Goal: Task Accomplishment & Management: Manage account settings

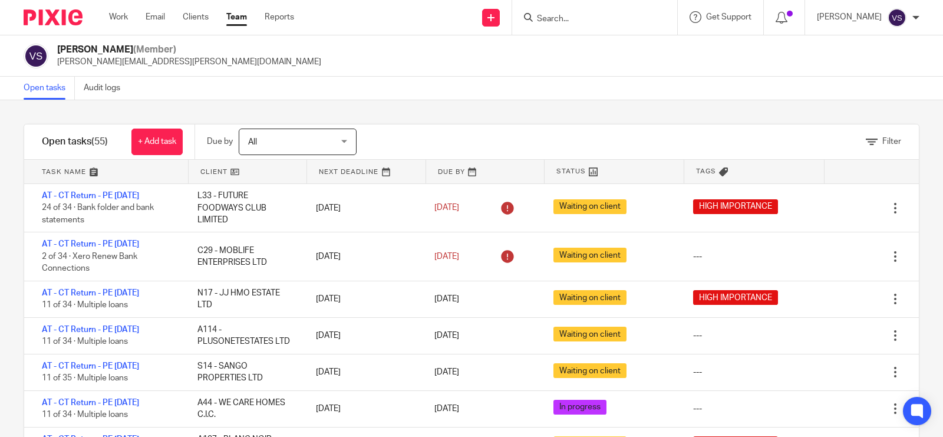
scroll to position [368, 0]
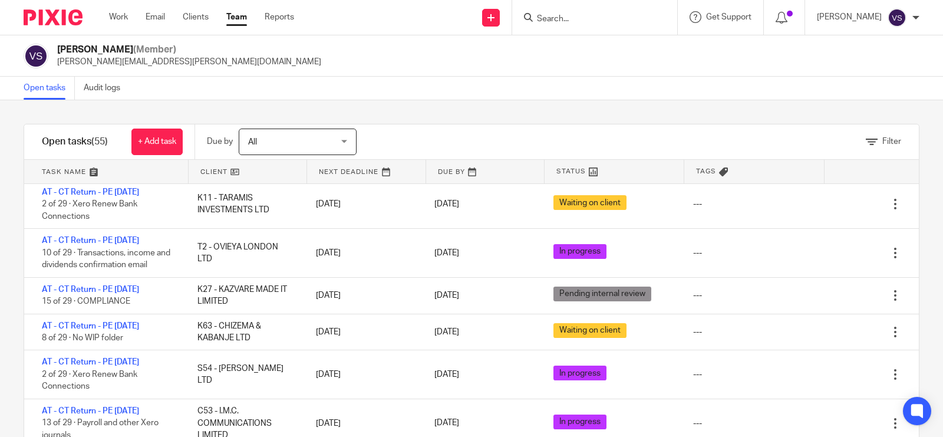
click at [239, 16] on link "Team" at bounding box center [236, 17] width 21 height 12
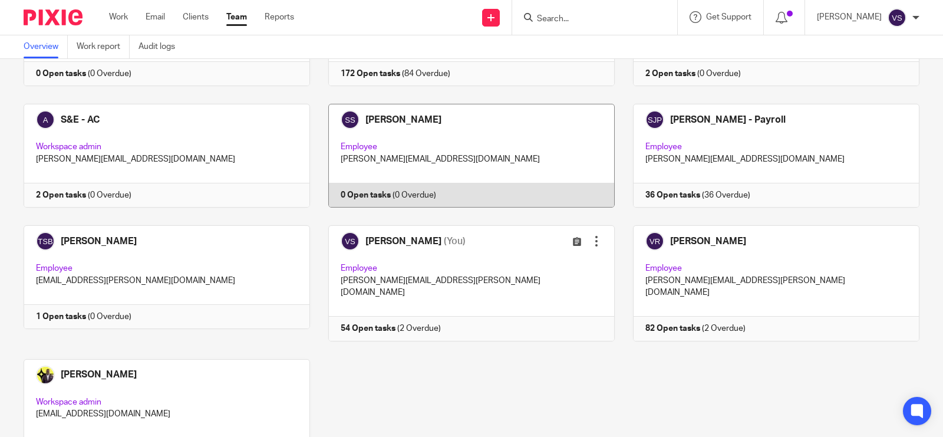
scroll to position [1177, 0]
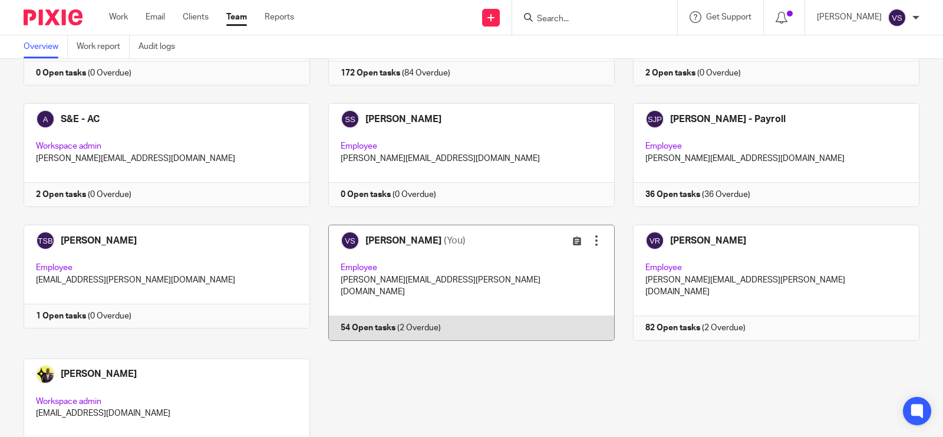
click at [529, 225] on link at bounding box center [462, 283] width 305 height 116
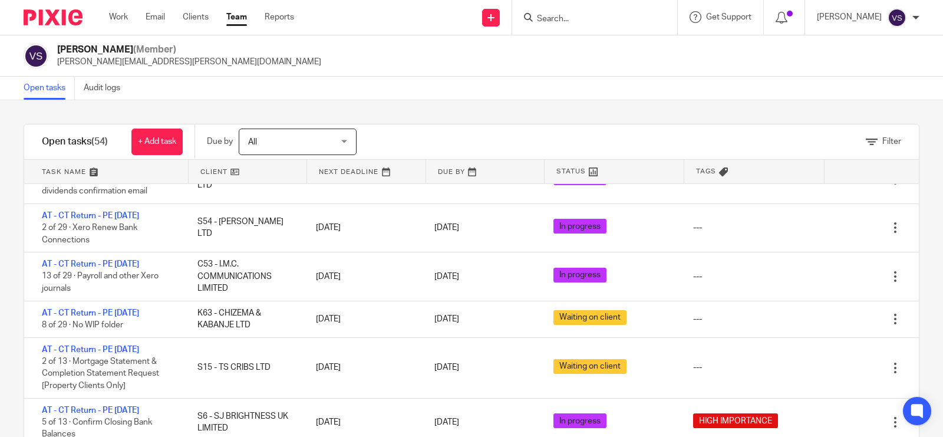
scroll to position [295, 0]
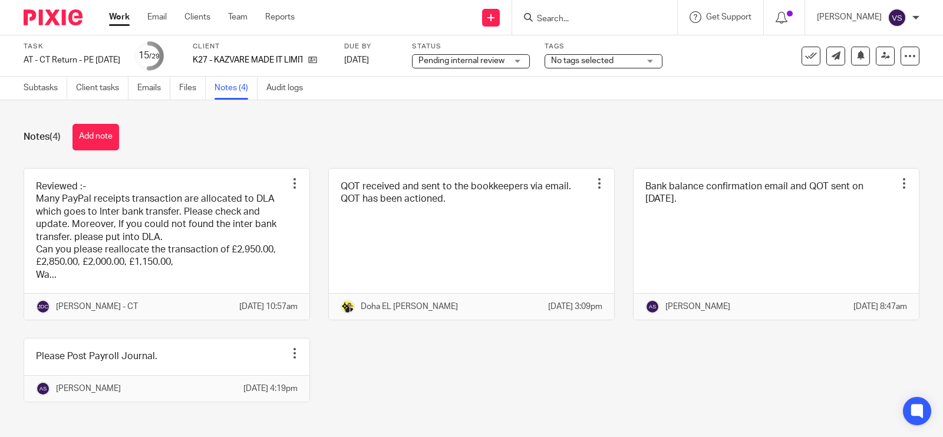
click at [221, 210] on link at bounding box center [166, 245] width 285 height 152
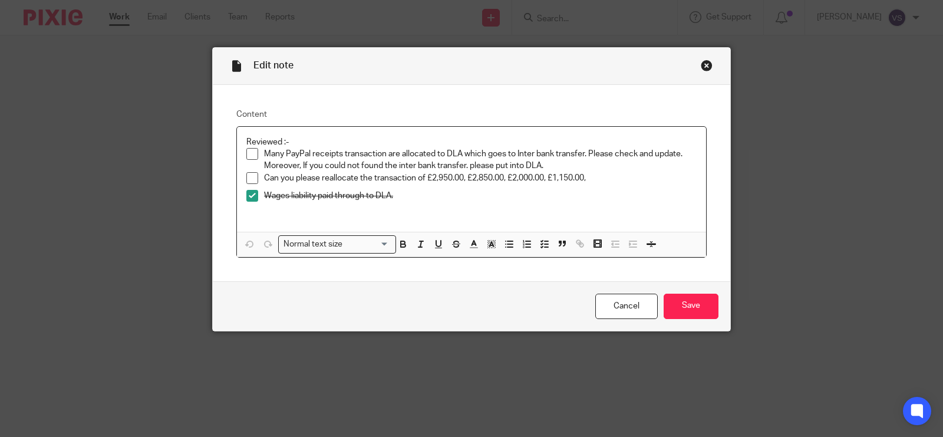
click at [246, 156] on span at bounding box center [252, 154] width 12 height 12
click at [550, 163] on p "Many PayPal receipts transaction are allocated to DLA which goes to Inter bank …" at bounding box center [480, 160] width 433 height 24
click at [693, 305] on input "Save" at bounding box center [691, 306] width 55 height 25
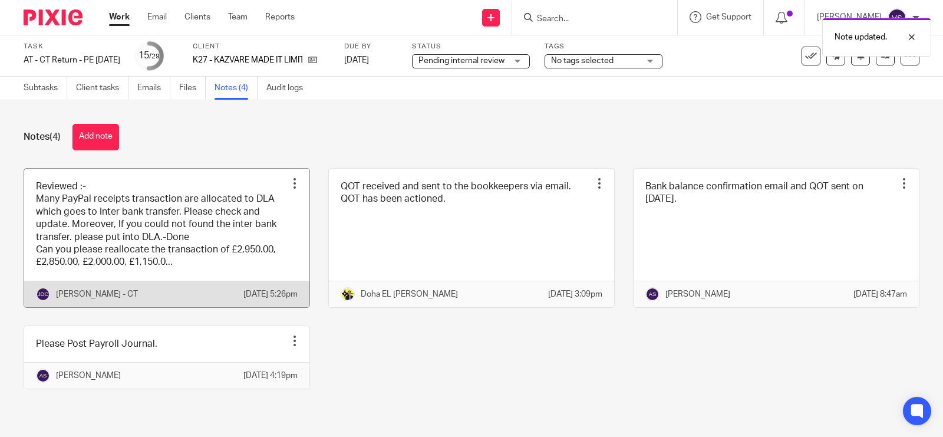
click at [185, 221] on link at bounding box center [166, 238] width 285 height 139
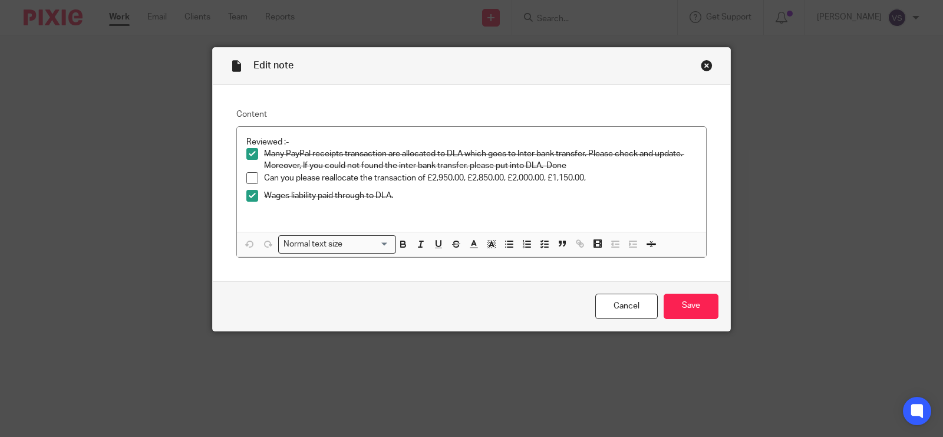
click at [702, 70] on div "Close this dialog window" at bounding box center [707, 66] width 12 height 12
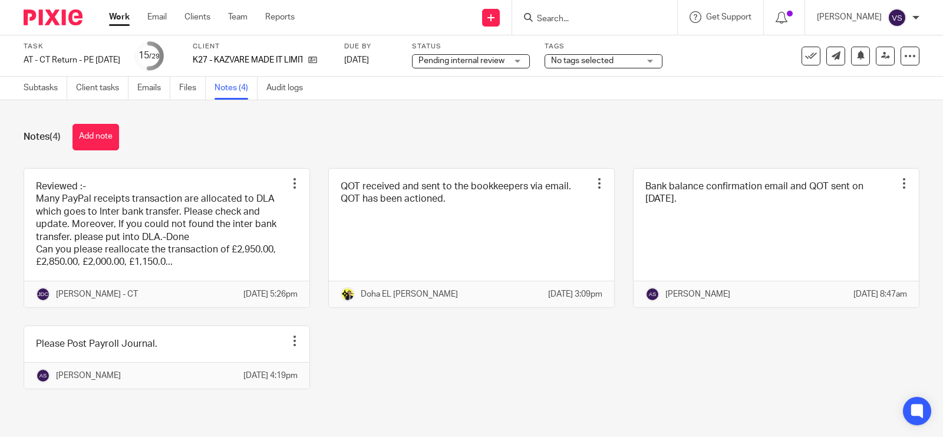
click at [530, 68] on div "Pending internal review Pending internal review" at bounding box center [471, 61] width 118 height 14
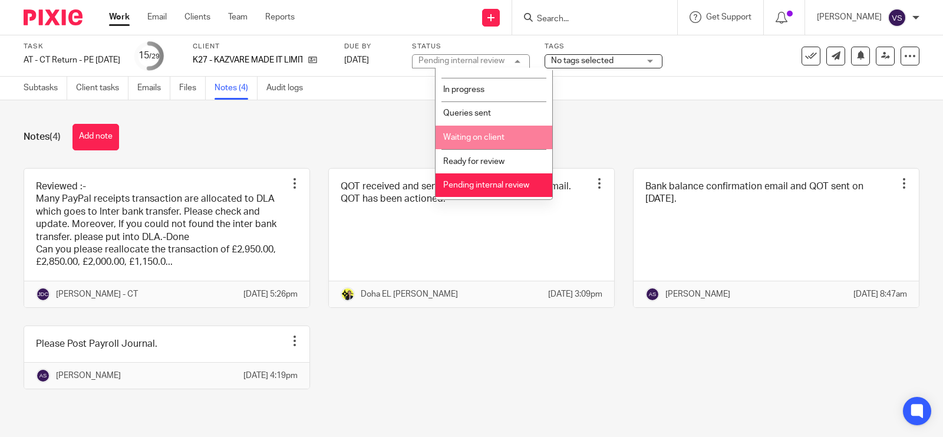
scroll to position [59, 0]
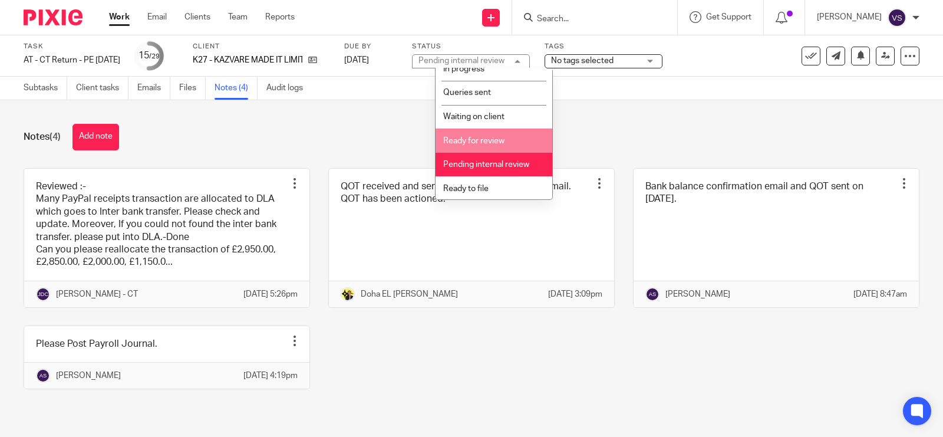
click at [514, 139] on li "Ready for review" at bounding box center [494, 141] width 117 height 24
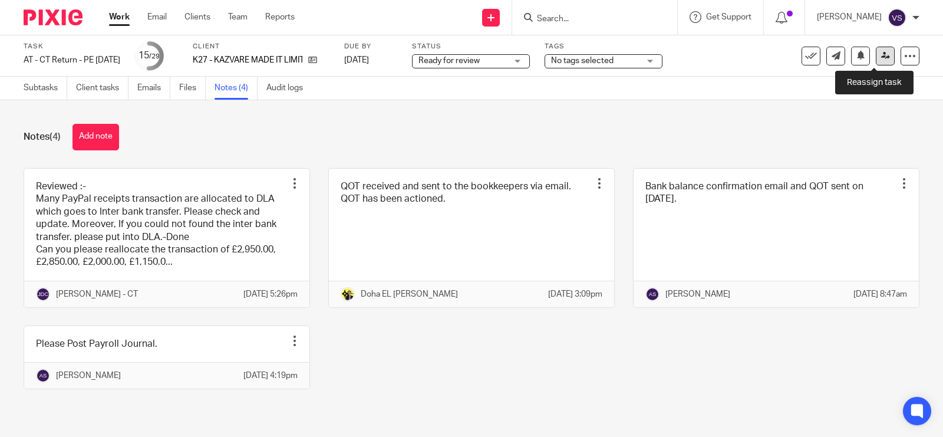
click at [881, 51] on icon at bounding box center [885, 55] width 9 height 9
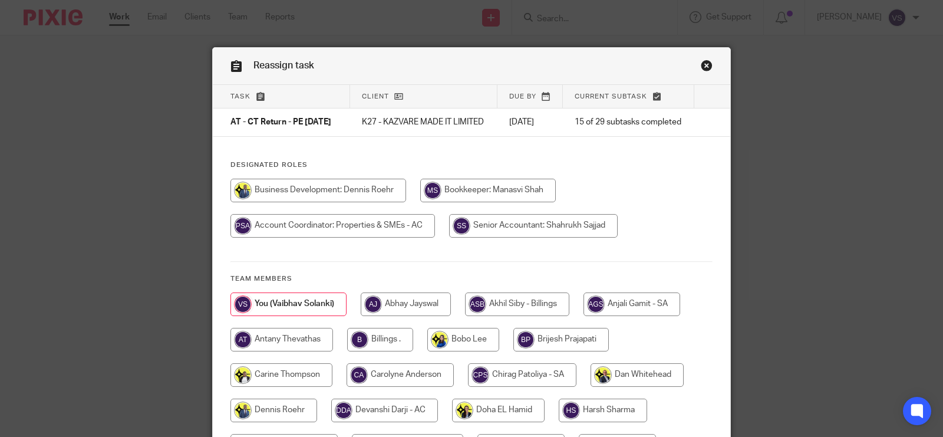
scroll to position [147, 0]
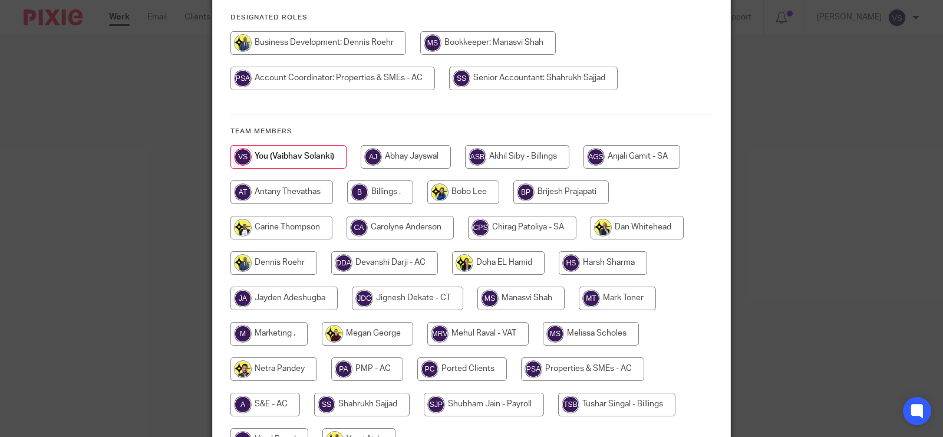
click at [413, 297] on input "radio" at bounding box center [407, 299] width 111 height 24
radio input "true"
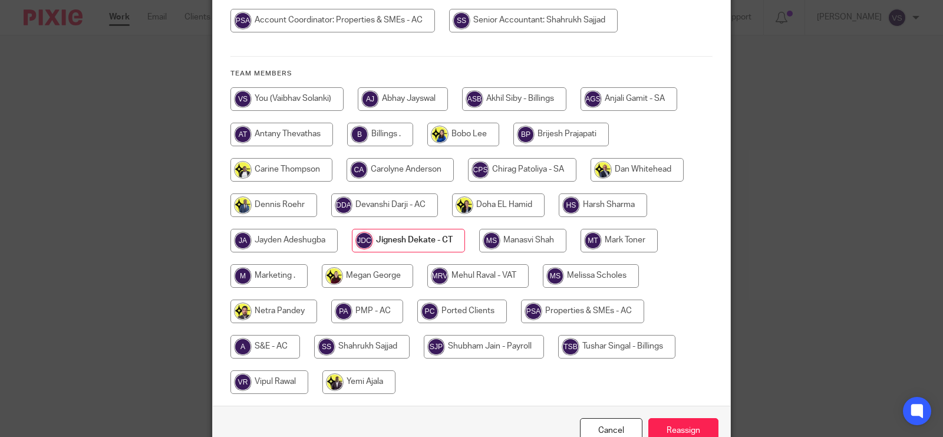
scroll to position [280, 0]
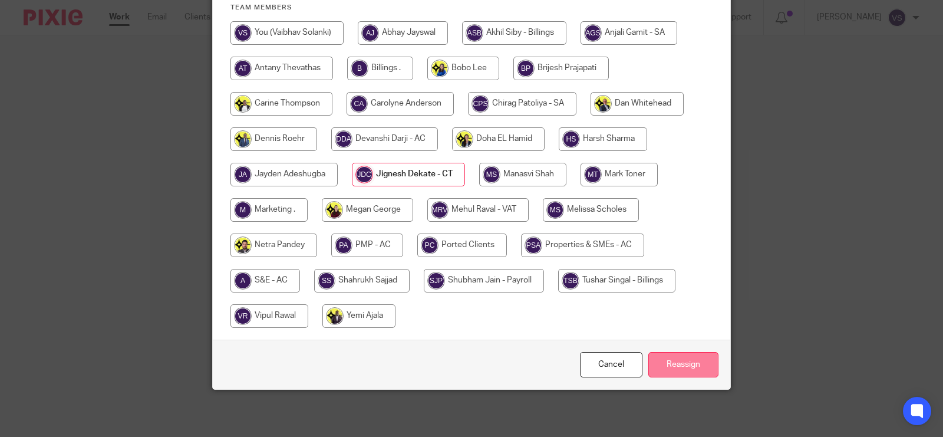
click at [682, 355] on input "Reassign" at bounding box center [684, 364] width 70 height 25
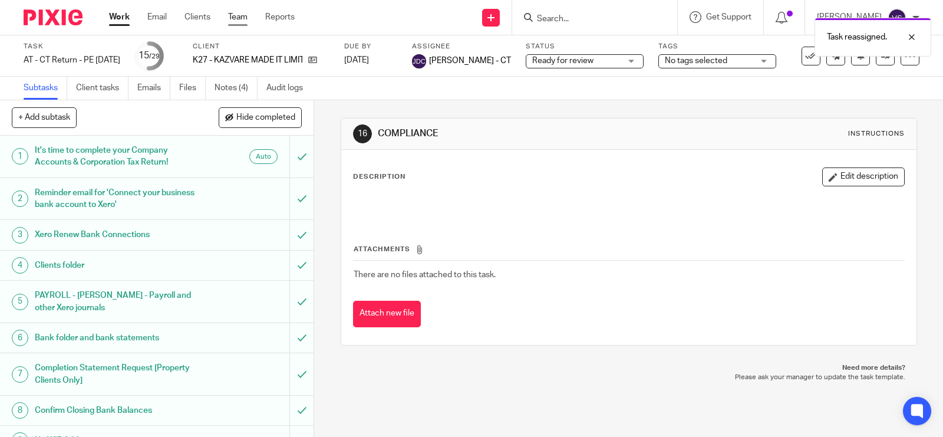
click at [243, 21] on link "Team" at bounding box center [237, 17] width 19 height 12
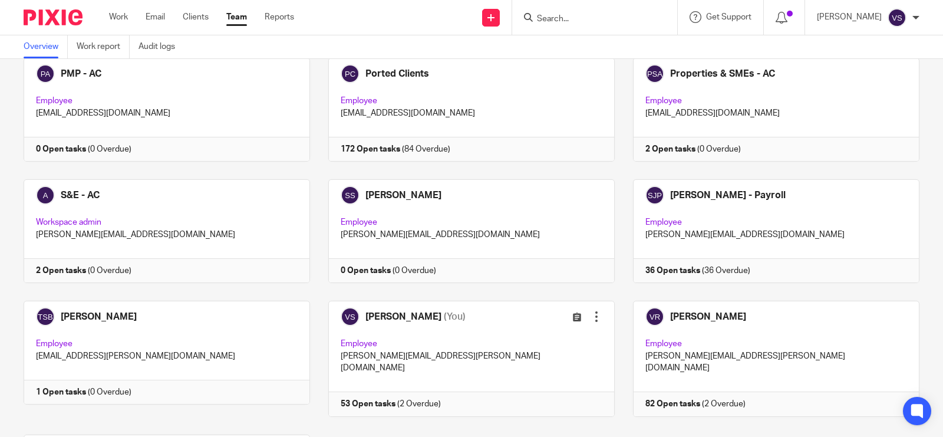
scroll to position [1177, 0]
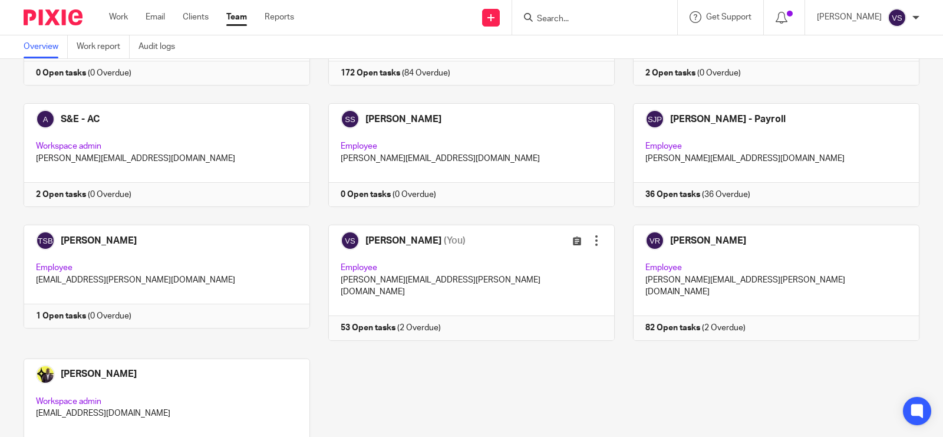
click at [505, 225] on link at bounding box center [462, 283] width 305 height 116
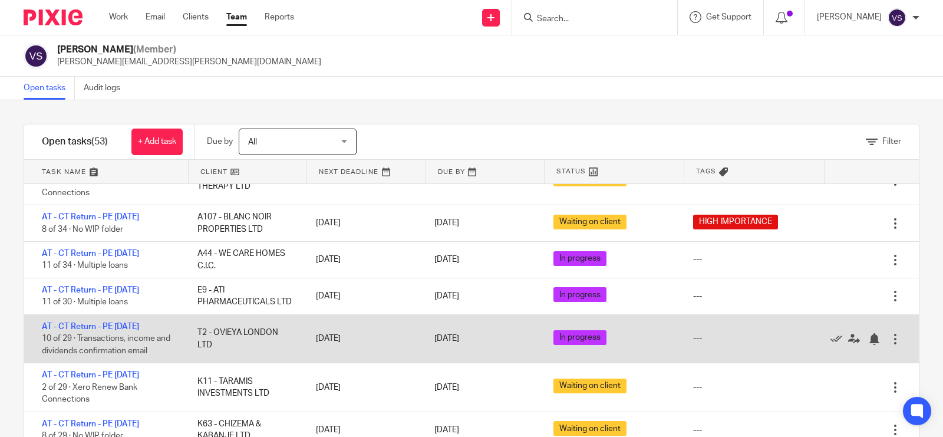
scroll to position [295, 0]
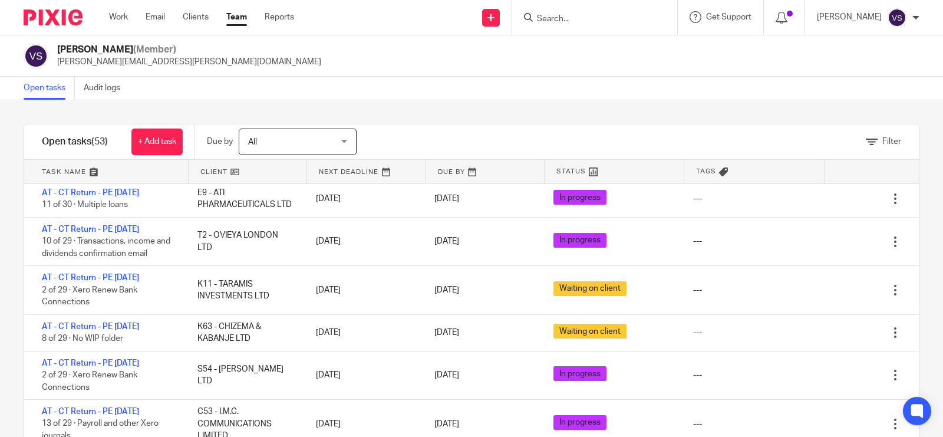
click at [243, 21] on link "Team" at bounding box center [236, 17] width 21 height 12
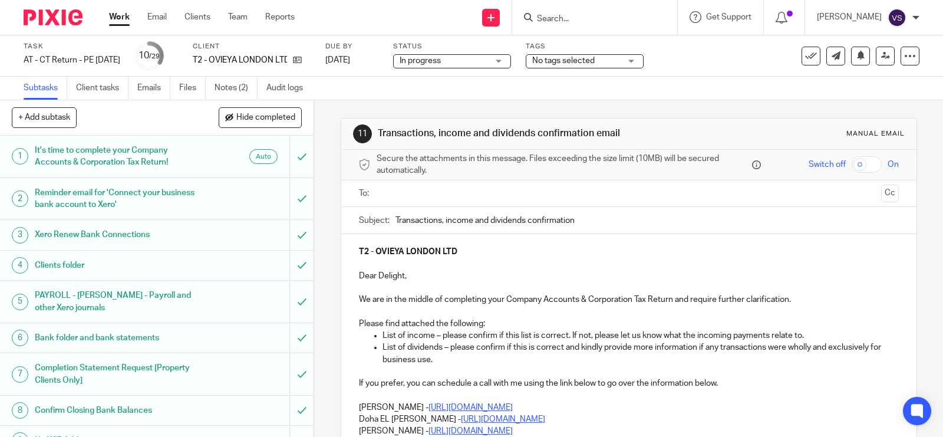
scroll to position [74, 0]
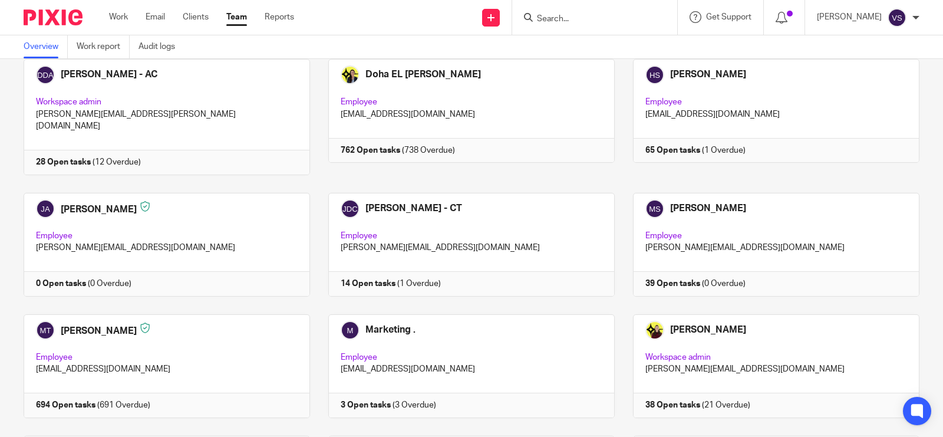
scroll to position [1177, 0]
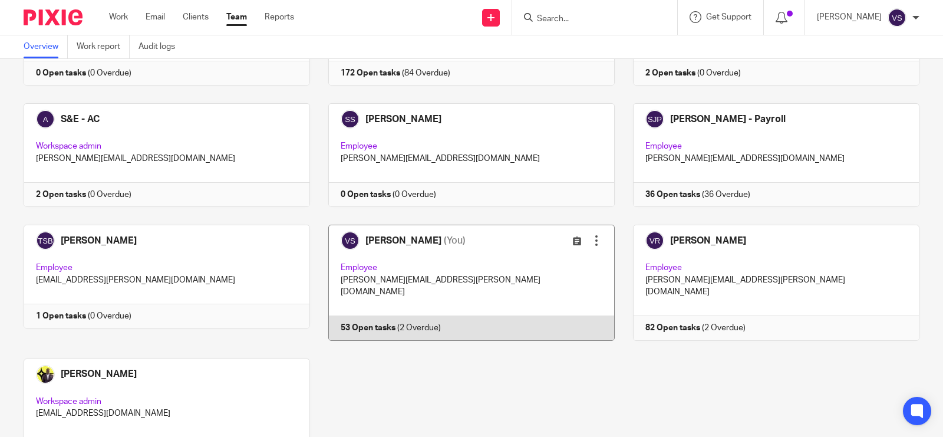
click at [506, 225] on link at bounding box center [462, 283] width 305 height 116
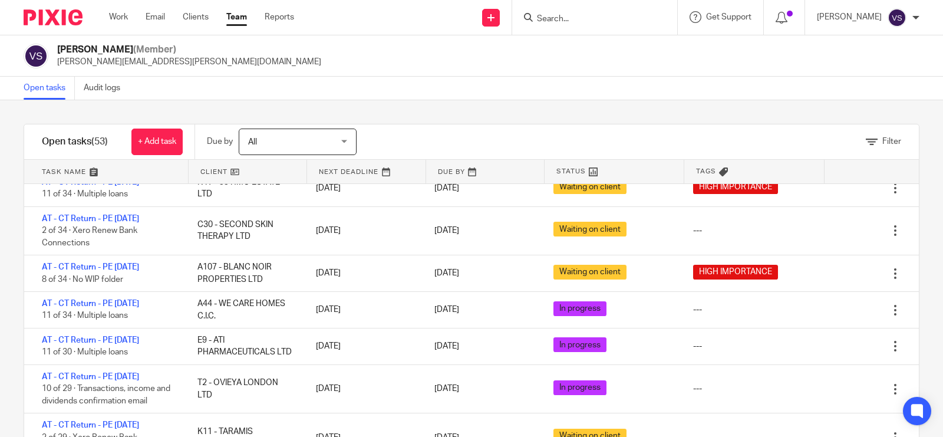
scroll to position [221, 0]
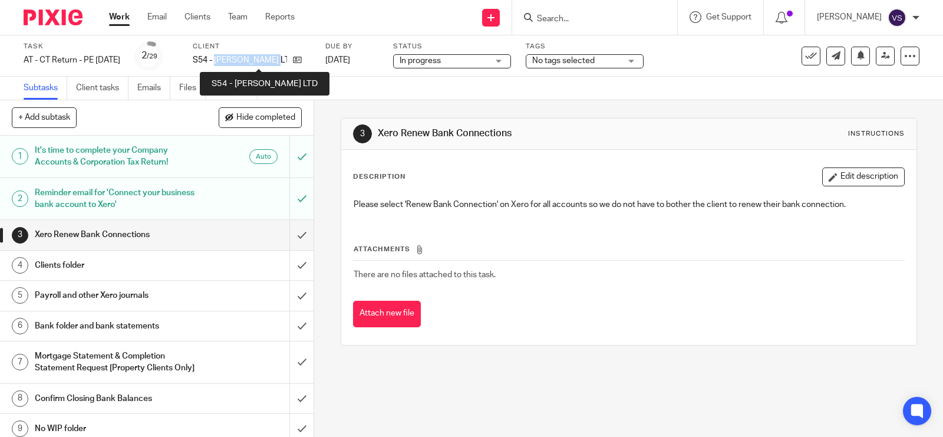
drag, startPoint x: 237, startPoint y: 60, endPoint x: 301, endPoint y: 57, distance: 63.7
click at [287, 57] on p "S54 - [PERSON_NAME] LTD" at bounding box center [240, 60] width 94 height 12
copy p "JOHN DANDY LTD"
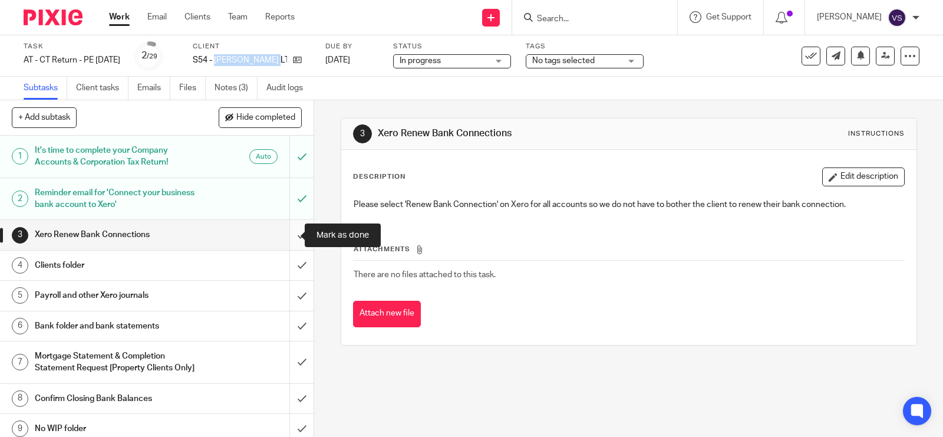
click at [284, 231] on input "submit" at bounding box center [157, 234] width 314 height 29
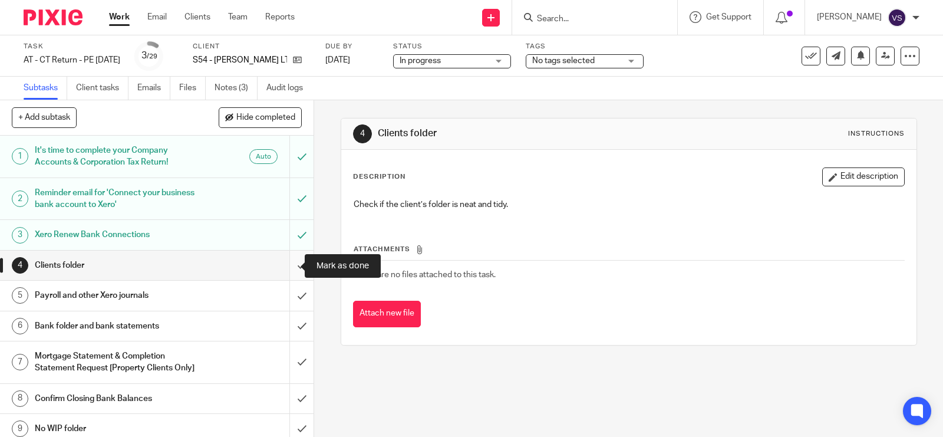
click at [283, 264] on input "submit" at bounding box center [157, 265] width 314 height 29
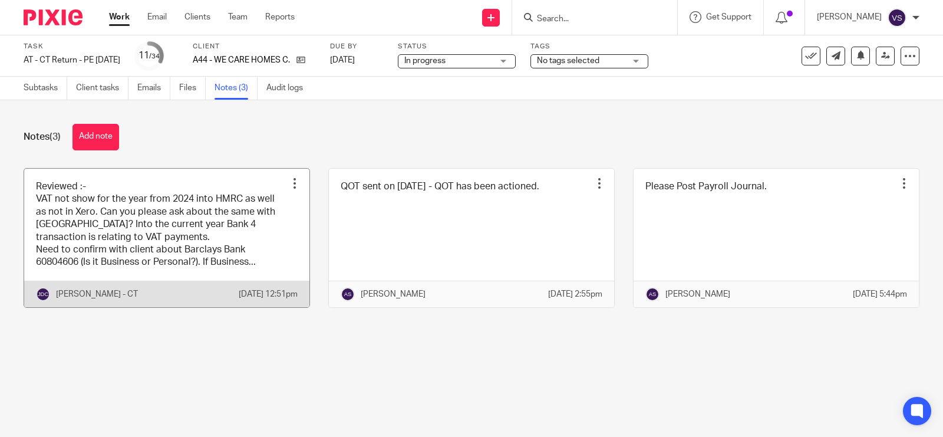
click at [148, 216] on link at bounding box center [166, 238] width 285 height 139
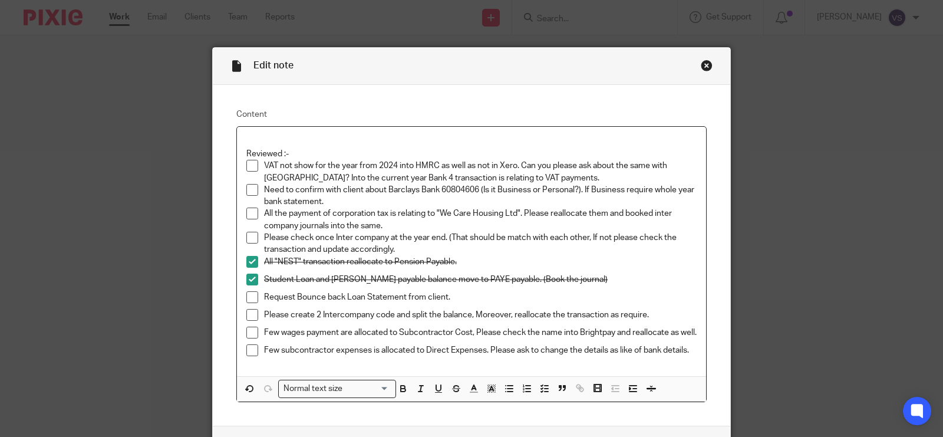
click at [534, 181] on p "VAT not show for the year from 2024 into HMRC as well as not in Xero. Can you p…" at bounding box center [480, 172] width 433 height 24
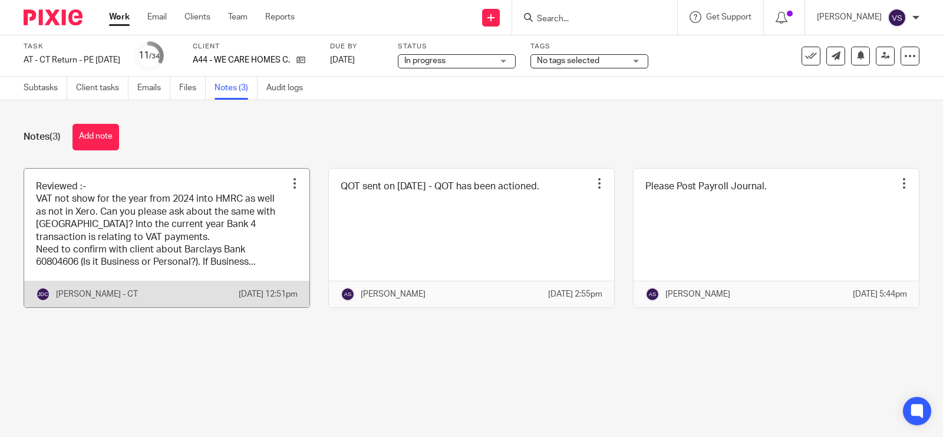
click at [149, 207] on link at bounding box center [166, 238] width 285 height 139
click at [214, 242] on link at bounding box center [166, 238] width 285 height 139
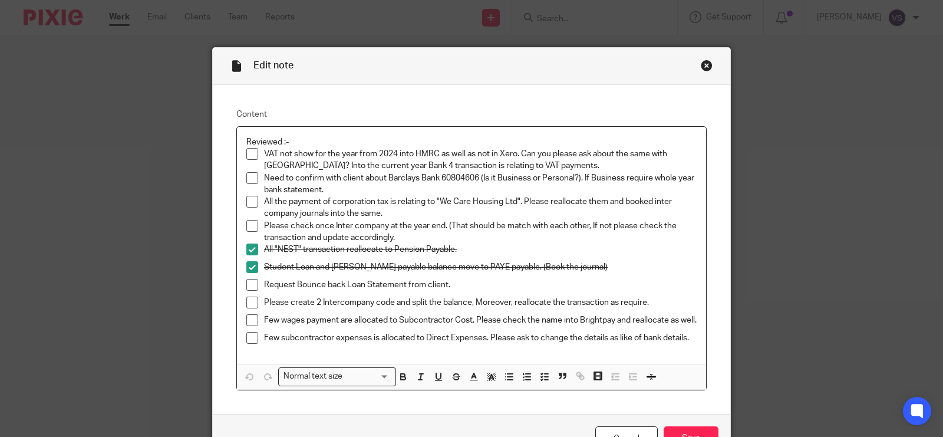
click at [524, 165] on p "VAT not show for the year from 2024 into HMRC as well as not in Xero. Can you p…" at bounding box center [480, 160] width 433 height 24
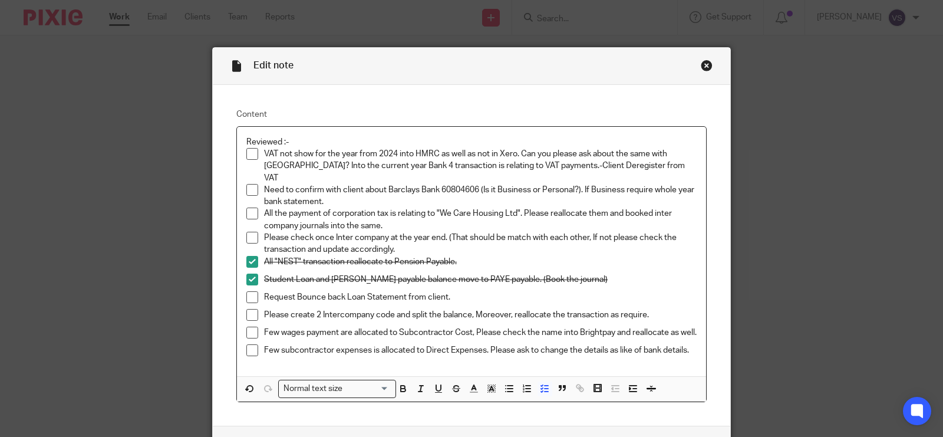
click at [249, 150] on span at bounding box center [252, 154] width 12 height 12
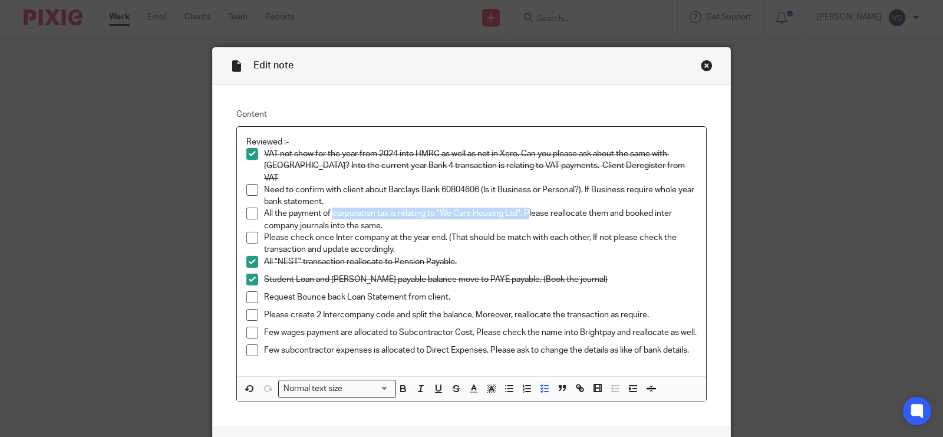
drag, startPoint x: 328, startPoint y: 199, endPoint x: 525, endPoint y: 204, distance: 197.0
click at [525, 208] on p "All the payment of corporation tax is relating to "We Care Housing Ltd". Please…" at bounding box center [480, 220] width 433 height 24
click at [599, 232] on p "Please check once Inter company at the year end. (That should be match with eac…" at bounding box center [480, 244] width 433 height 24
click at [246, 208] on span at bounding box center [252, 214] width 12 height 12
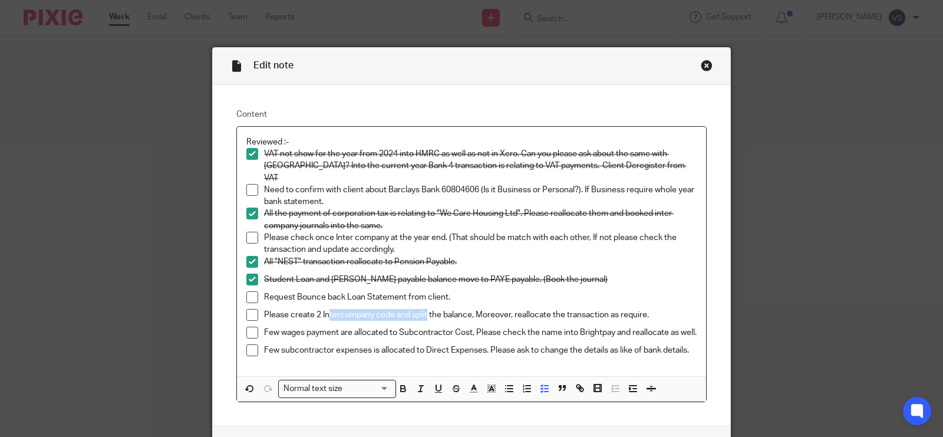
drag, startPoint x: 323, startPoint y: 307, endPoint x: 422, endPoint y: 302, distance: 99.2
click at [422, 309] on p "Please create 2 Intercompany code and split the balance, Moreover, reallocate t…" at bounding box center [480, 315] width 433 height 12
drag, startPoint x: 422, startPoint y: 302, endPoint x: 516, endPoint y: 299, distance: 93.8
click at [516, 309] on p "Please create 2 Intercompany code and split the balance, Moreover, reallocate t…" at bounding box center [480, 315] width 433 height 12
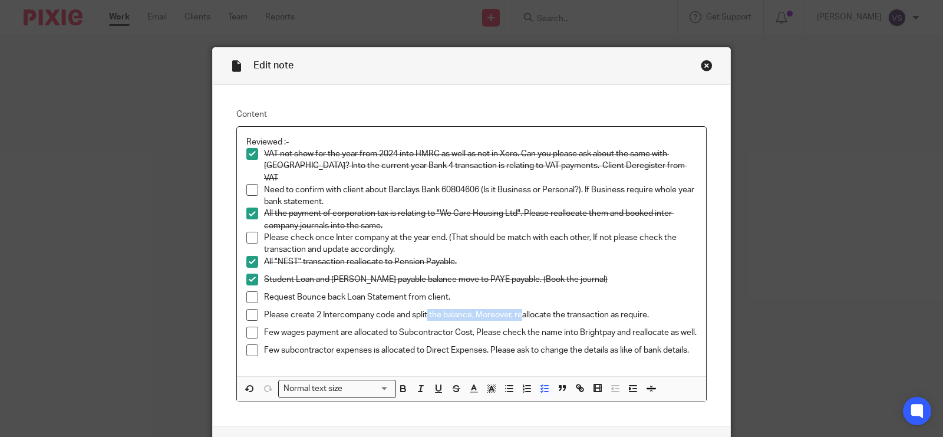
click at [516, 309] on p "Please create 2 Intercompany code and split the balance, Moreover, reallocate t…" at bounding box center [480, 315] width 433 height 12
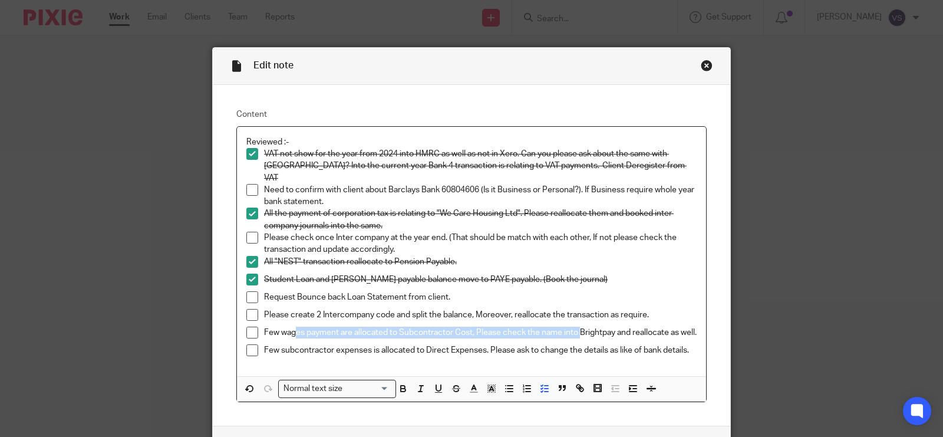
drag, startPoint x: 291, startPoint y: 322, endPoint x: 576, endPoint y: 322, distance: 285.3
click at [576, 327] on p "Few wages payment are allocated to Subcontractor Cost, Please check the name in…" at bounding box center [480, 333] width 433 height 12
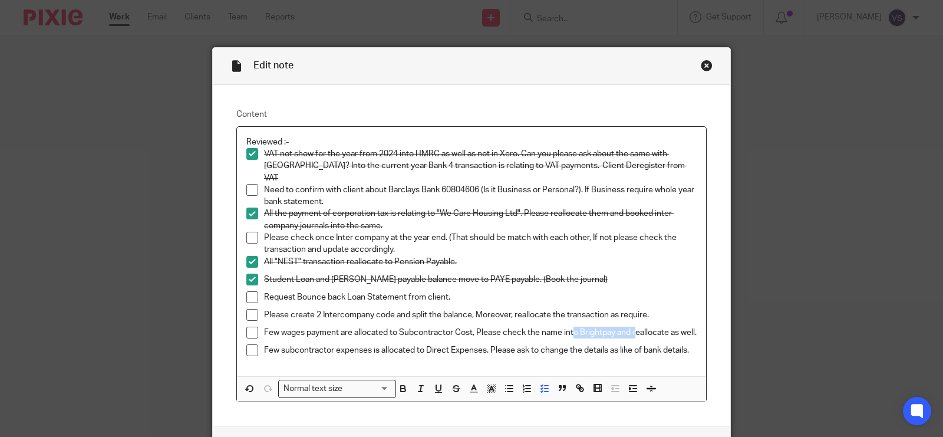
drag, startPoint x: 569, startPoint y: 320, endPoint x: 632, endPoint y: 324, distance: 63.2
click at [632, 327] on p "Few wages payment are allocated to Subcontractor Cost, Please check the name in…" at bounding box center [480, 333] width 433 height 12
click at [701, 68] on div "Close this dialog window" at bounding box center [707, 66] width 12 height 12
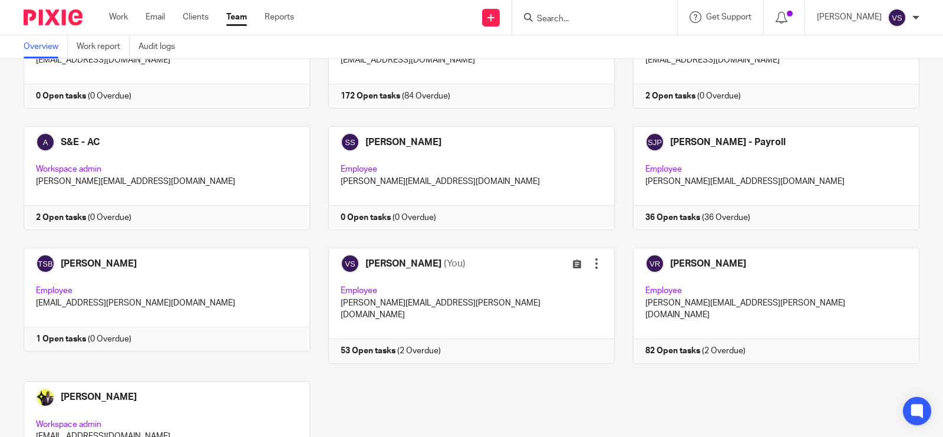
scroll to position [1177, 0]
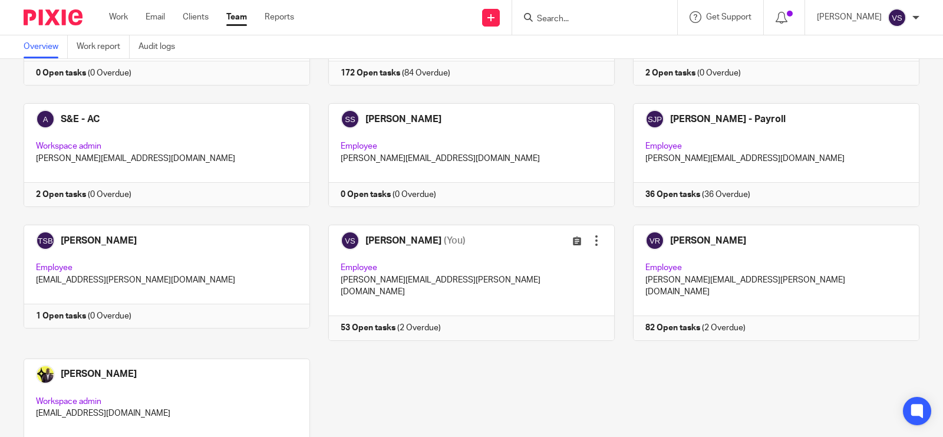
click at [429, 228] on link at bounding box center [462, 283] width 305 height 116
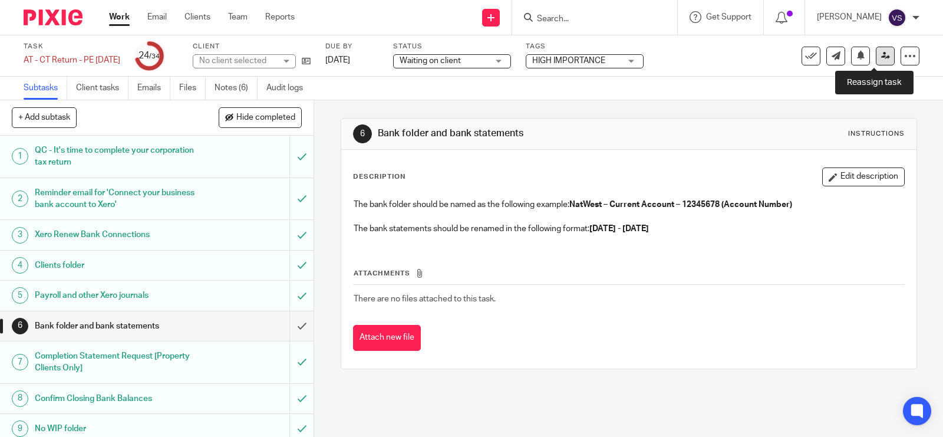
click at [876, 54] on link at bounding box center [885, 56] width 19 height 19
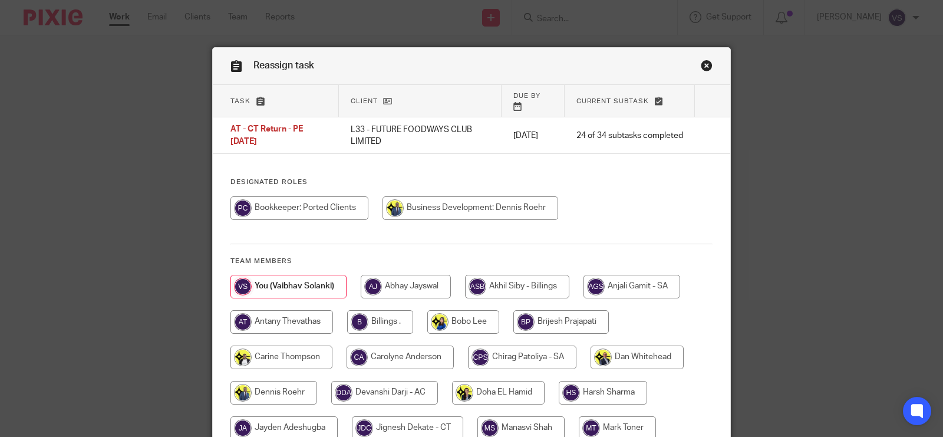
scroll to position [147, 0]
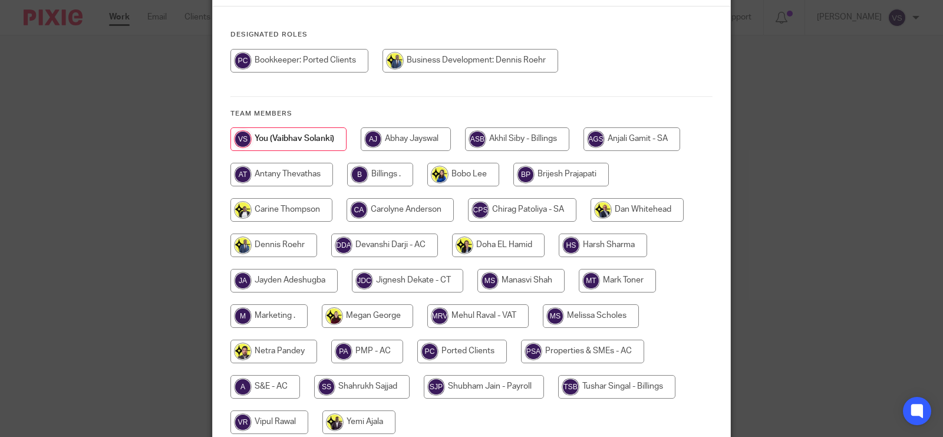
click at [537, 271] on input "radio" at bounding box center [521, 281] width 87 height 24
radio input "true"
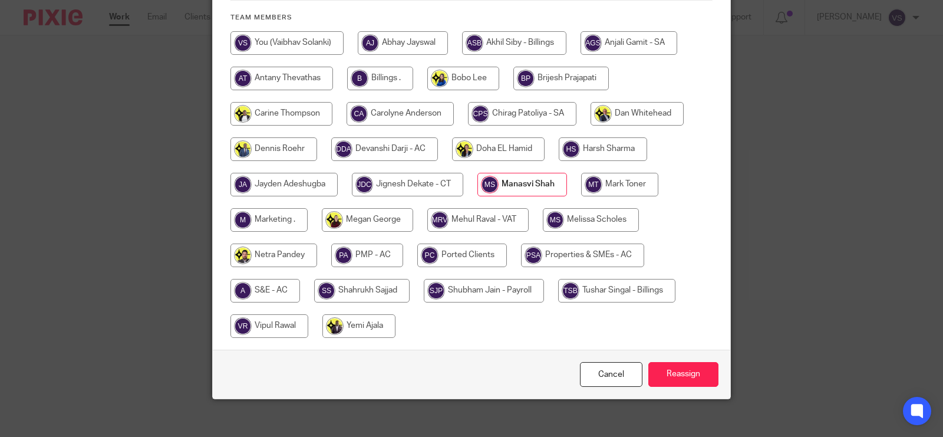
scroll to position [245, 0]
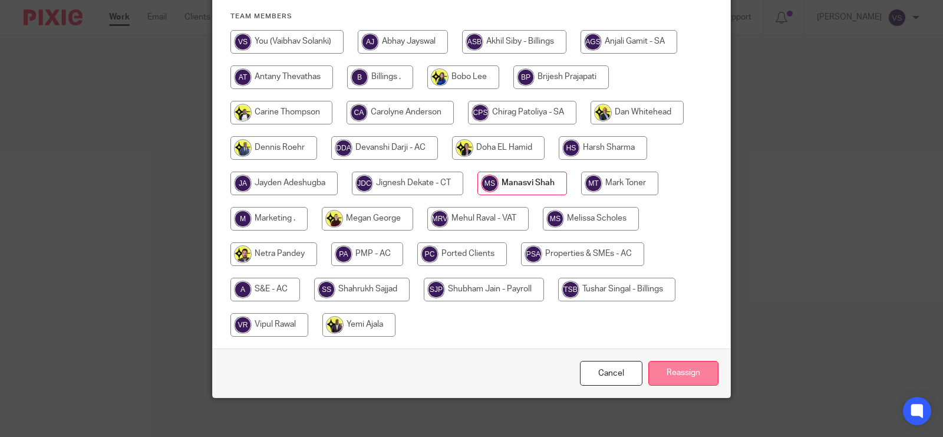
click at [682, 364] on input "Reassign" at bounding box center [684, 373] width 70 height 25
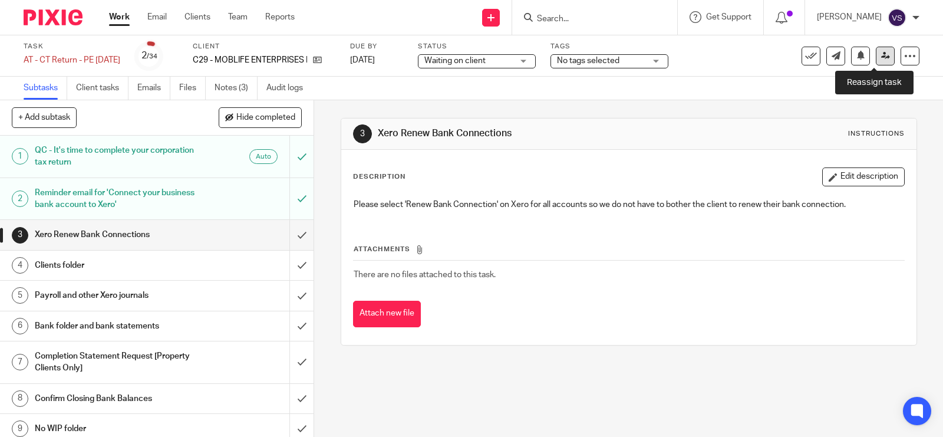
click at [881, 58] on icon at bounding box center [885, 55] width 9 height 9
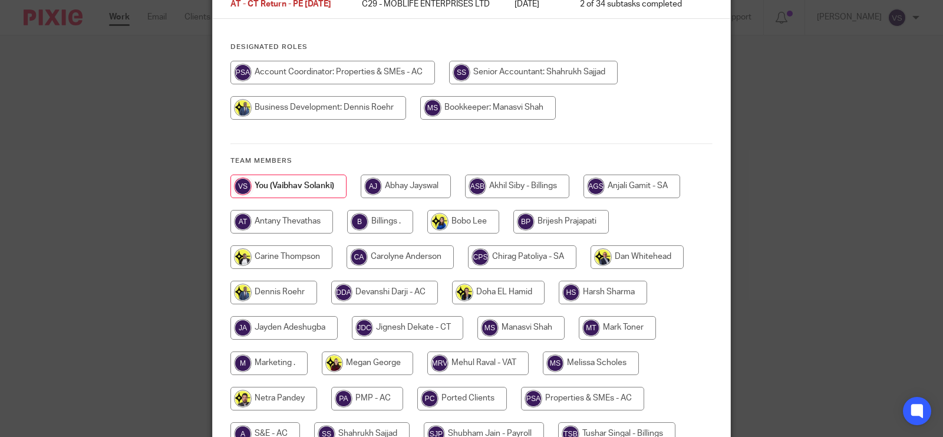
scroll to position [147, 0]
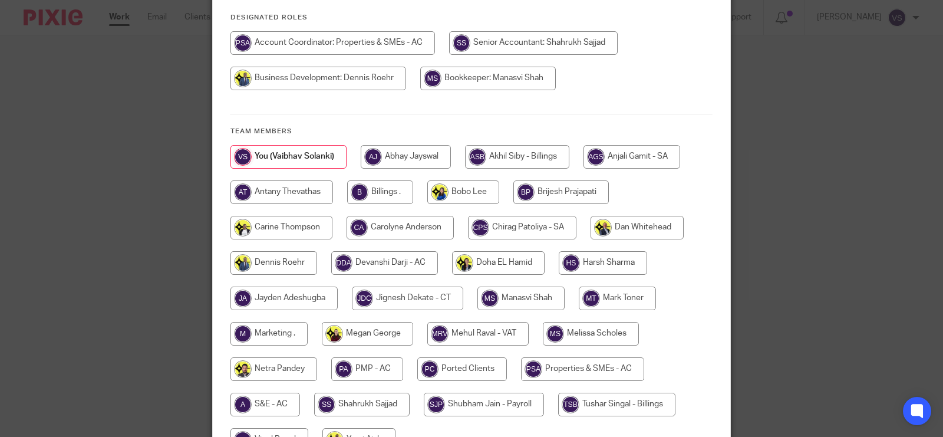
click at [528, 304] on input "radio" at bounding box center [521, 299] width 87 height 24
radio input "true"
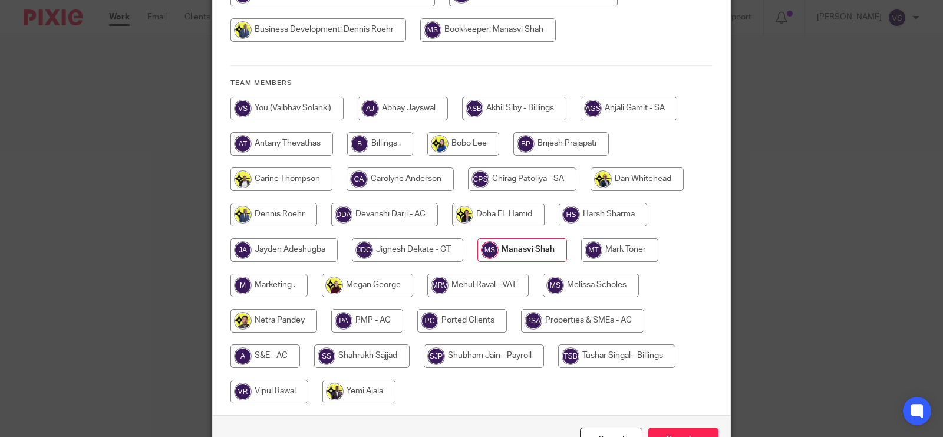
scroll to position [221, 0]
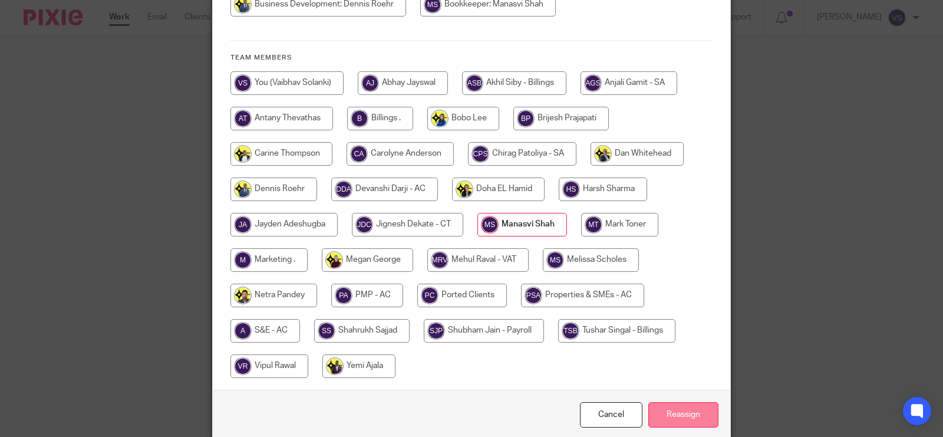
click at [676, 420] on input "Reassign" at bounding box center [684, 414] width 70 height 25
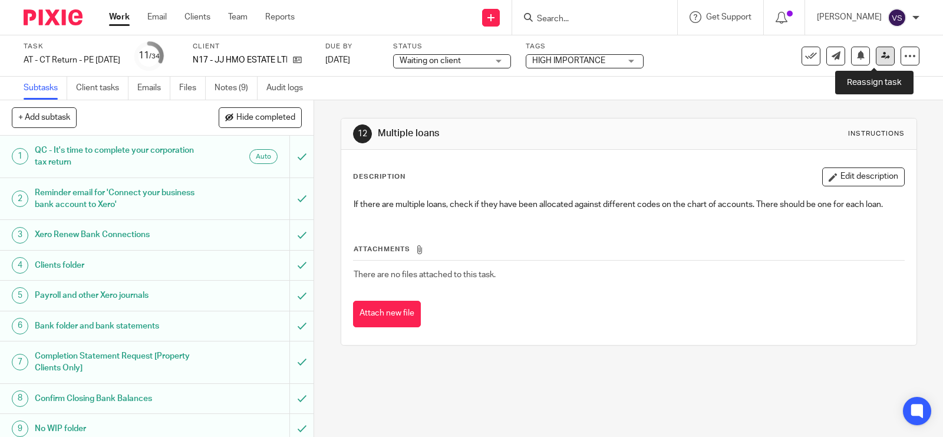
click at [881, 56] on icon at bounding box center [885, 55] width 9 height 9
click at [881, 54] on icon at bounding box center [885, 55] width 9 height 9
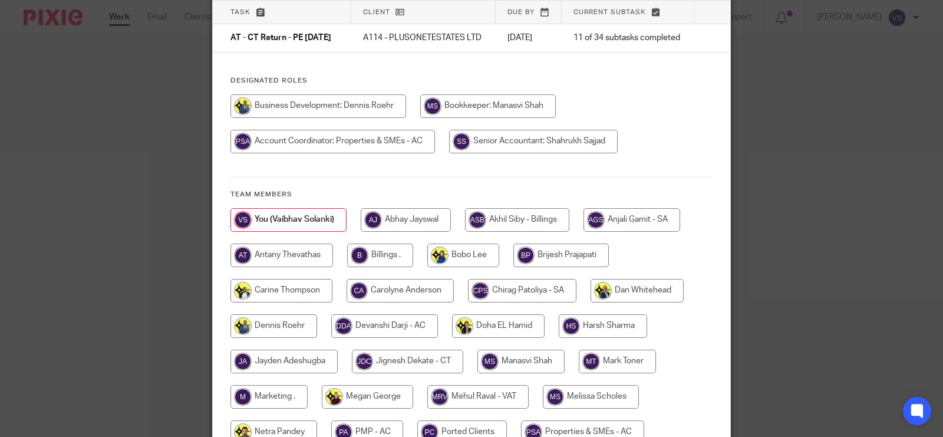
scroll to position [221, 0]
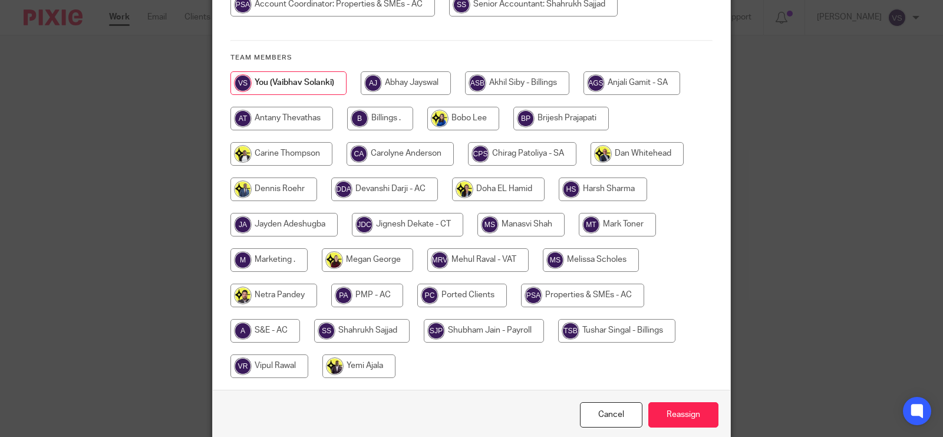
click at [534, 233] on input "radio" at bounding box center [521, 225] width 87 height 24
radio input "true"
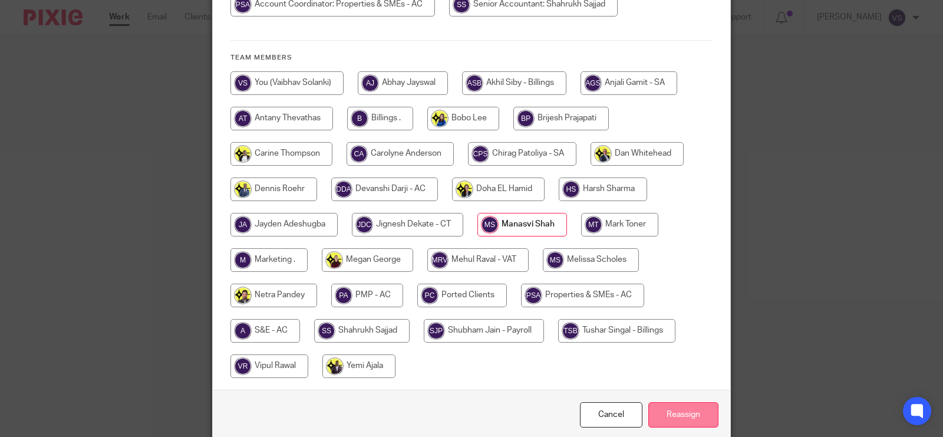
click at [663, 420] on input "Reassign" at bounding box center [684, 414] width 70 height 25
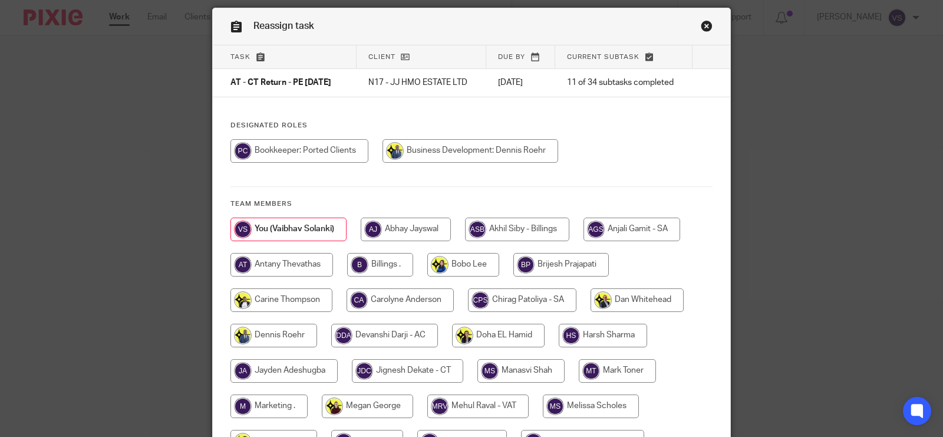
scroll to position [74, 0]
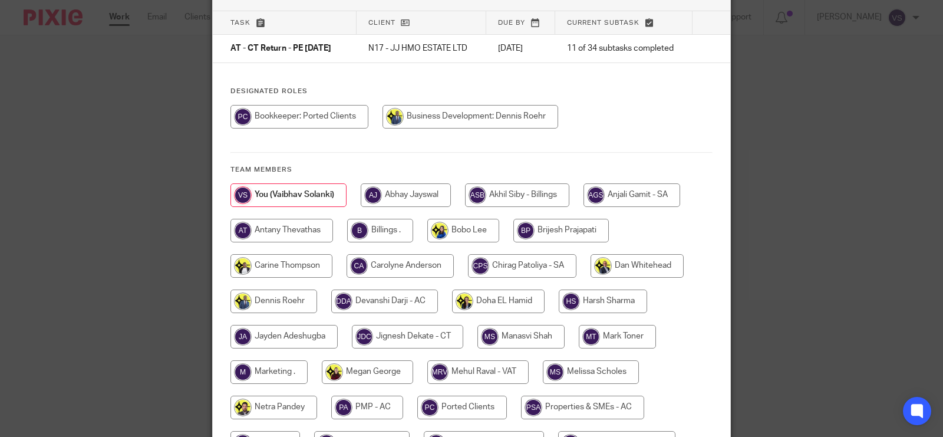
click at [520, 337] on input "radio" at bounding box center [521, 337] width 87 height 24
radio input "true"
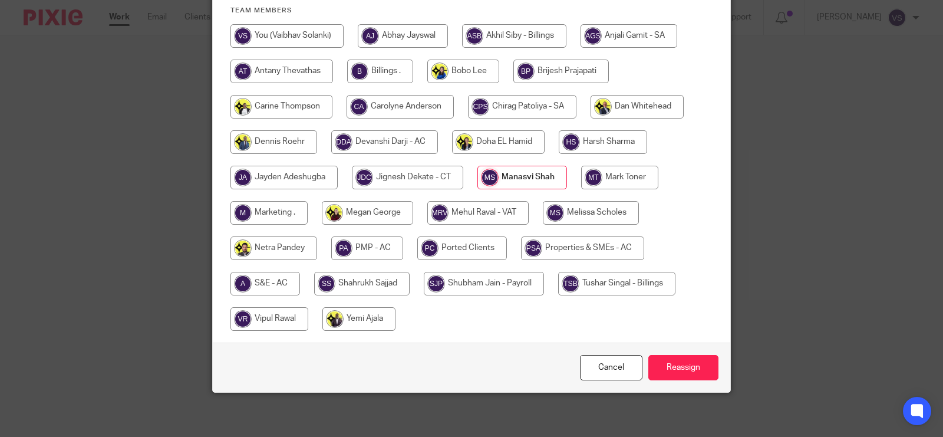
scroll to position [236, 0]
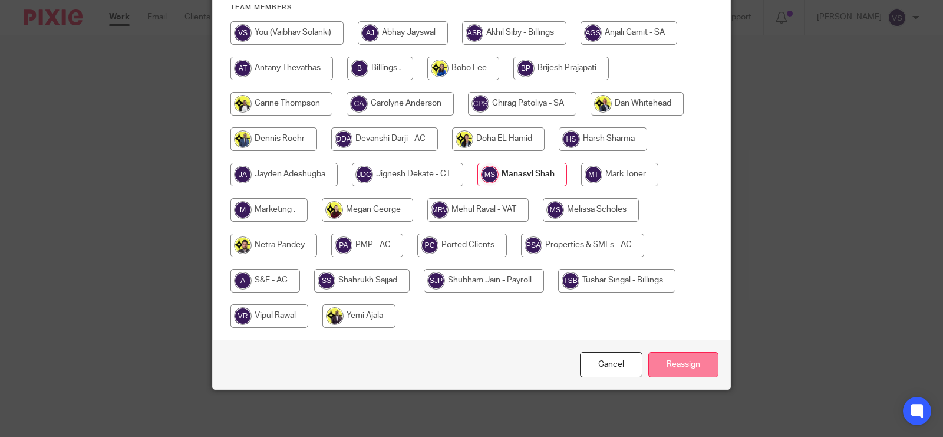
click at [676, 363] on input "Reassign" at bounding box center [684, 364] width 70 height 25
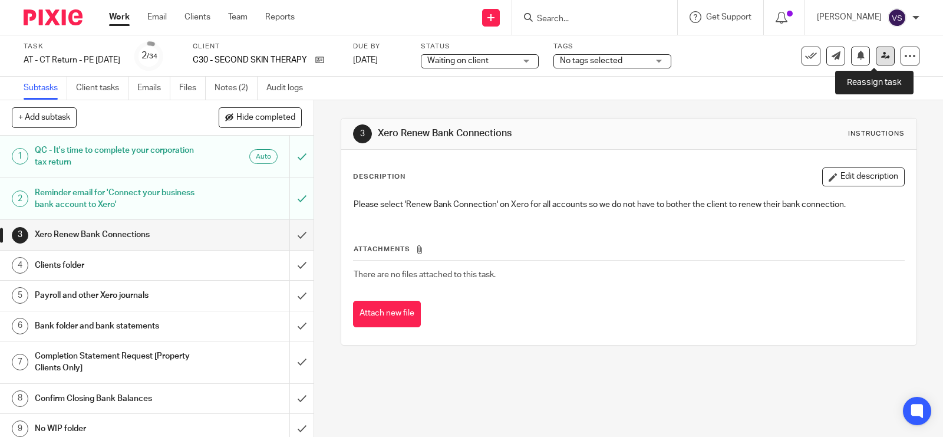
click at [881, 53] on icon at bounding box center [885, 55] width 9 height 9
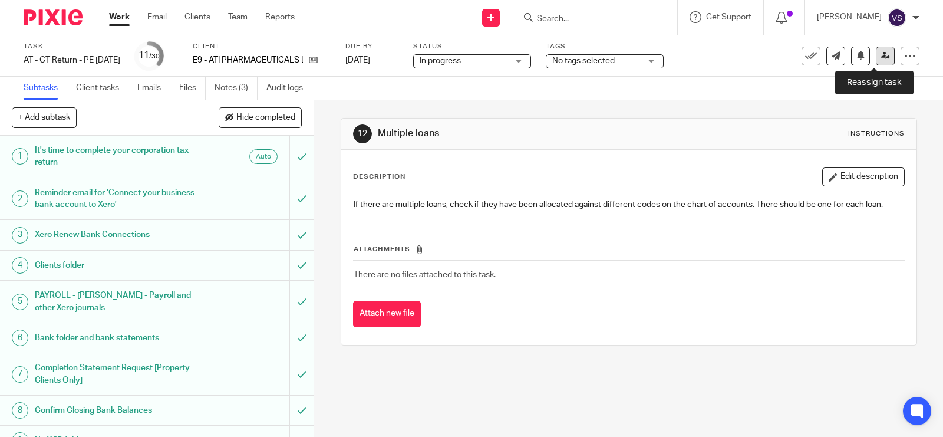
click at [881, 57] on icon at bounding box center [885, 55] width 9 height 9
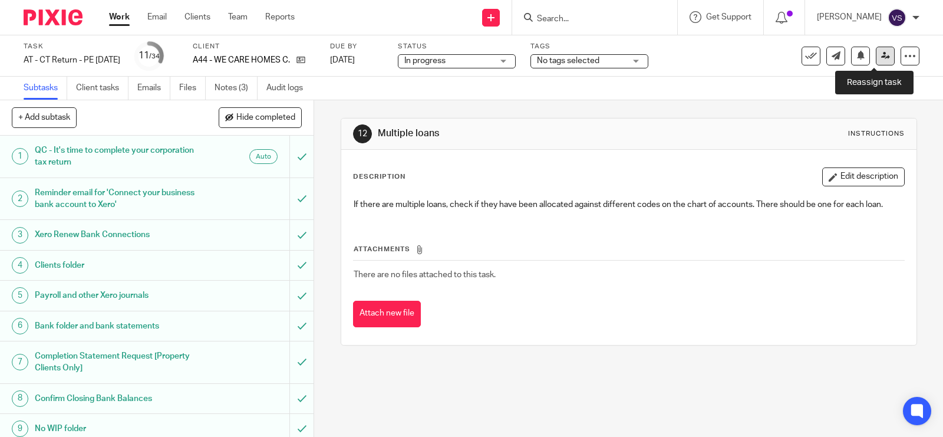
click at [881, 53] on icon at bounding box center [885, 55] width 9 height 9
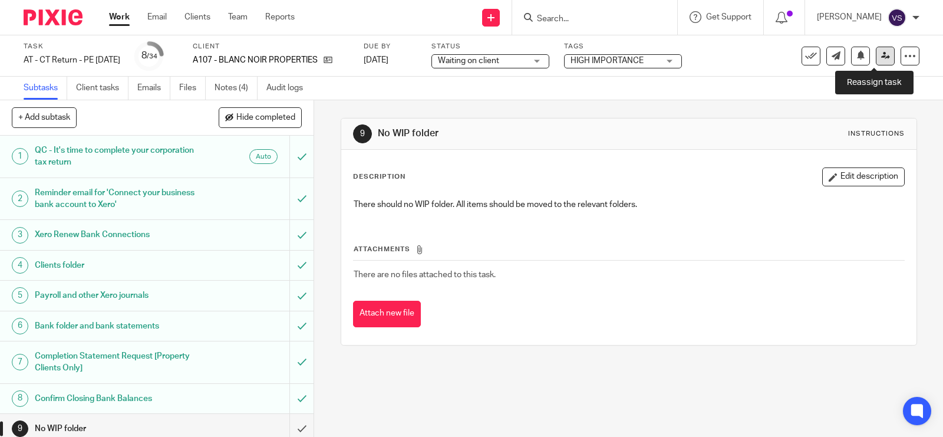
click at [881, 51] on icon at bounding box center [885, 55] width 9 height 9
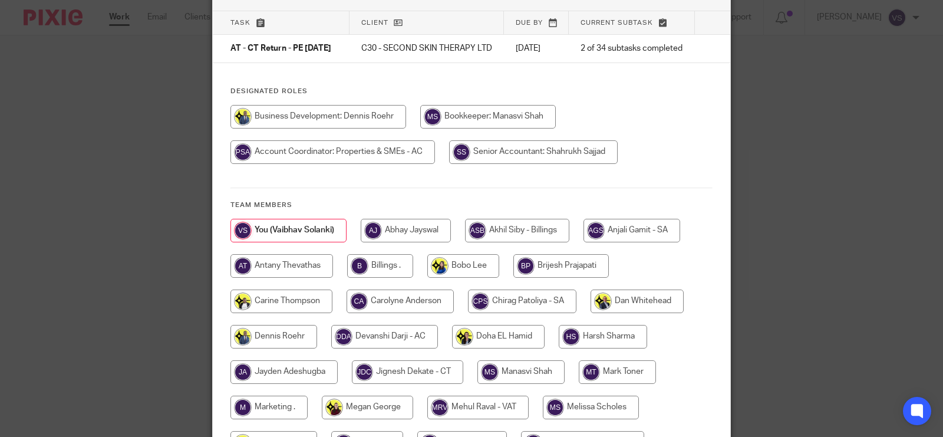
scroll to position [147, 0]
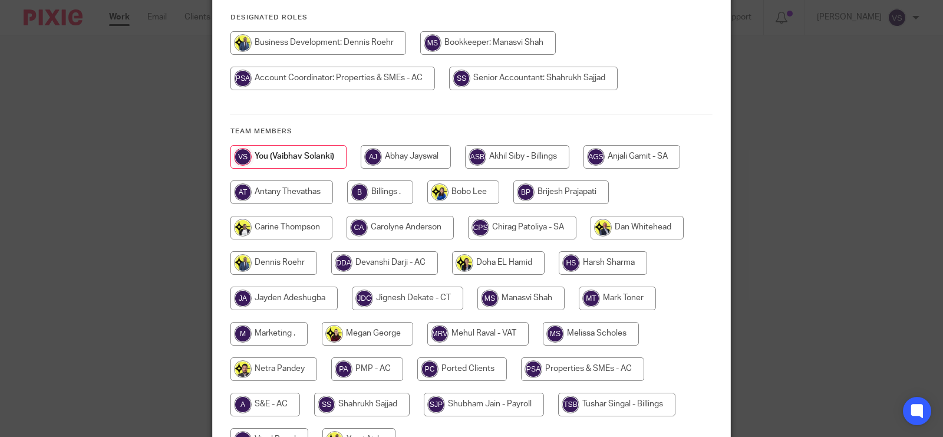
click at [511, 302] on input "radio" at bounding box center [521, 299] width 87 height 24
radio input "true"
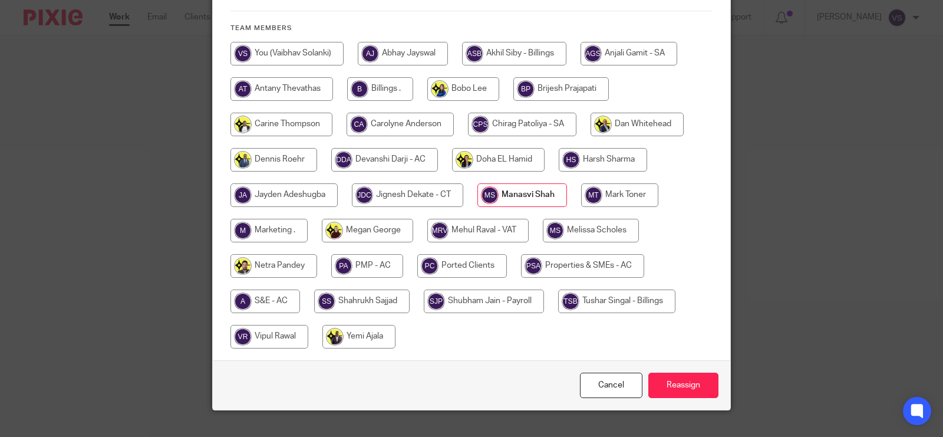
scroll to position [280, 0]
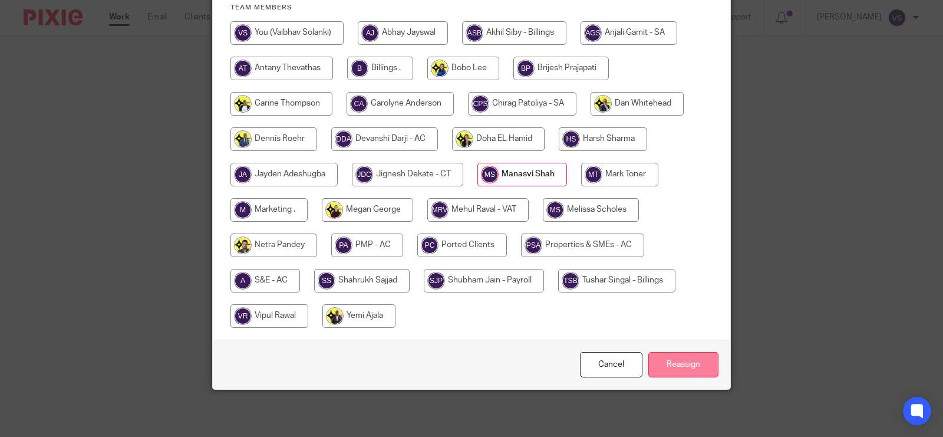
click at [675, 363] on input "Reassign" at bounding box center [684, 364] width 70 height 25
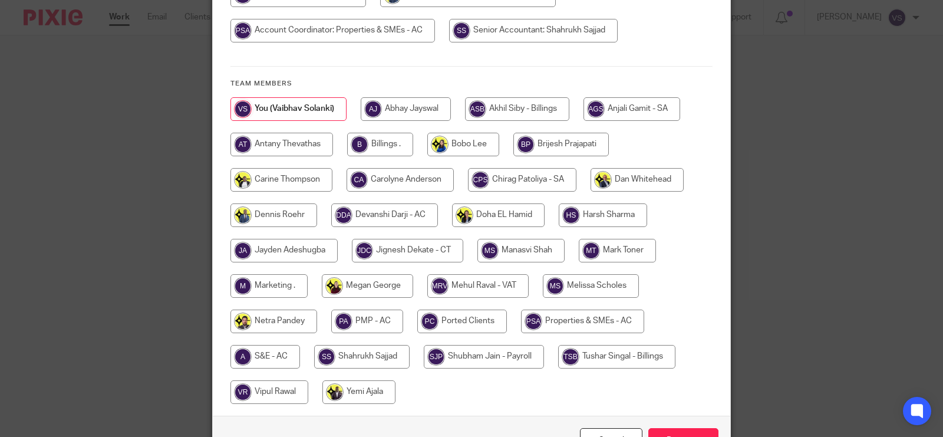
scroll to position [221, 0]
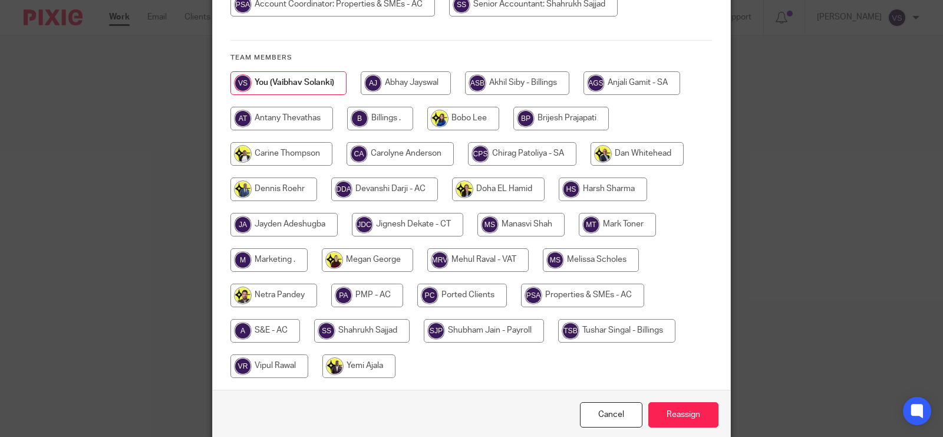
click at [508, 229] on input "radio" at bounding box center [521, 225] width 87 height 24
radio input "true"
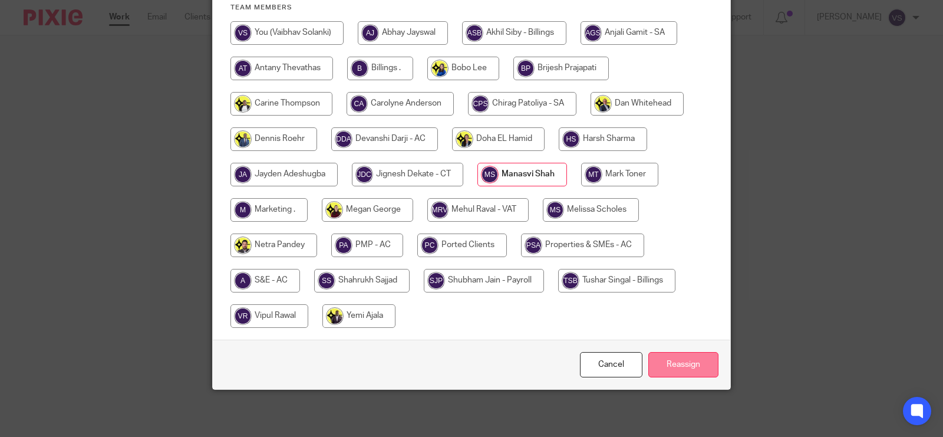
click at [676, 364] on input "Reassign" at bounding box center [684, 364] width 70 height 25
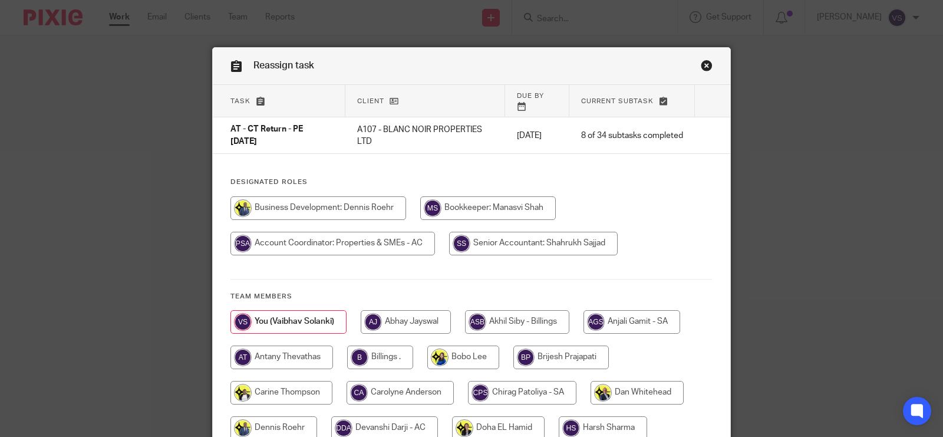
scroll to position [147, 0]
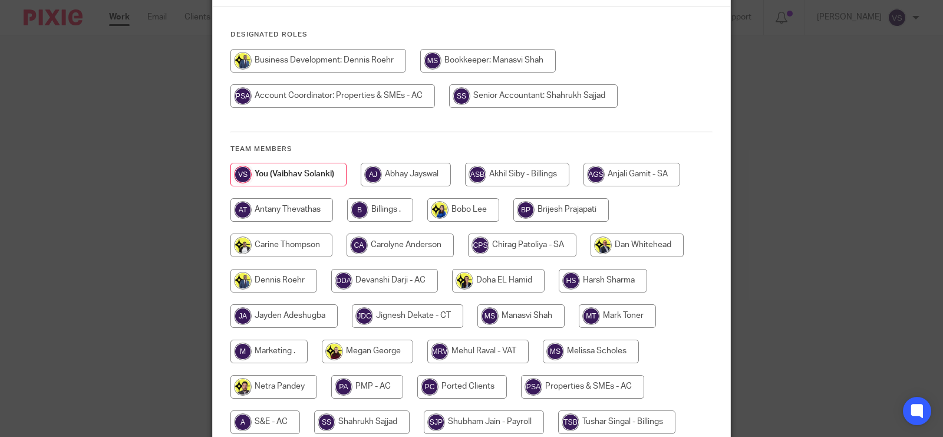
click at [532, 304] on input "radio" at bounding box center [521, 316] width 87 height 24
radio input "true"
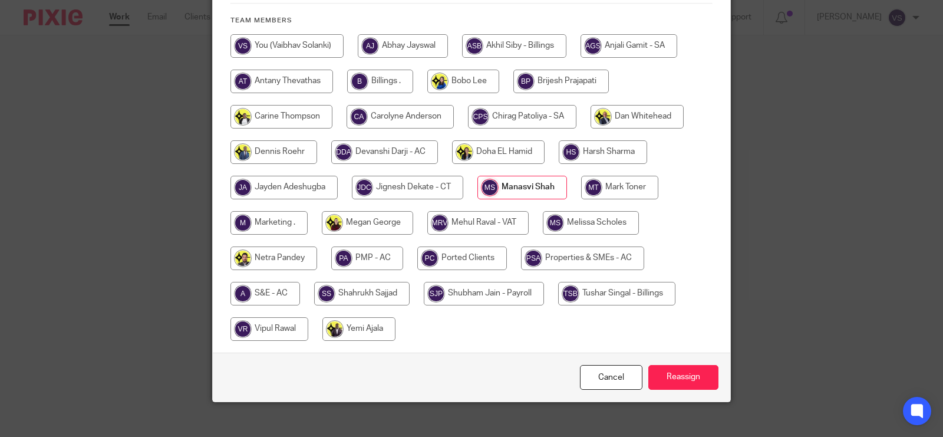
scroll to position [280, 0]
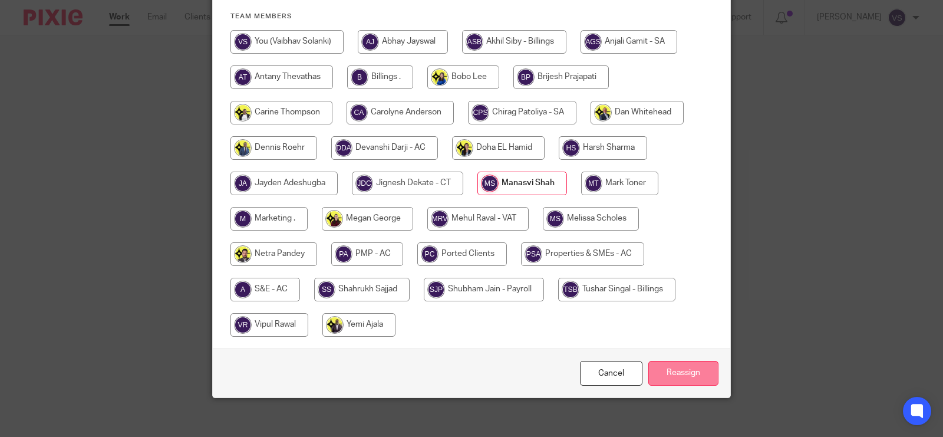
click at [690, 361] on input "Reassign" at bounding box center [684, 373] width 70 height 25
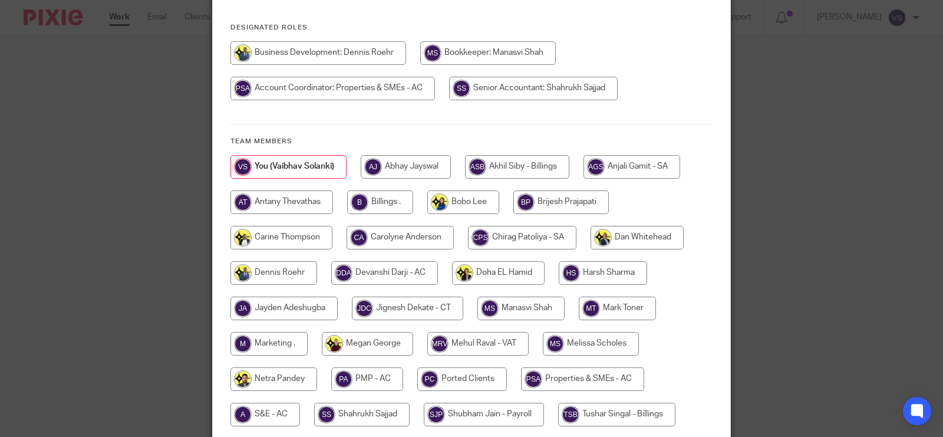
scroll to position [147, 0]
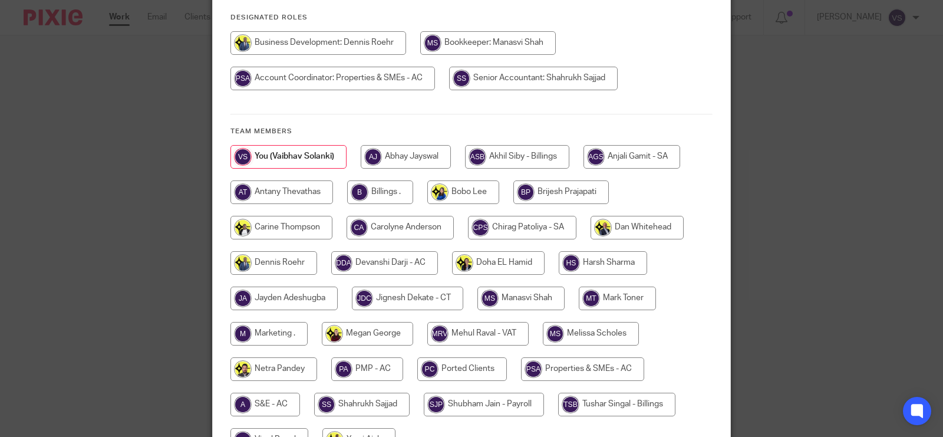
click at [521, 304] on input "radio" at bounding box center [521, 299] width 87 height 24
radio input "true"
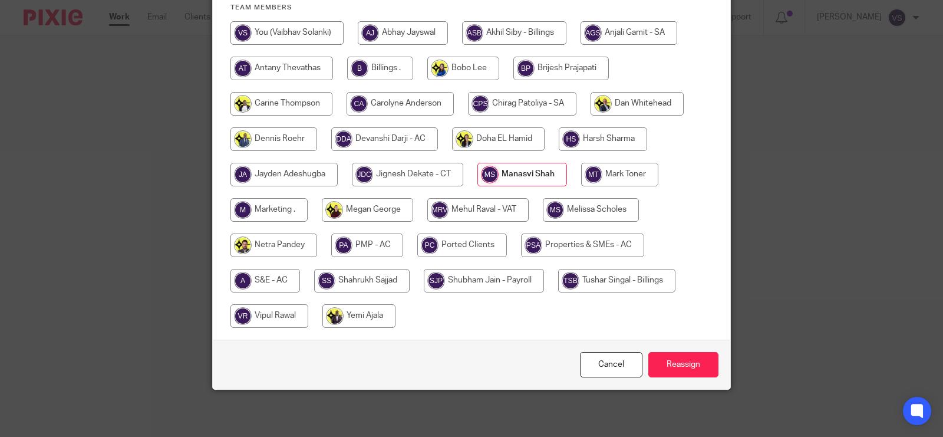
scroll to position [280, 0]
click at [689, 366] on input "Reassign" at bounding box center [684, 364] width 70 height 25
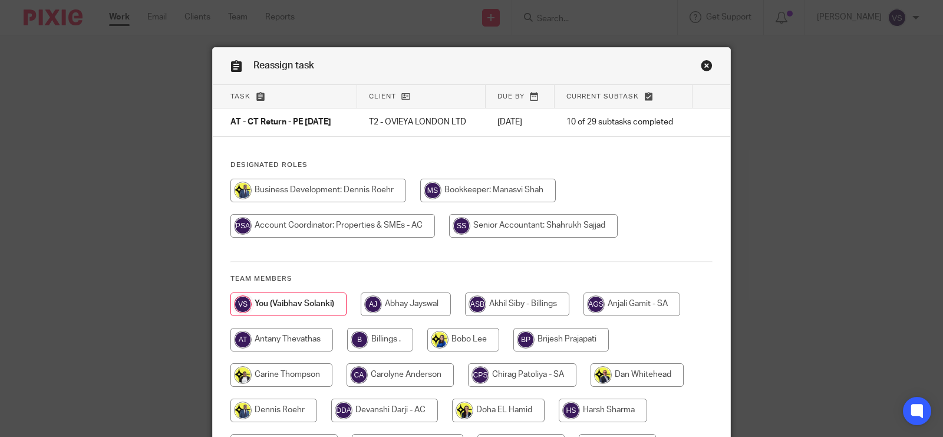
scroll to position [147, 0]
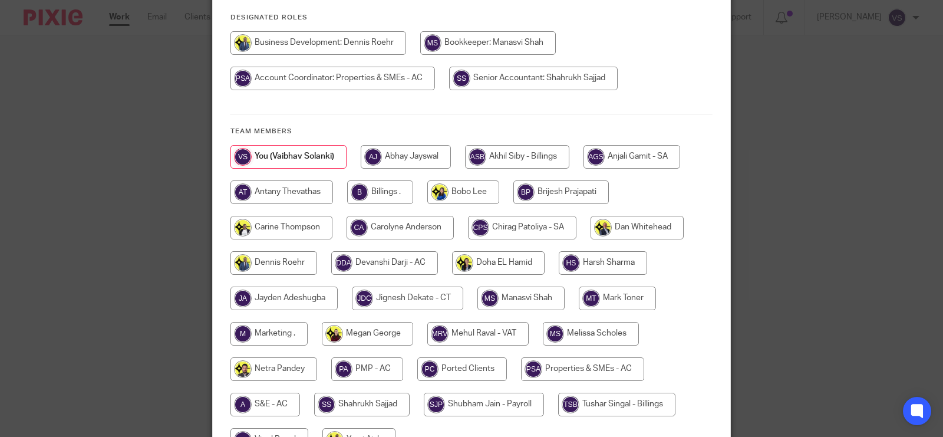
click at [520, 296] on input "radio" at bounding box center [521, 299] width 87 height 24
radio input "true"
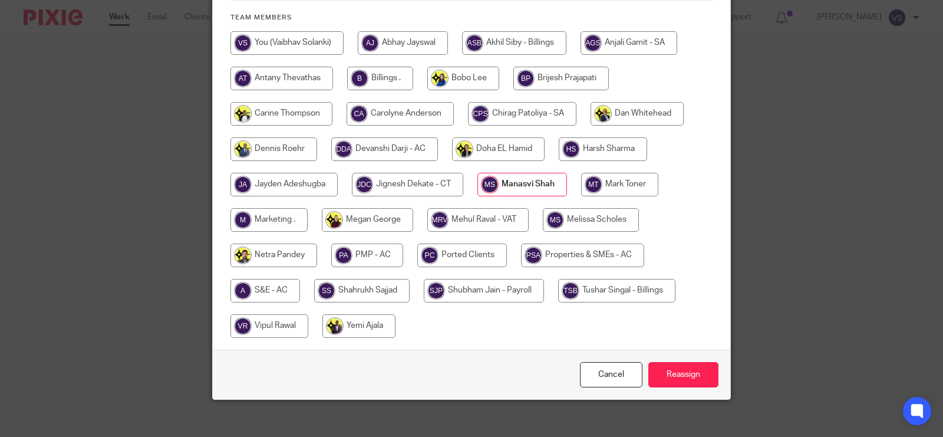
scroll to position [272, 0]
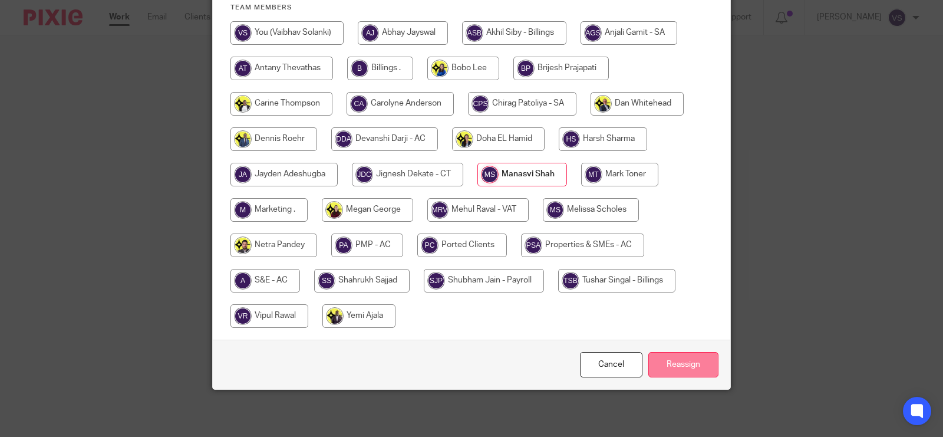
click at [676, 356] on input "Reassign" at bounding box center [684, 364] width 70 height 25
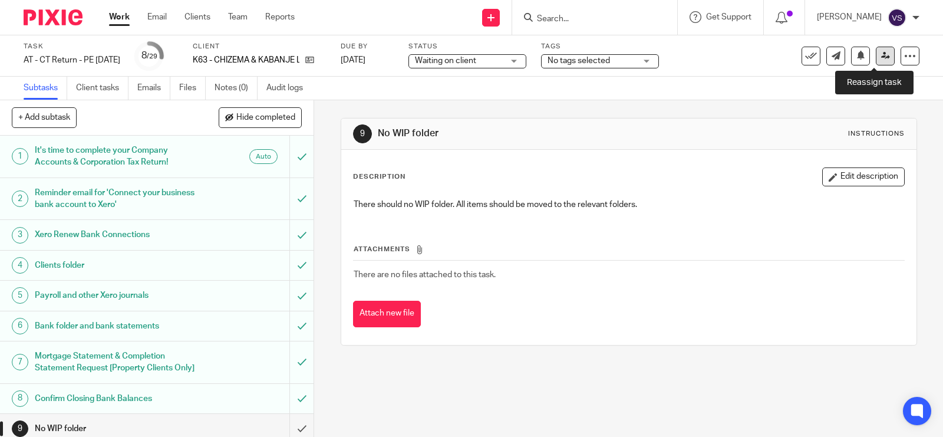
click at [881, 56] on icon at bounding box center [885, 55] width 9 height 9
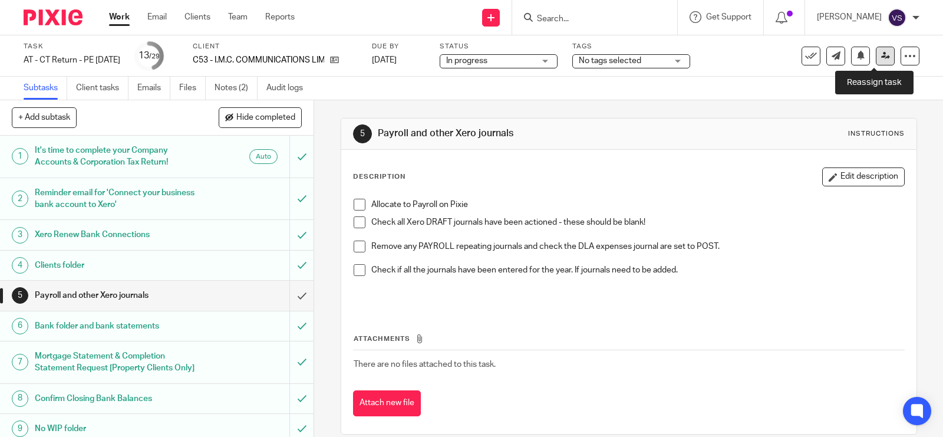
click at [880, 53] on link at bounding box center [885, 56] width 19 height 19
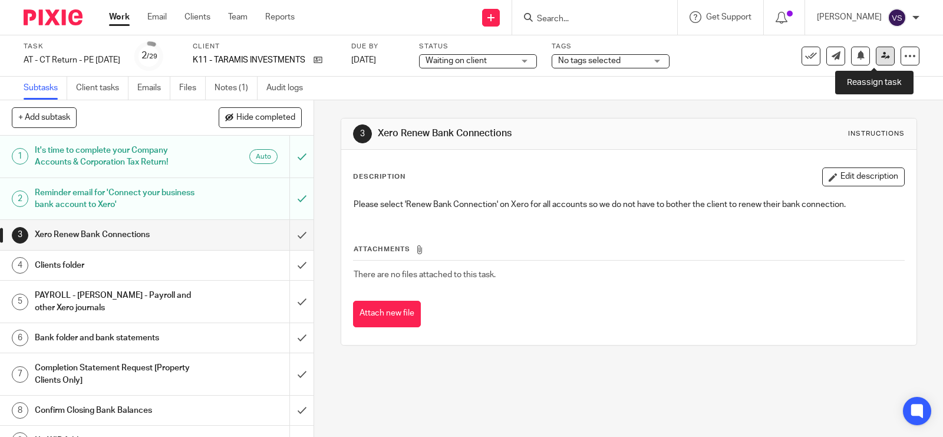
click at [881, 55] on icon at bounding box center [885, 55] width 9 height 9
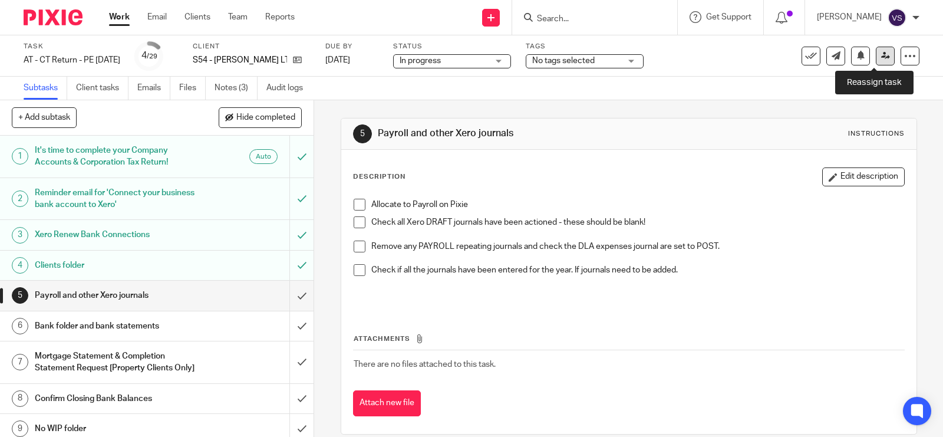
click at [881, 51] on icon at bounding box center [885, 55] width 9 height 9
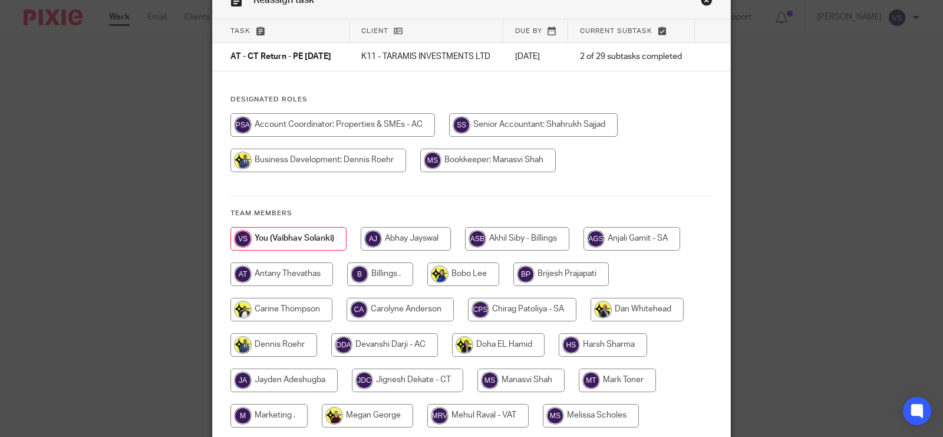
scroll to position [147, 0]
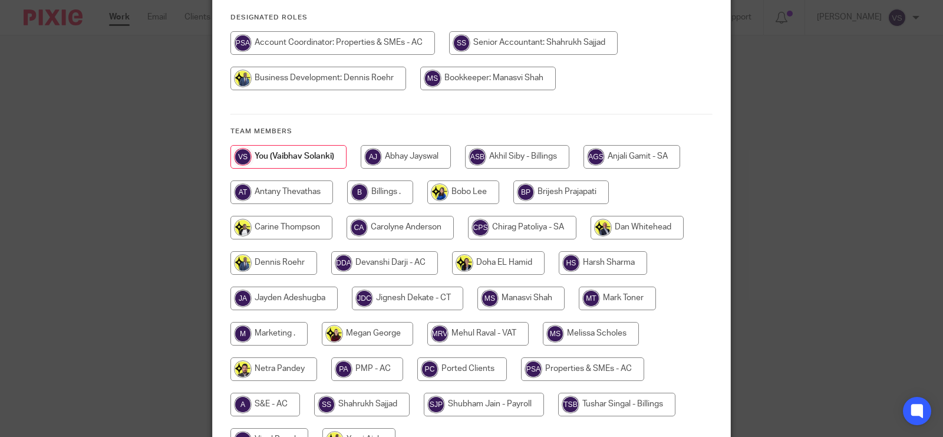
click at [537, 302] on input "radio" at bounding box center [521, 299] width 87 height 24
radio input "true"
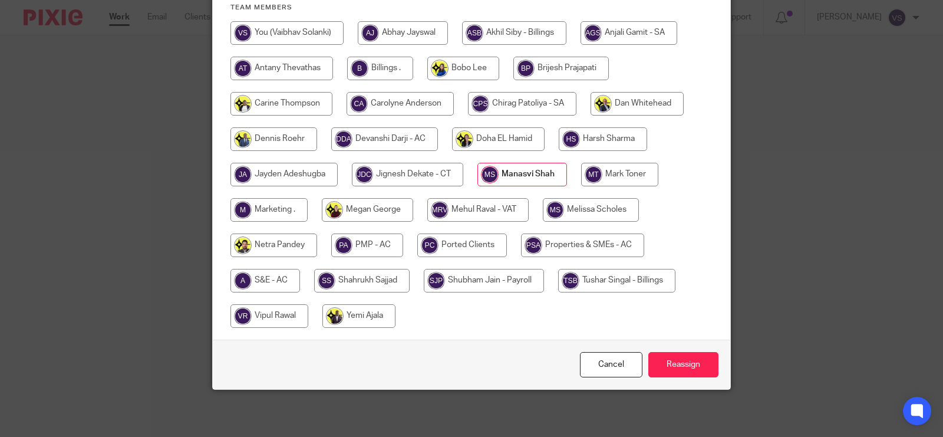
scroll to position [280, 0]
click at [675, 364] on input "Reassign" at bounding box center [684, 364] width 70 height 25
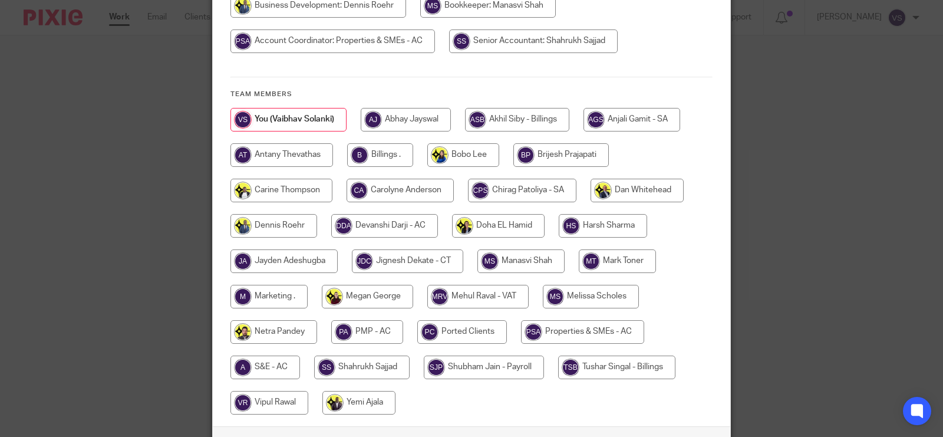
scroll to position [221, 0]
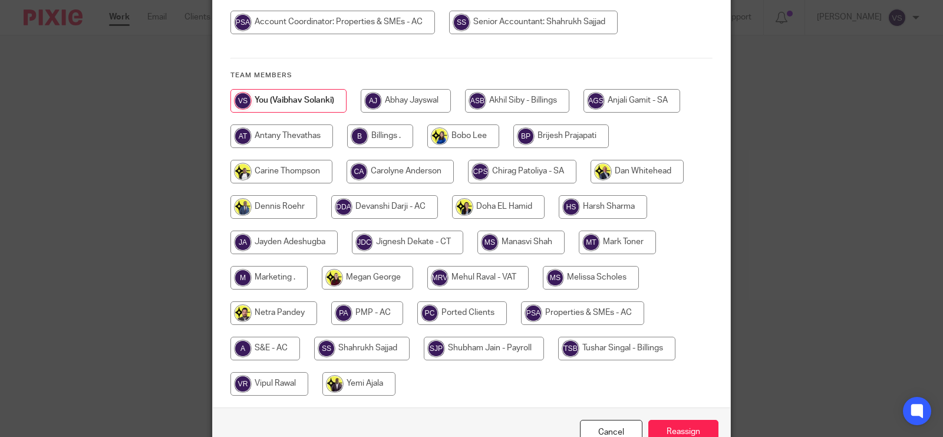
click at [515, 231] on input "radio" at bounding box center [521, 243] width 87 height 24
radio input "true"
click at [682, 420] on input "Reassign" at bounding box center [684, 432] width 70 height 25
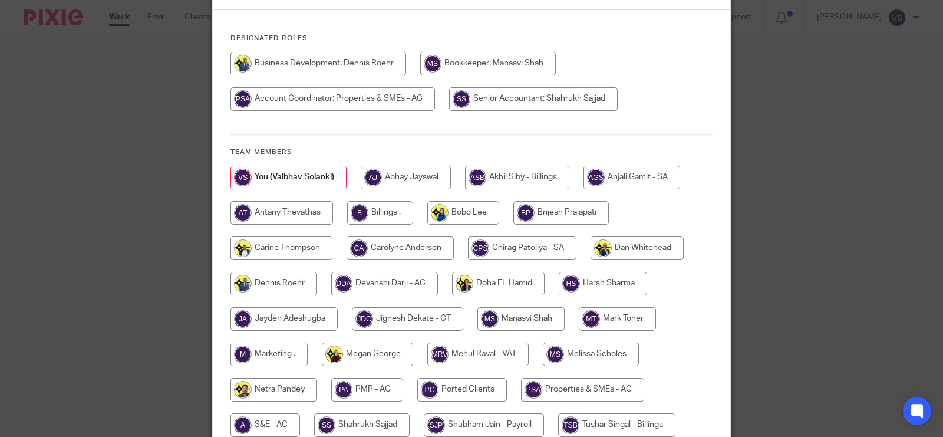
scroll to position [147, 0]
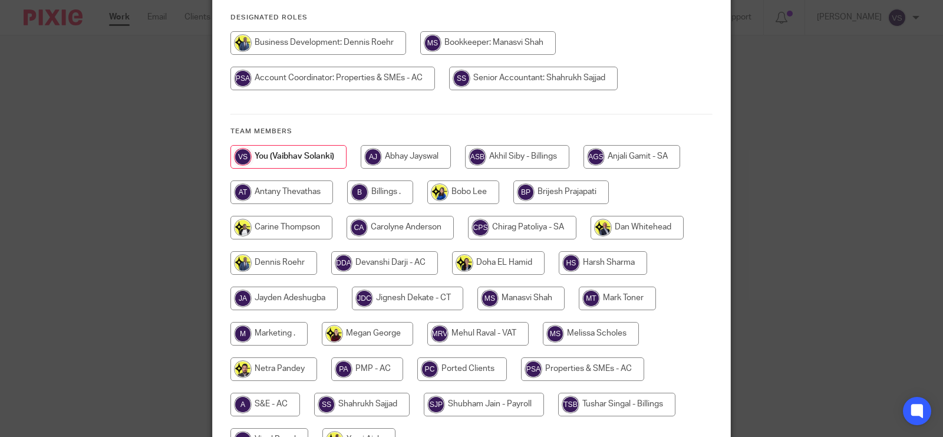
click at [529, 292] on input "radio" at bounding box center [521, 299] width 87 height 24
radio input "true"
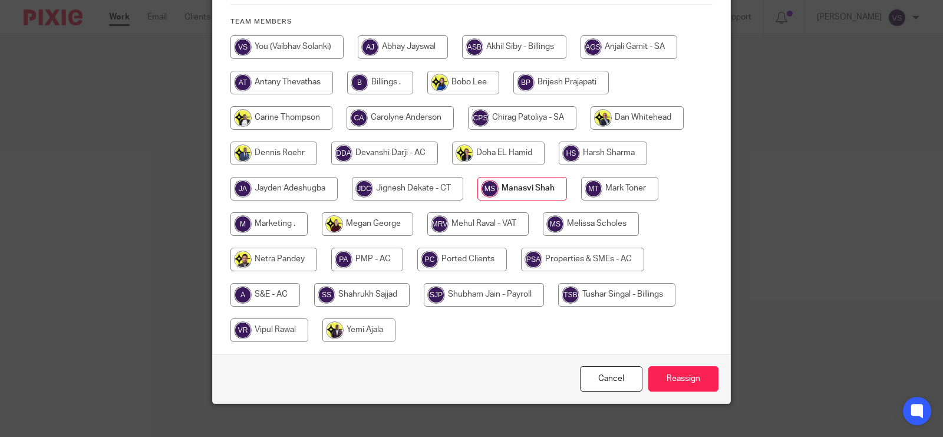
scroll to position [272, 0]
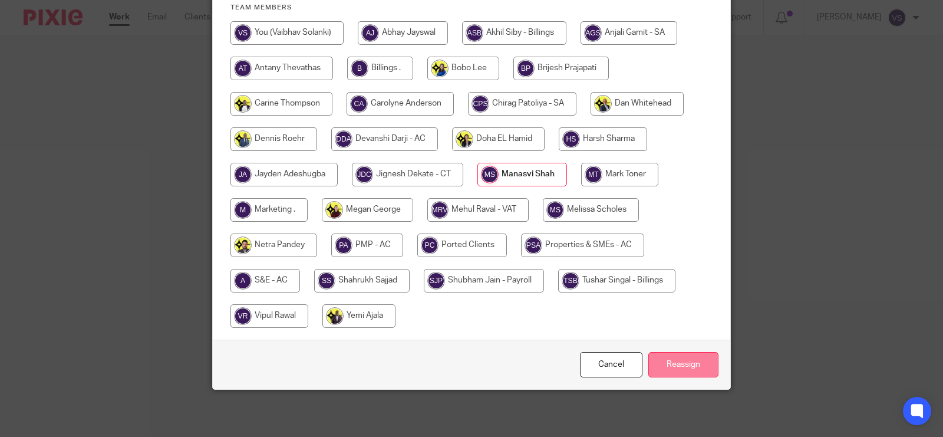
click at [695, 363] on input "Reassign" at bounding box center [684, 364] width 70 height 25
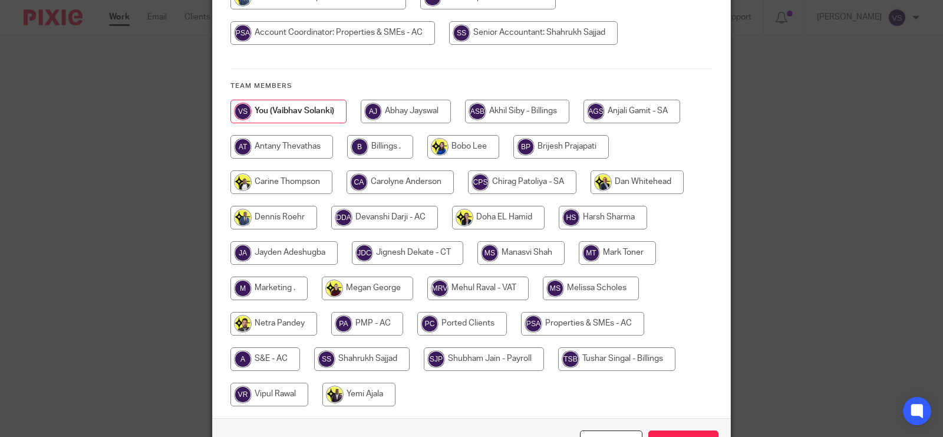
scroll to position [221, 0]
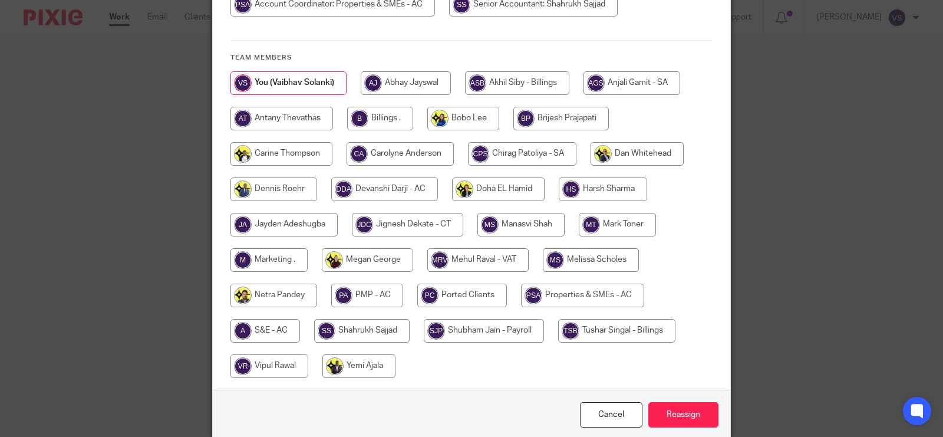
click at [521, 234] on input "radio" at bounding box center [521, 225] width 87 height 24
radio input "true"
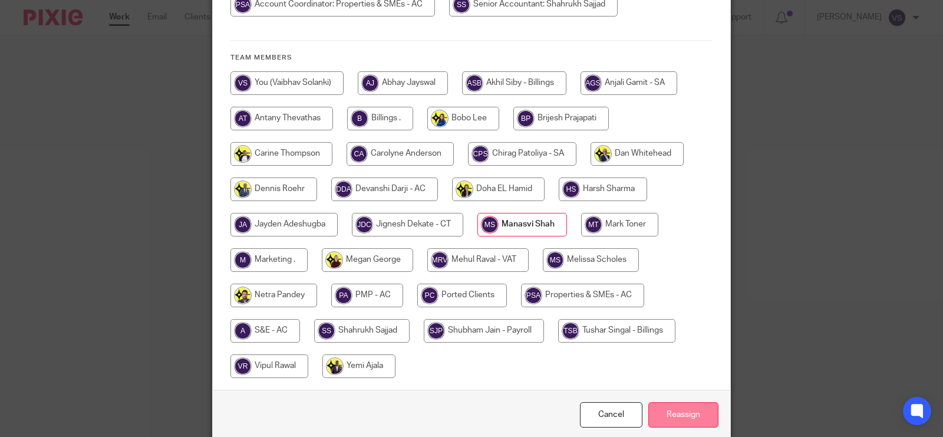
click at [680, 414] on input "Reassign" at bounding box center [684, 414] width 70 height 25
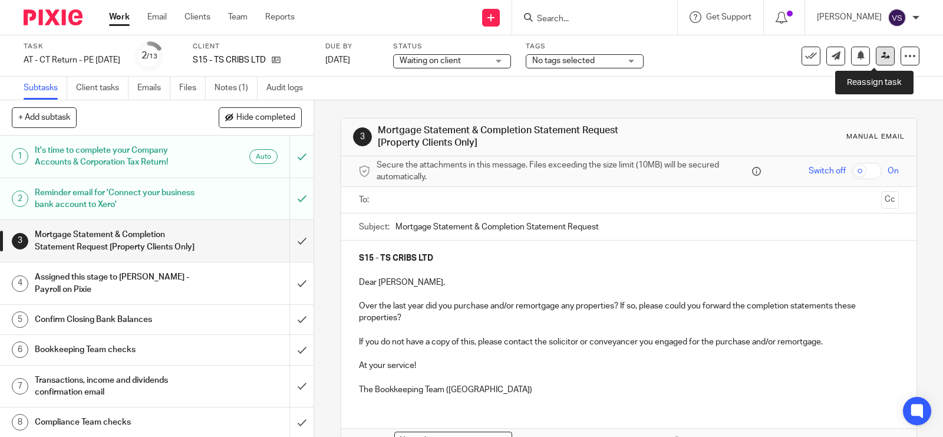
click at [880, 57] on link at bounding box center [885, 56] width 19 height 19
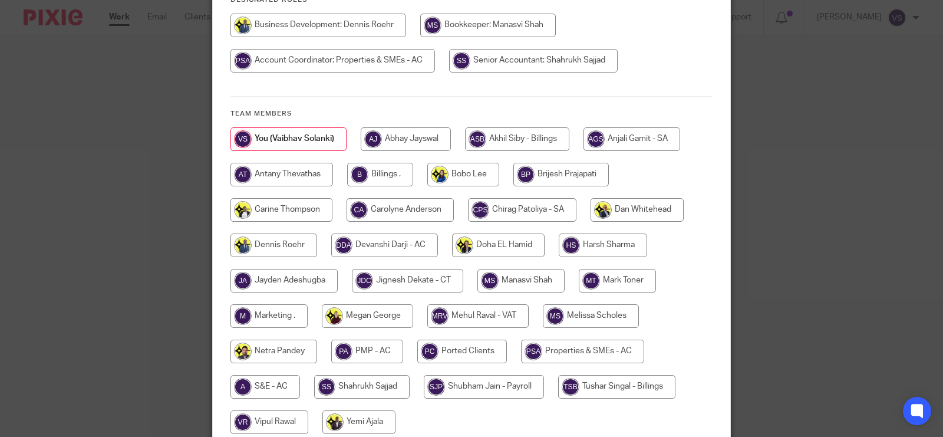
scroll to position [221, 0]
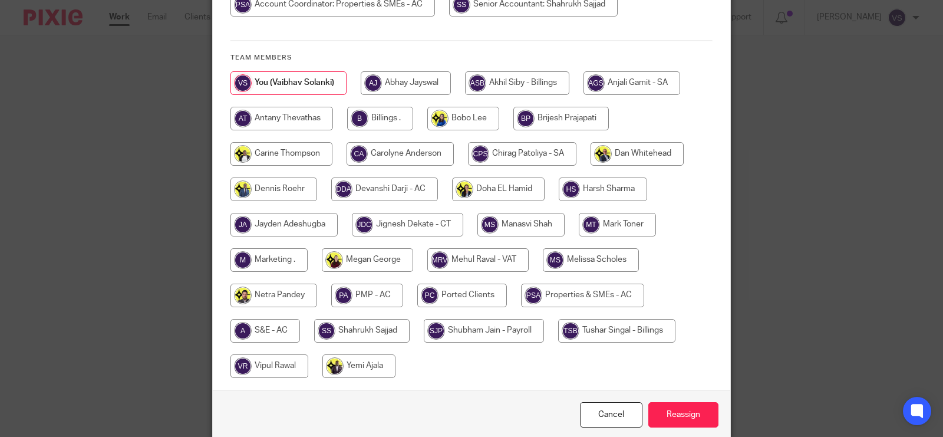
click at [516, 229] on input "radio" at bounding box center [521, 225] width 87 height 24
radio input "true"
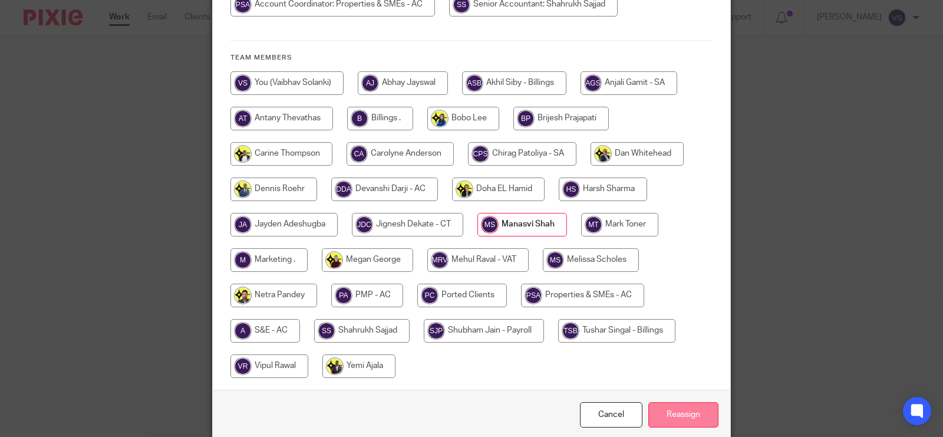
click at [686, 417] on input "Reassign" at bounding box center [684, 414] width 70 height 25
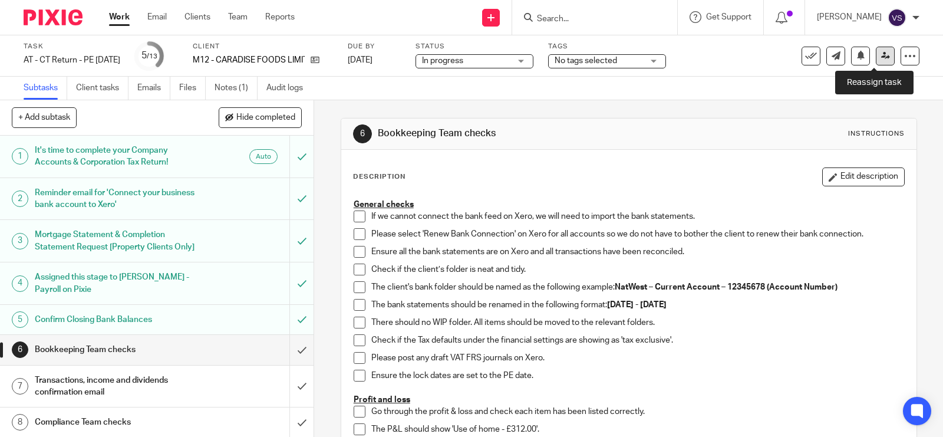
click at [881, 56] on icon at bounding box center [885, 55] width 9 height 9
click at [881, 55] on icon at bounding box center [885, 55] width 9 height 9
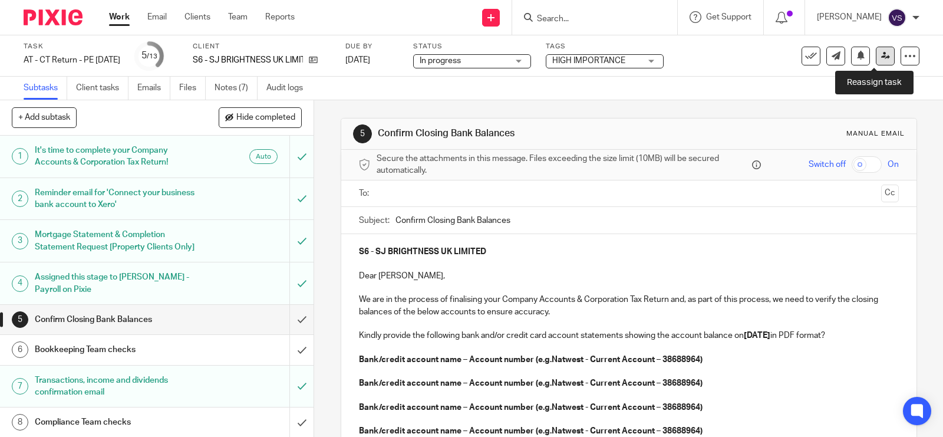
click at [881, 55] on icon at bounding box center [885, 55] width 9 height 9
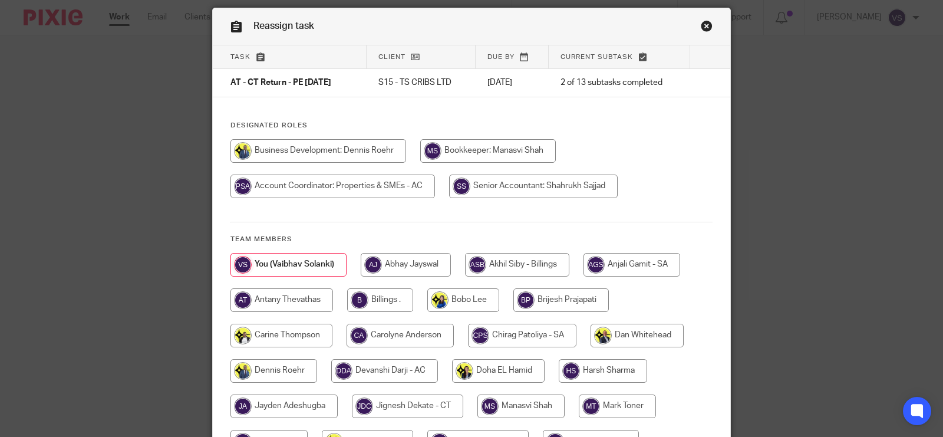
scroll to position [74, 0]
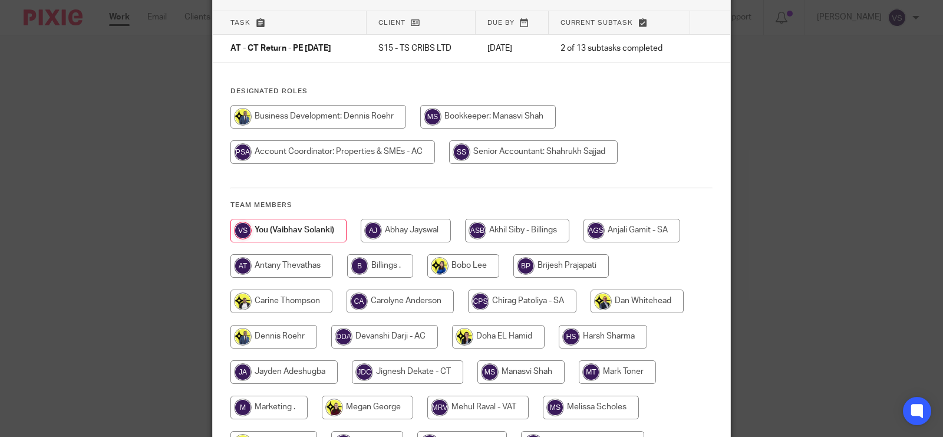
click at [520, 376] on input "radio" at bounding box center [521, 372] width 87 height 24
radio input "true"
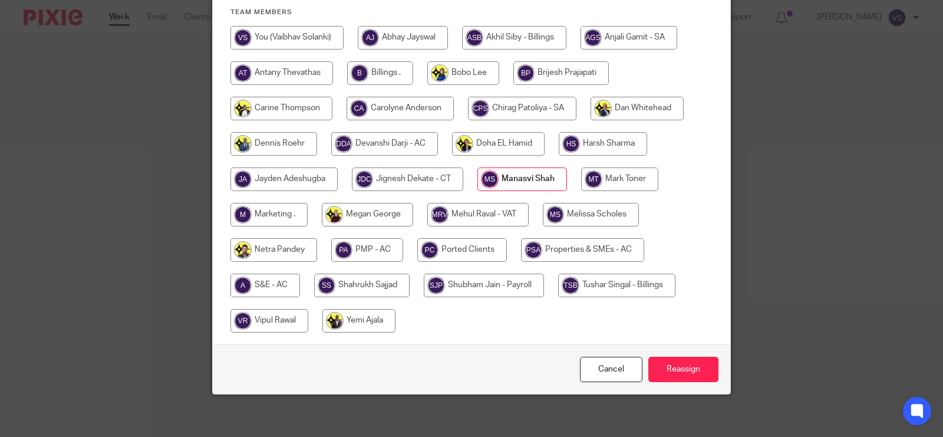
scroll to position [272, 0]
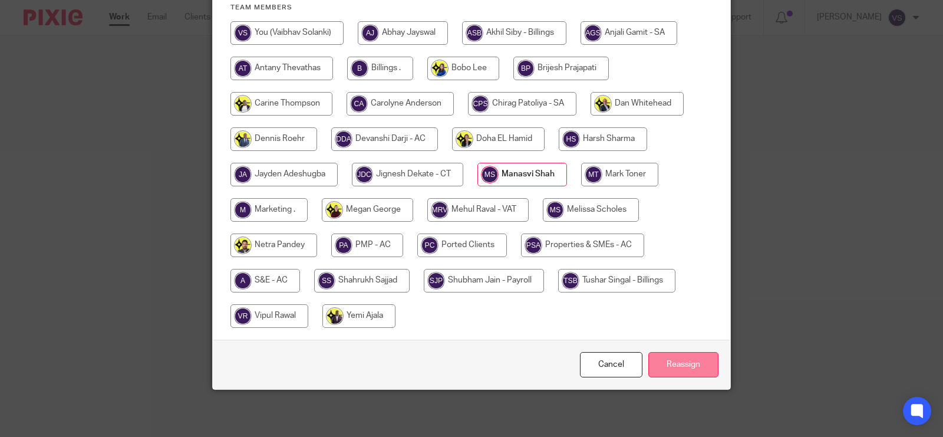
click at [674, 361] on input "Reassign" at bounding box center [684, 364] width 70 height 25
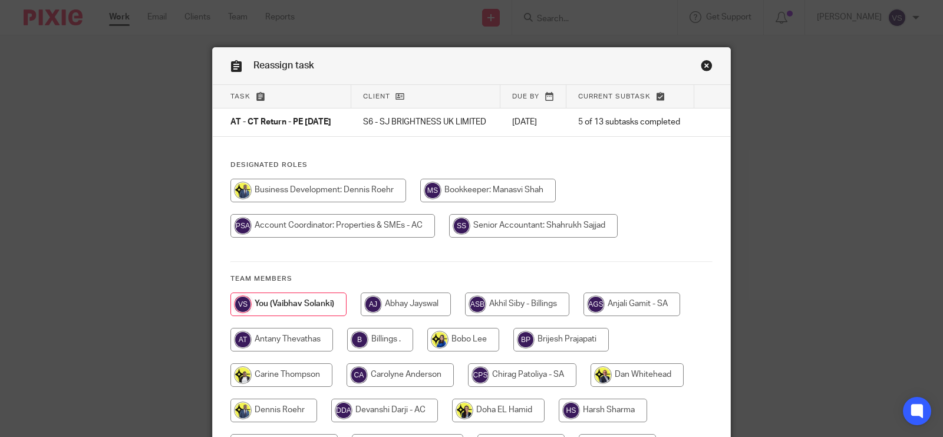
scroll to position [147, 0]
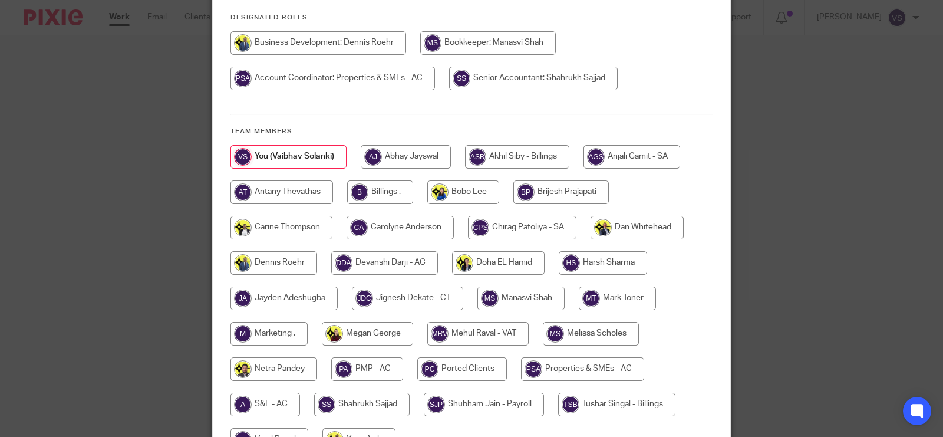
click at [511, 302] on input "radio" at bounding box center [521, 299] width 87 height 24
radio input "true"
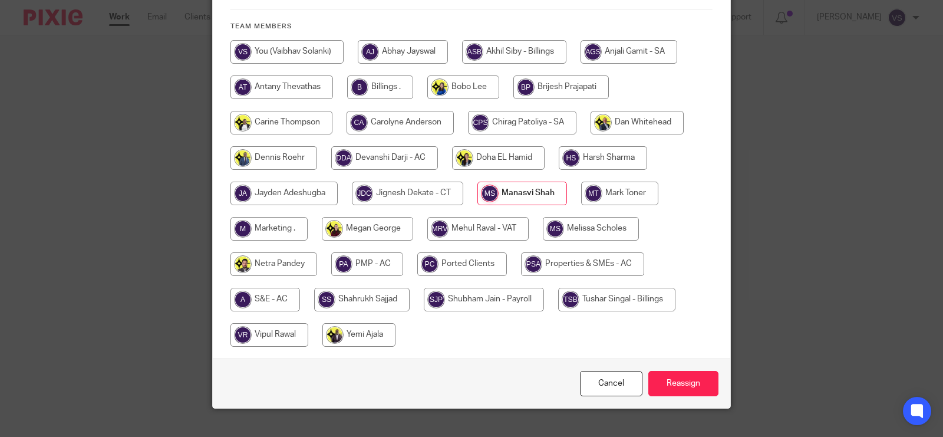
scroll to position [280, 0]
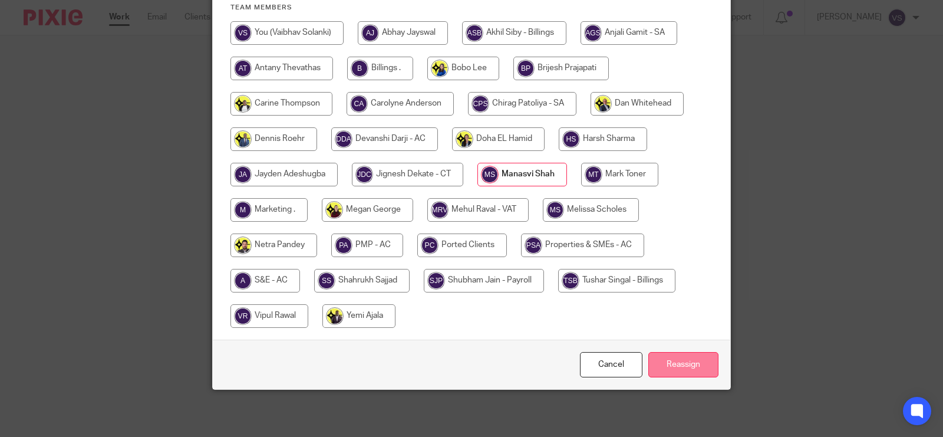
click at [676, 355] on input "Reassign" at bounding box center [684, 364] width 70 height 25
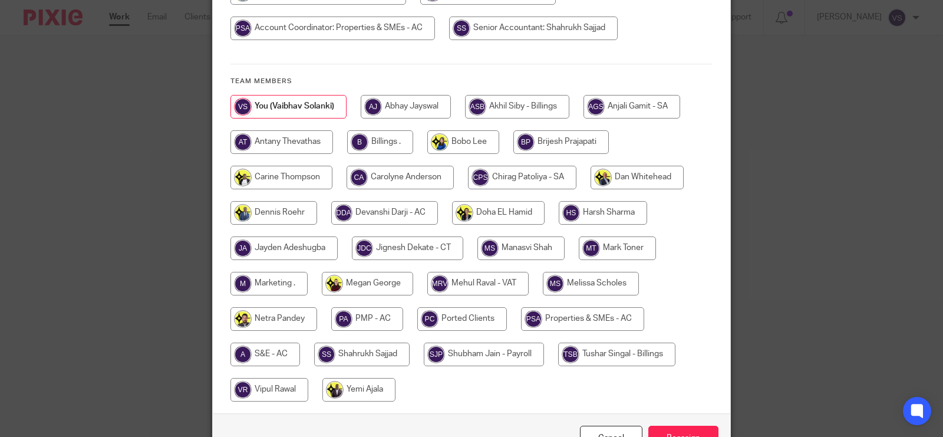
scroll to position [221, 0]
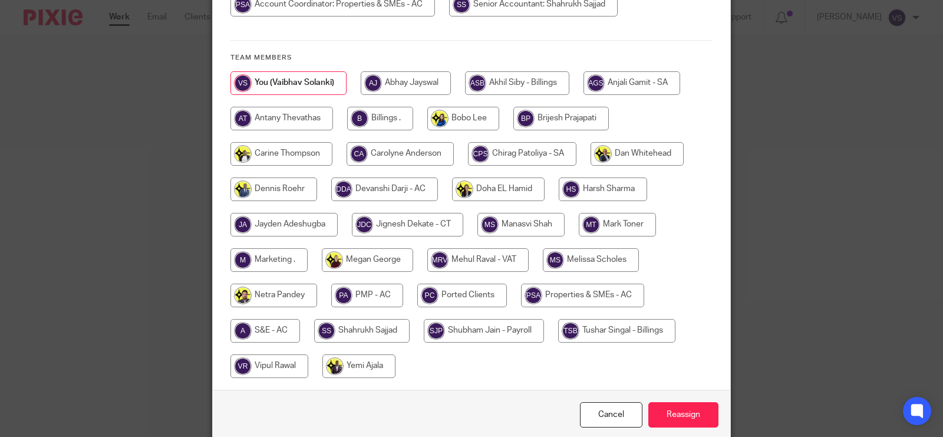
click at [531, 226] on input "radio" at bounding box center [521, 225] width 87 height 24
radio input "true"
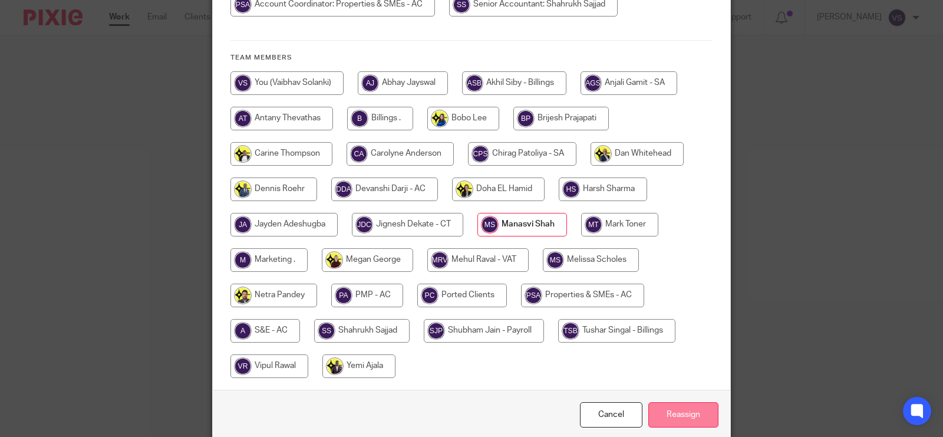
click at [676, 419] on input "Reassign" at bounding box center [684, 414] width 70 height 25
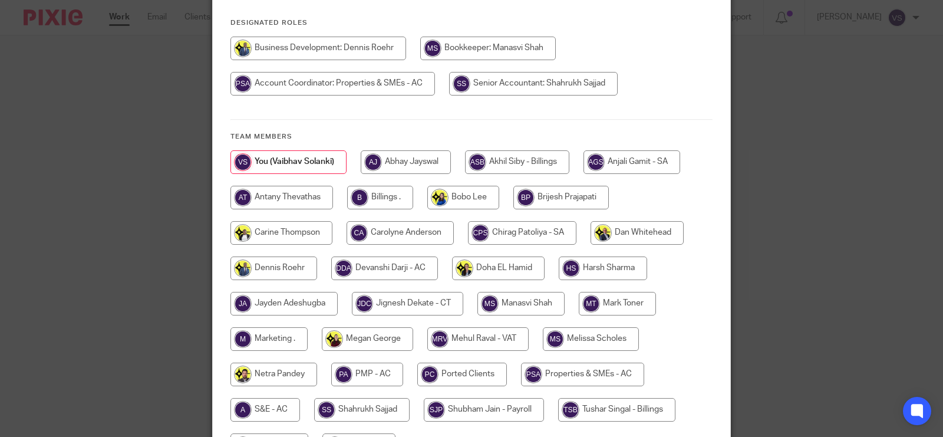
scroll to position [147, 0]
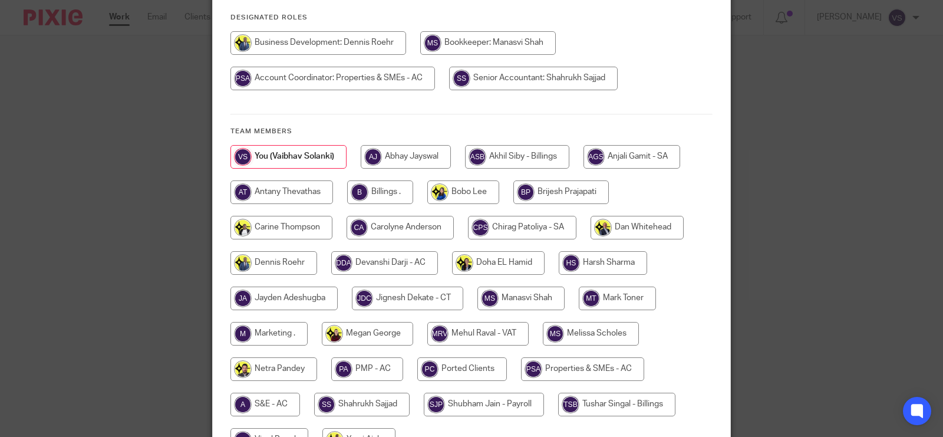
click at [515, 292] on input "radio" at bounding box center [521, 299] width 87 height 24
radio input "true"
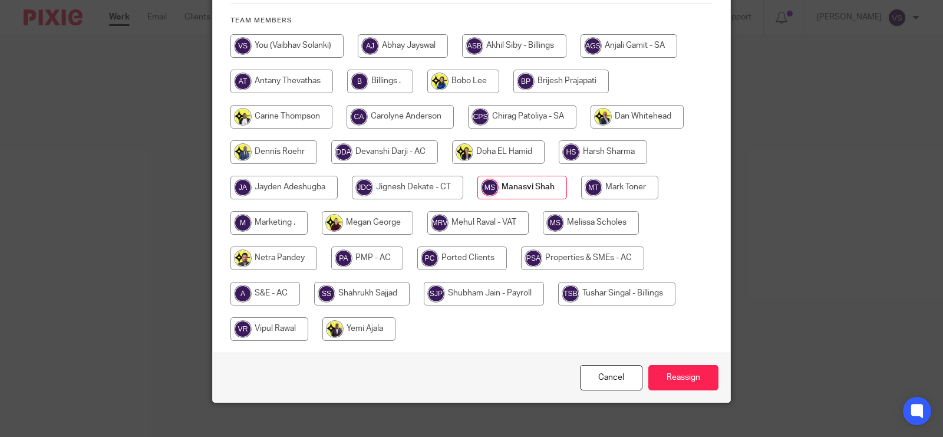
scroll to position [272, 0]
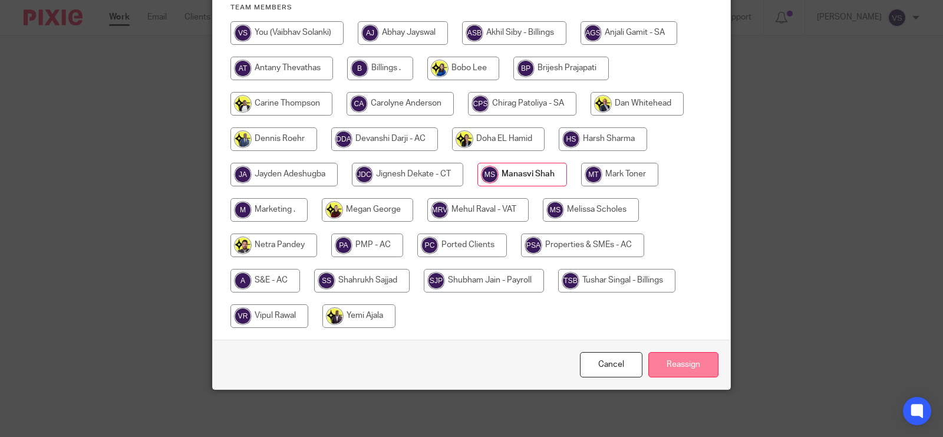
click at [684, 363] on input "Reassign" at bounding box center [684, 364] width 70 height 25
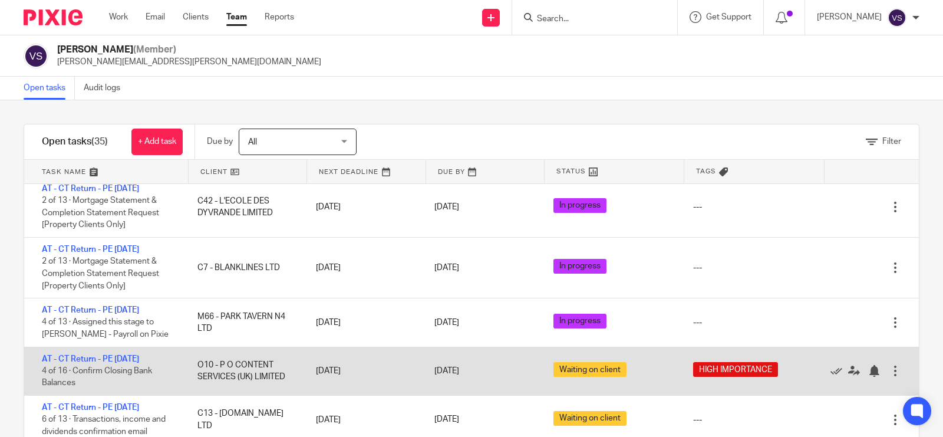
scroll to position [221, 0]
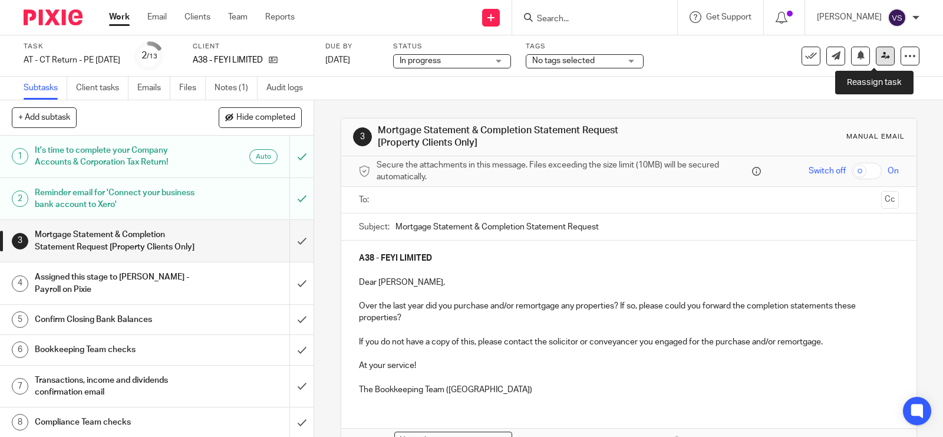
click at [881, 54] on icon at bounding box center [885, 55] width 9 height 9
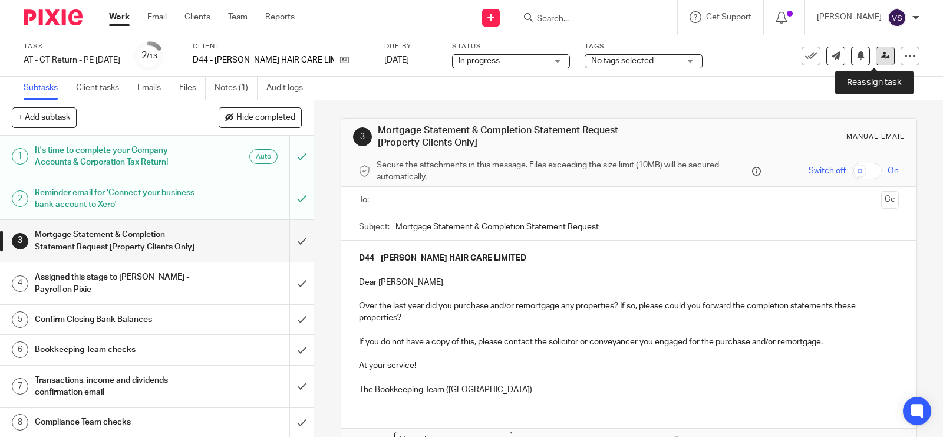
click at [881, 57] on icon at bounding box center [885, 55] width 9 height 9
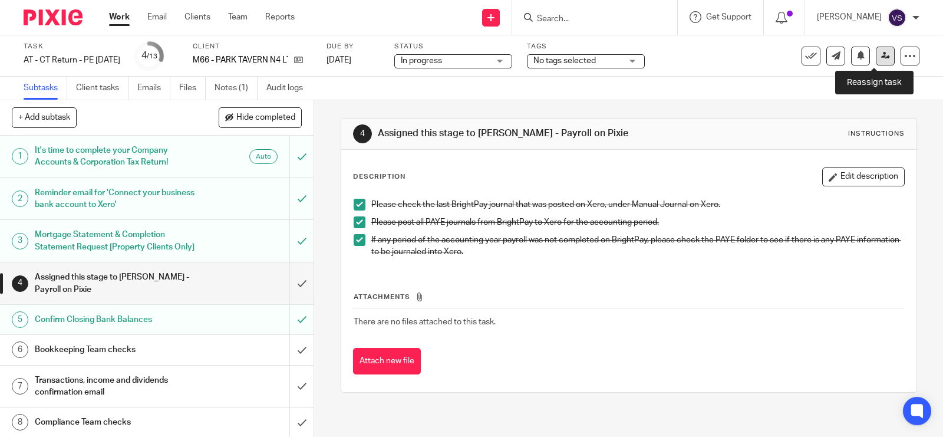
click at [881, 54] on icon at bounding box center [885, 55] width 9 height 9
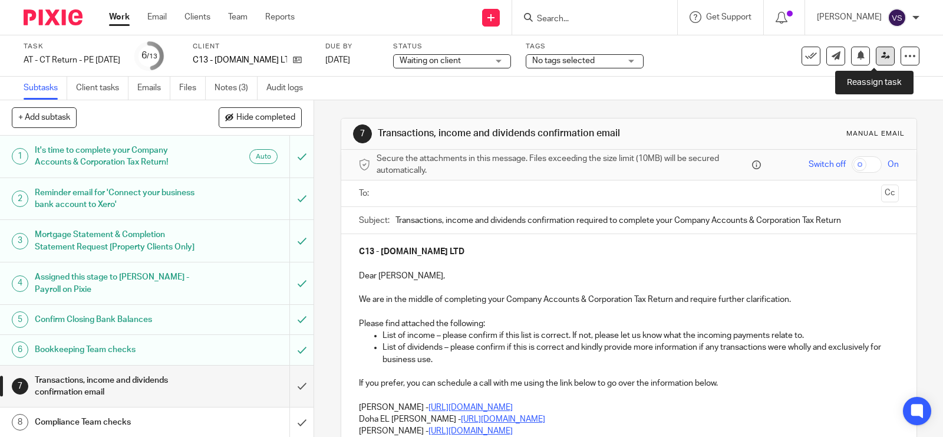
click at [876, 50] on link at bounding box center [885, 56] width 19 height 19
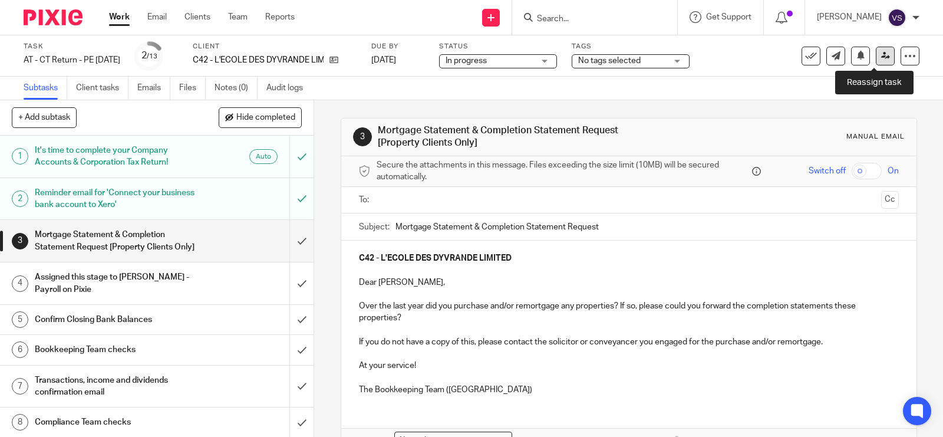
click at [880, 57] on link at bounding box center [885, 56] width 19 height 19
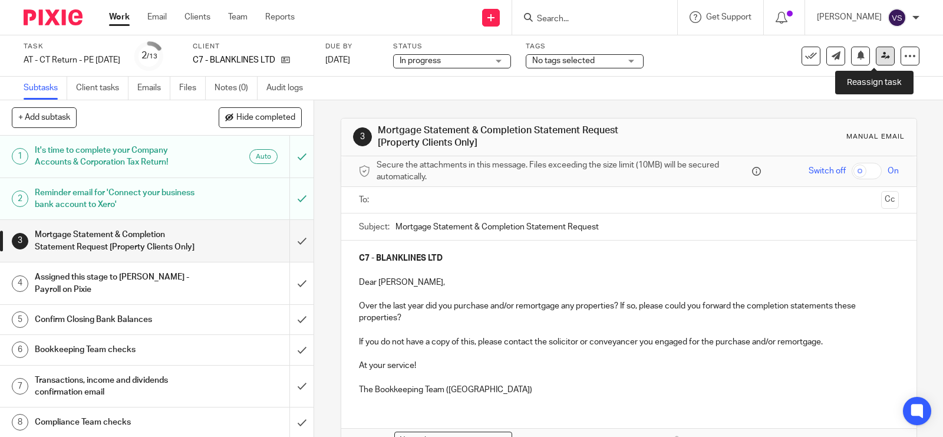
click at [881, 57] on icon at bounding box center [885, 55] width 9 height 9
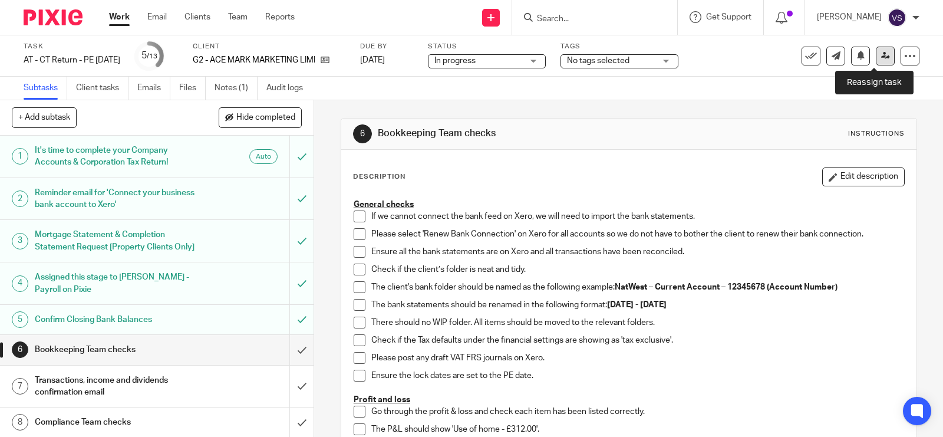
click at [876, 62] on link at bounding box center [885, 56] width 19 height 19
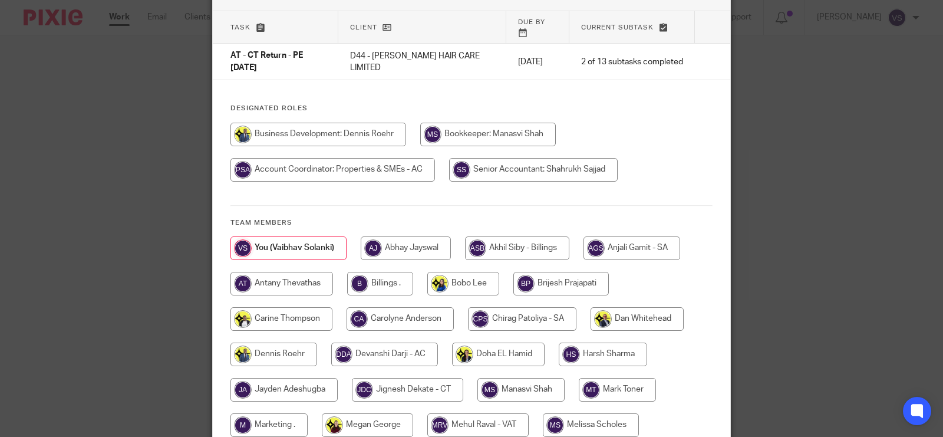
scroll to position [147, 0]
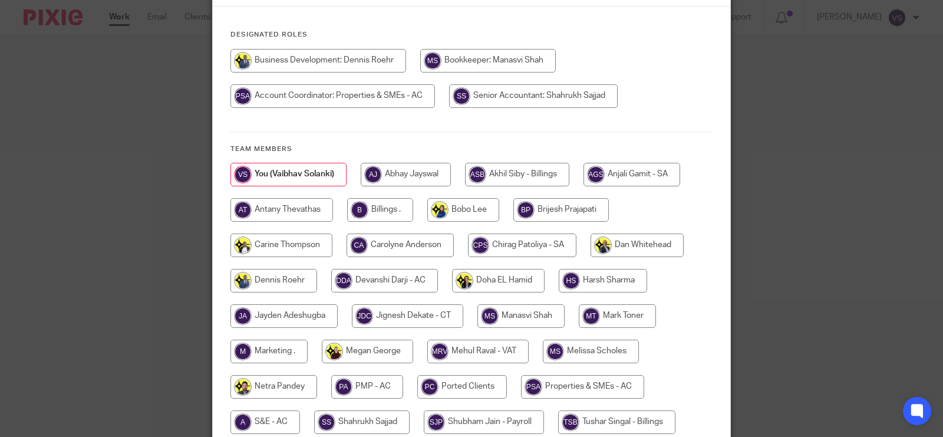
click at [516, 307] on input "radio" at bounding box center [521, 316] width 87 height 24
radio input "true"
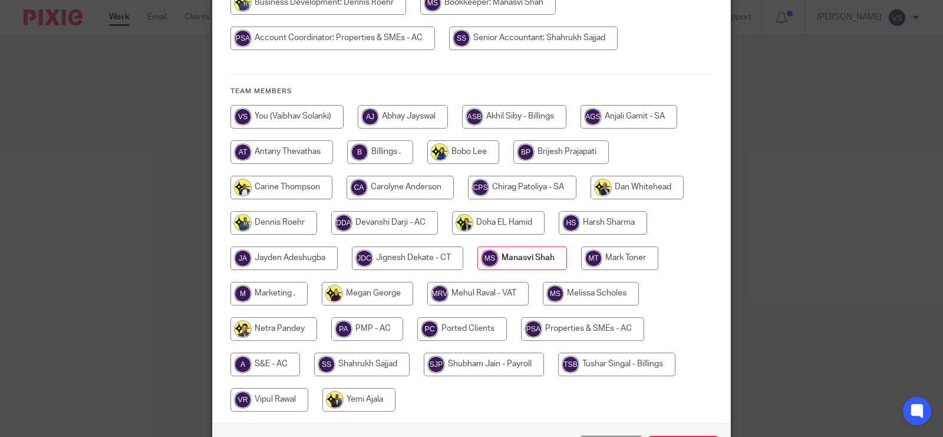
scroll to position [280, 0]
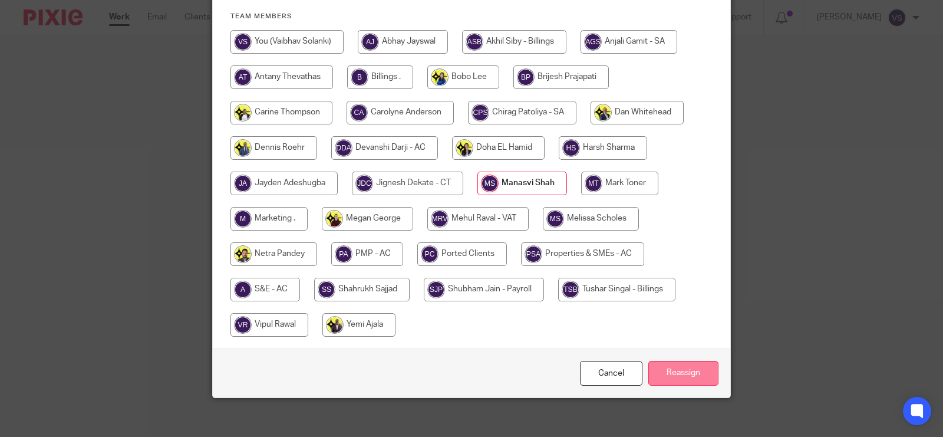
click at [696, 364] on input "Reassign" at bounding box center [684, 373] width 70 height 25
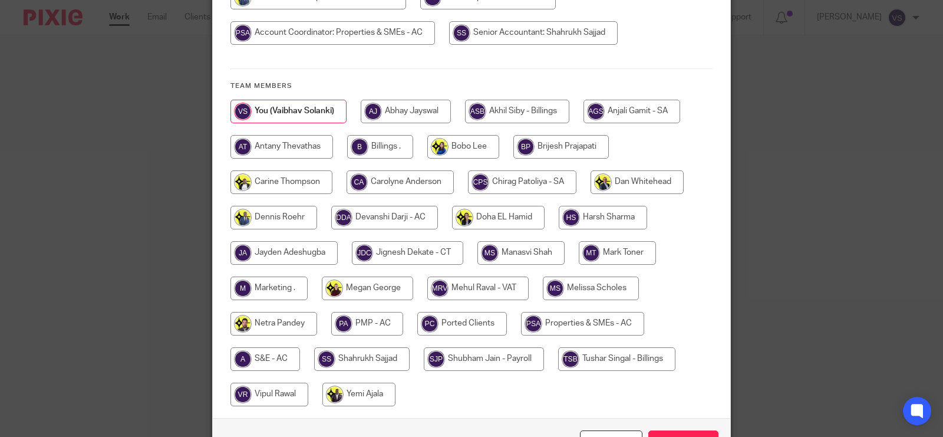
scroll to position [221, 0]
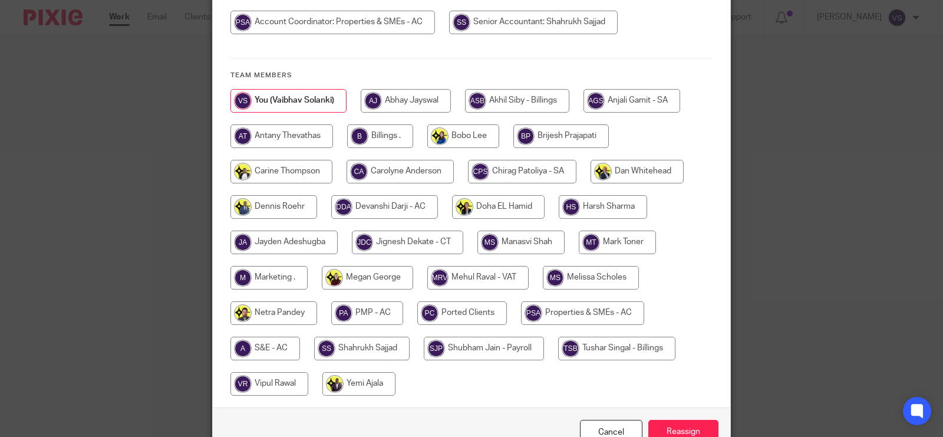
click at [529, 231] on input "radio" at bounding box center [521, 243] width 87 height 24
radio input "true"
click at [695, 427] on input "Reassign" at bounding box center [684, 432] width 70 height 25
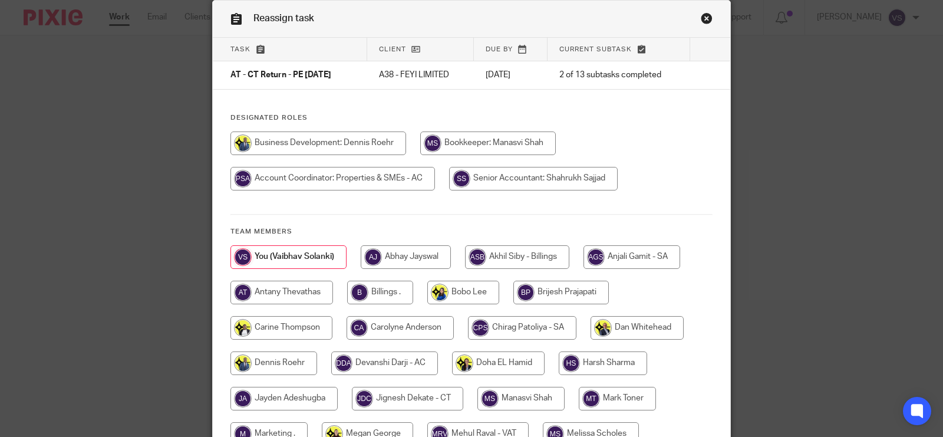
scroll to position [147, 0]
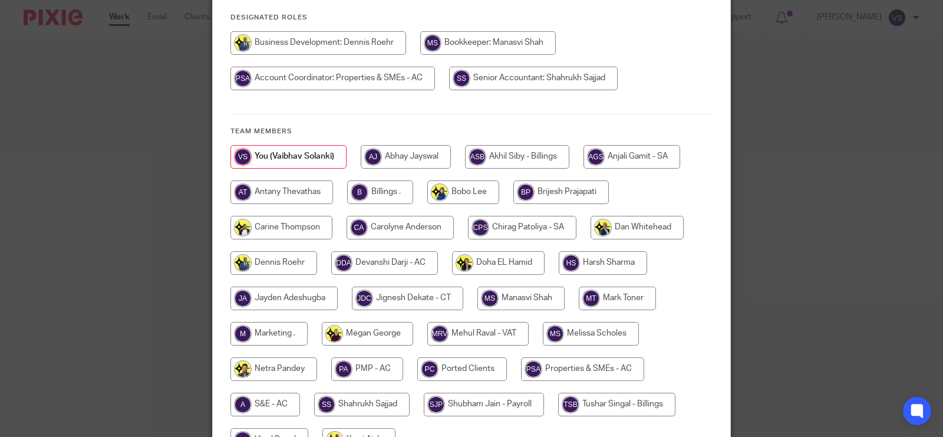
click at [535, 295] on input "radio" at bounding box center [521, 299] width 87 height 24
radio input "true"
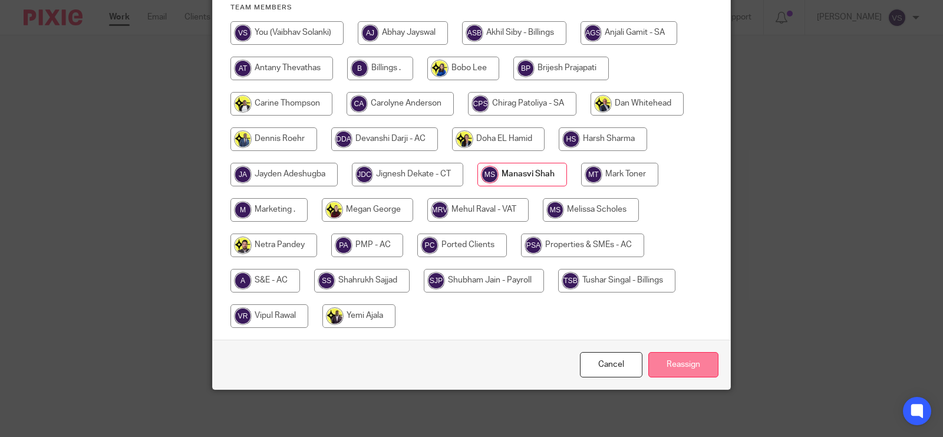
click at [676, 361] on input "Reassign" at bounding box center [684, 364] width 70 height 25
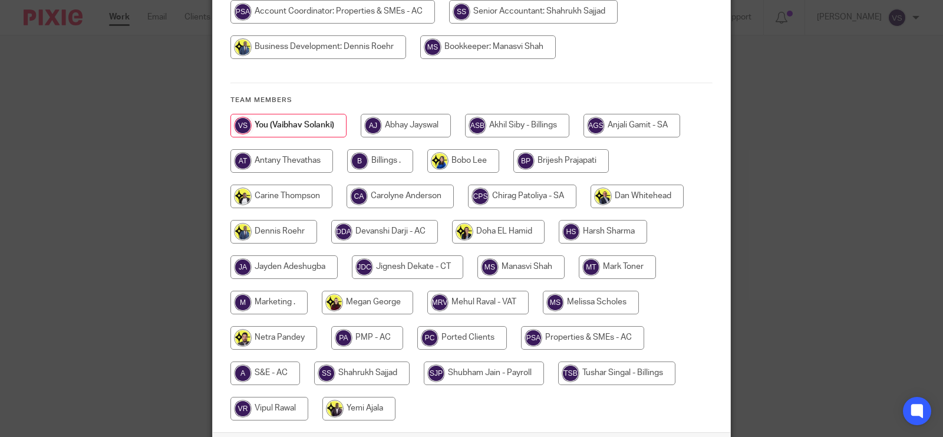
scroll to position [221, 0]
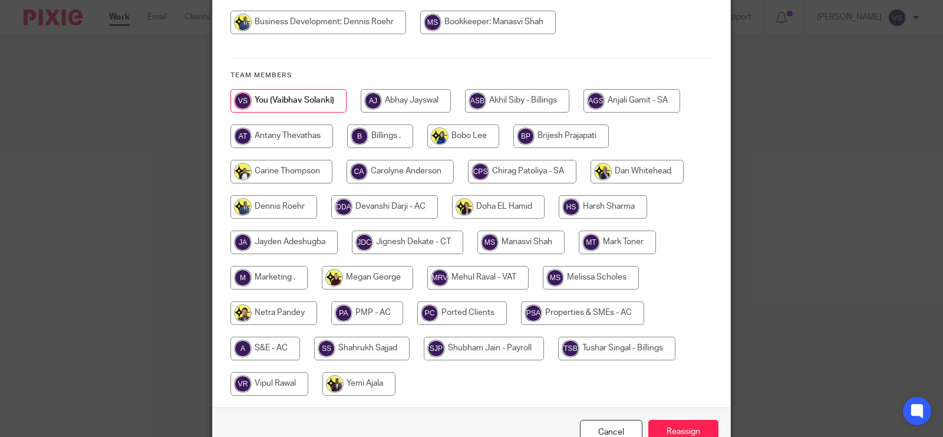
click at [532, 235] on input "radio" at bounding box center [521, 243] width 87 height 24
radio input "true"
click at [685, 420] on input "Reassign" at bounding box center [684, 432] width 70 height 25
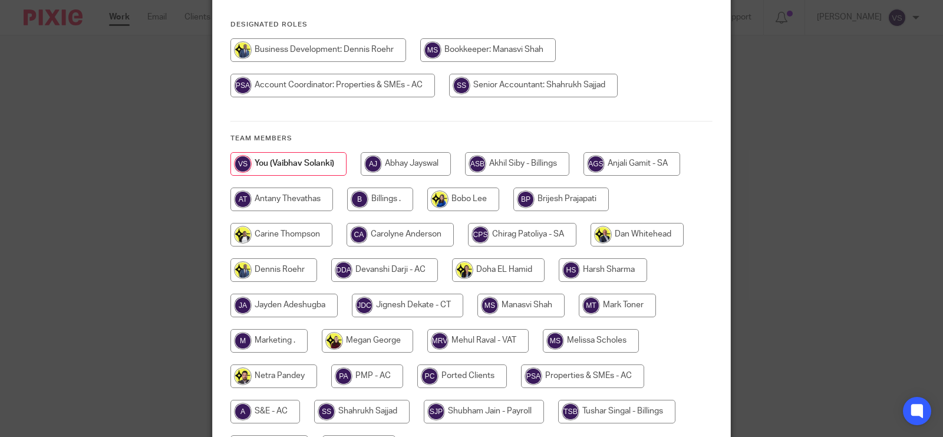
scroll to position [147, 0]
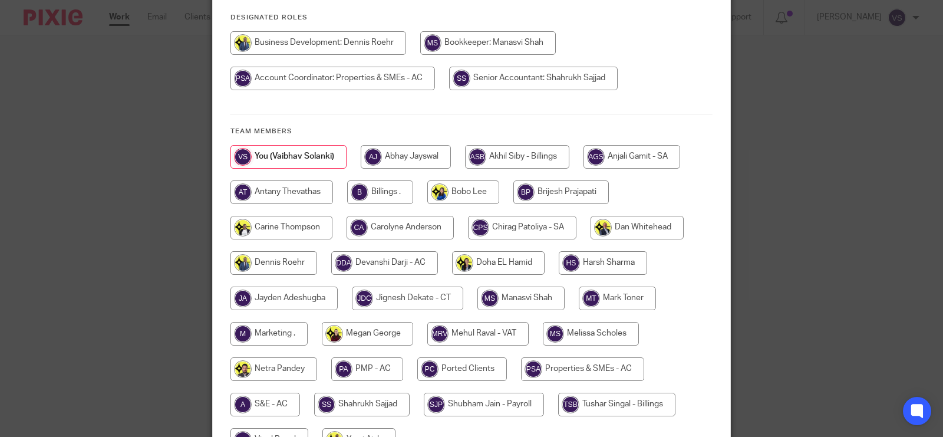
click at [524, 297] on input "radio" at bounding box center [521, 299] width 87 height 24
radio input "true"
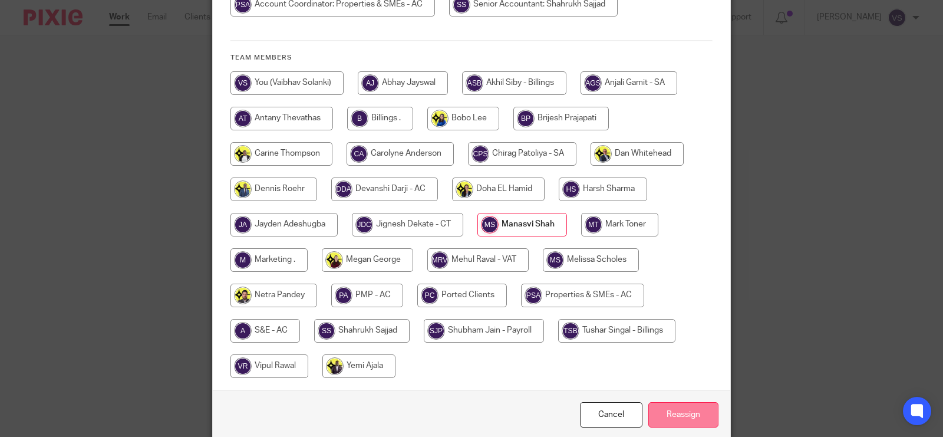
click at [672, 417] on input "Reassign" at bounding box center [684, 414] width 70 height 25
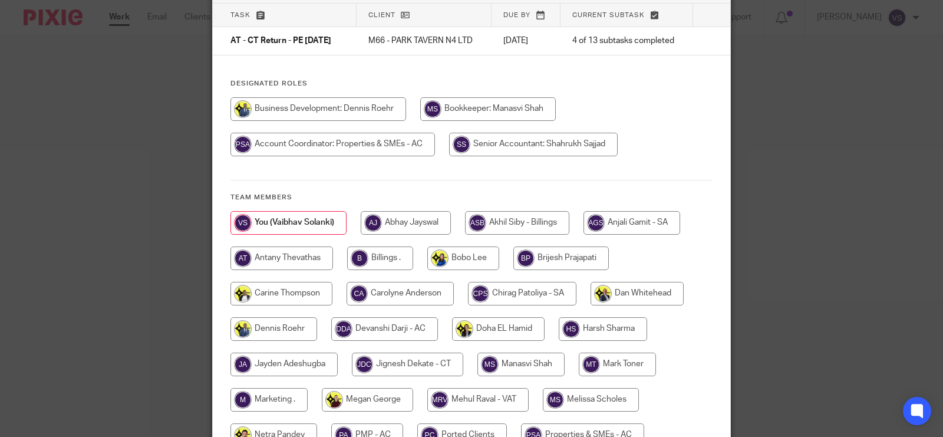
scroll to position [147, 0]
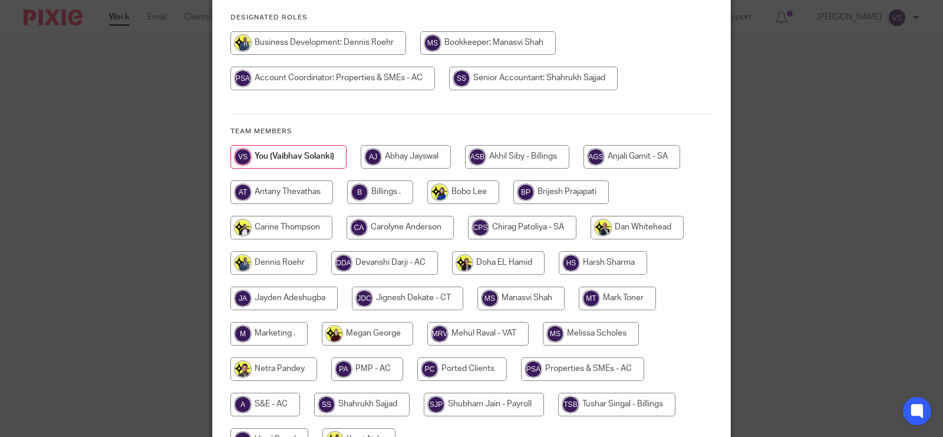
click at [517, 295] on input "radio" at bounding box center [521, 299] width 87 height 24
radio input "true"
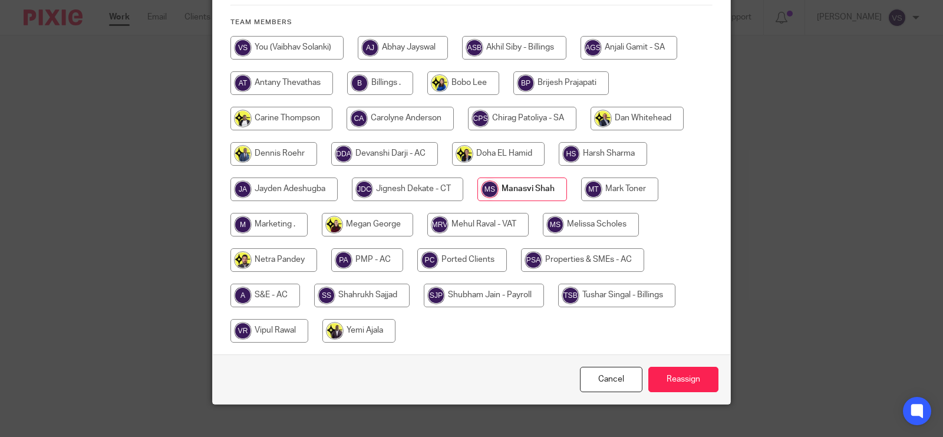
scroll to position [272, 0]
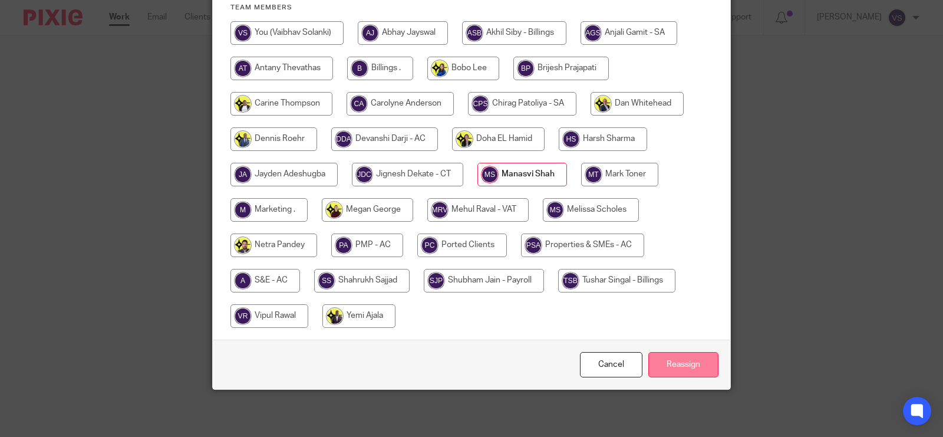
click at [683, 363] on input "Reassign" at bounding box center [684, 364] width 70 height 25
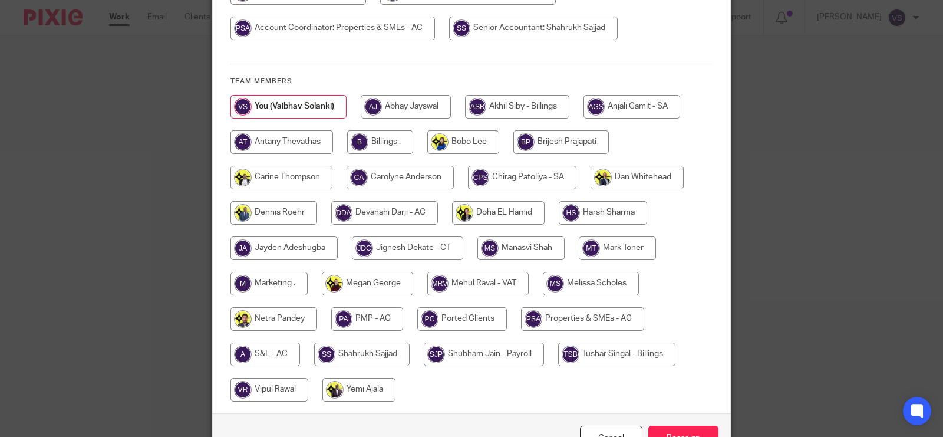
scroll to position [221, 0]
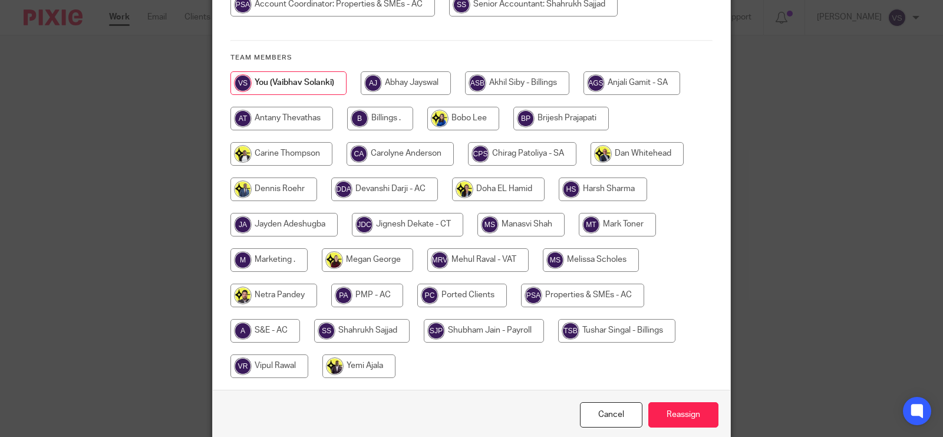
click at [514, 219] on input "radio" at bounding box center [521, 225] width 87 height 24
radio input "true"
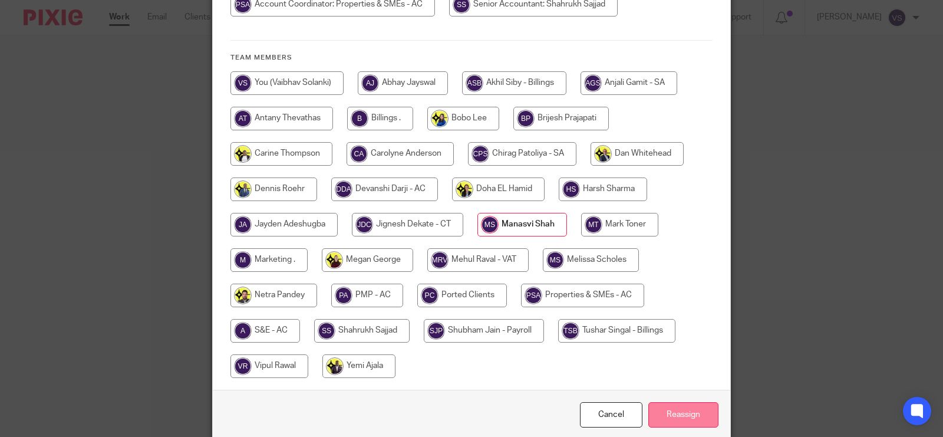
click at [697, 416] on input "Reassign" at bounding box center [684, 414] width 70 height 25
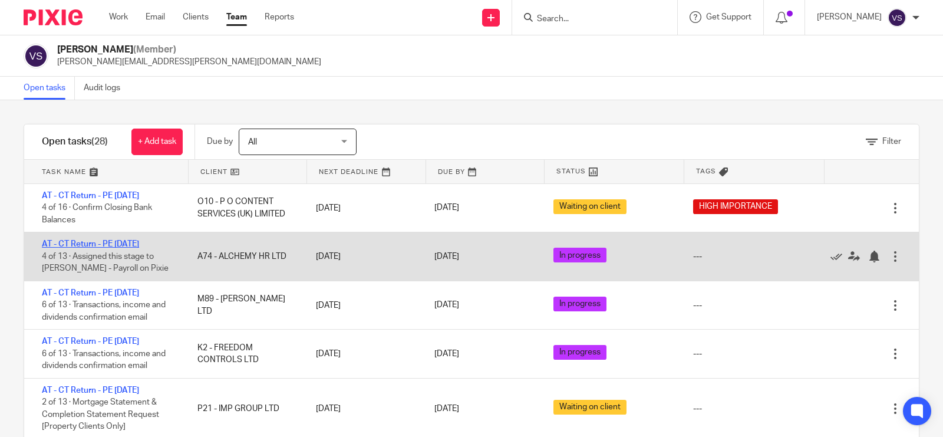
drag, startPoint x: 97, startPoint y: 242, endPoint x: 100, endPoint y: 248, distance: 6.6
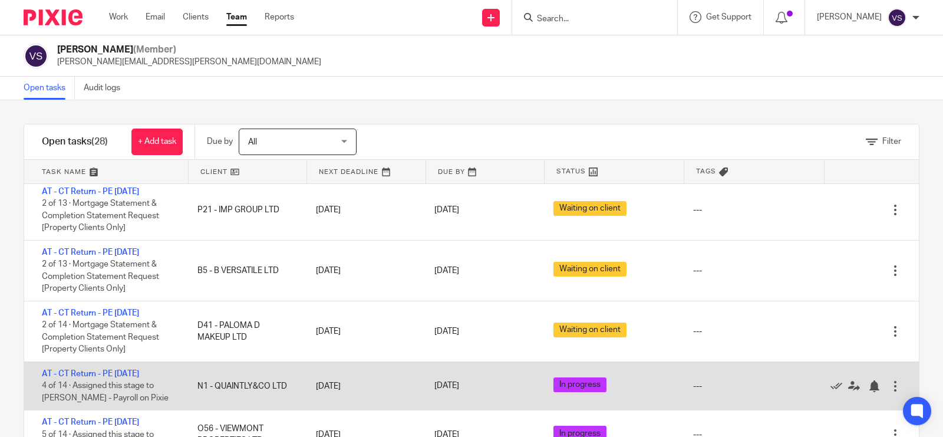
scroll to position [221, 0]
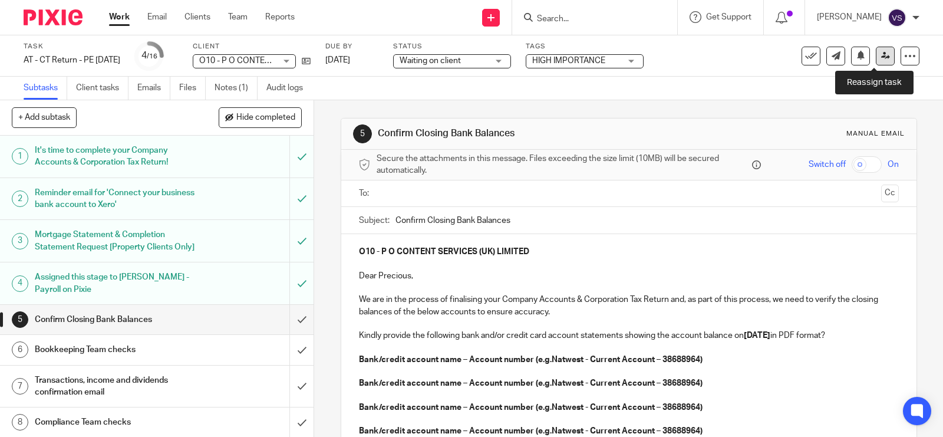
click at [876, 61] on link at bounding box center [885, 56] width 19 height 19
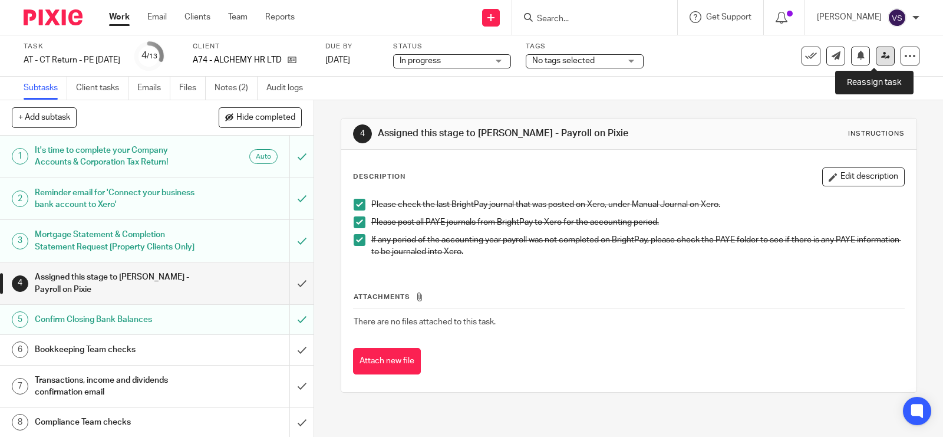
click at [881, 55] on icon at bounding box center [885, 55] width 9 height 9
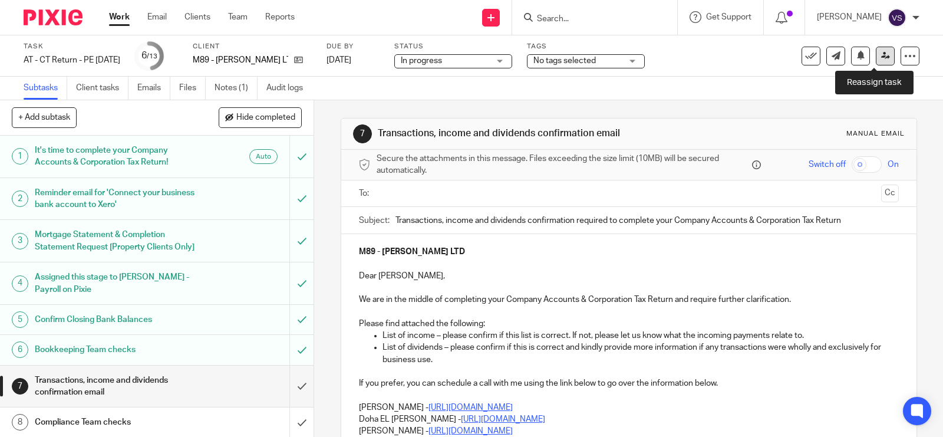
click at [876, 61] on link at bounding box center [885, 56] width 19 height 19
click at [881, 51] on icon at bounding box center [885, 55] width 9 height 9
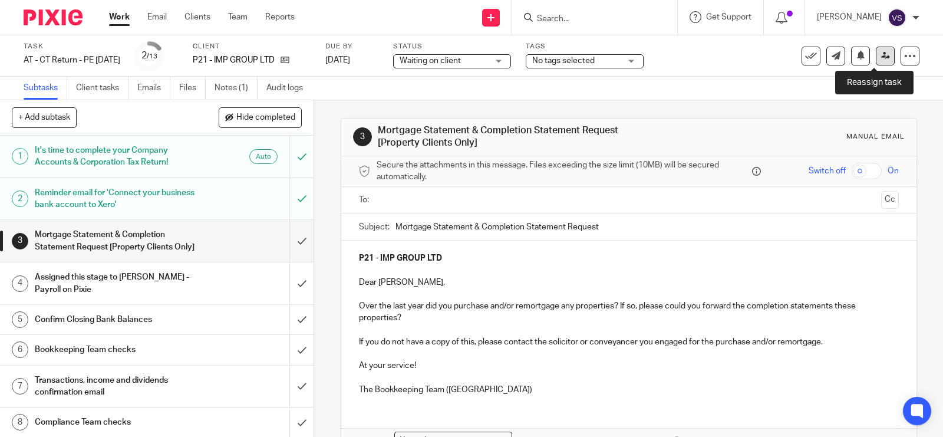
click at [881, 56] on icon at bounding box center [885, 55] width 9 height 9
click at [881, 51] on icon at bounding box center [885, 55] width 9 height 9
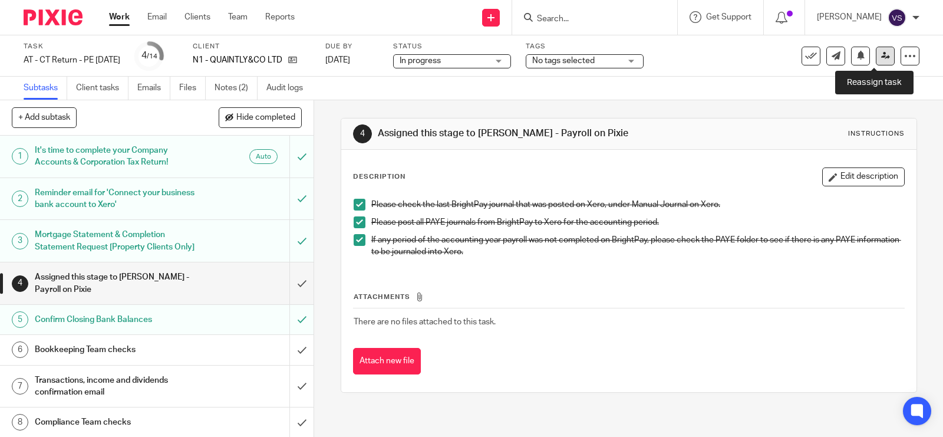
click at [881, 56] on icon at bounding box center [885, 55] width 9 height 9
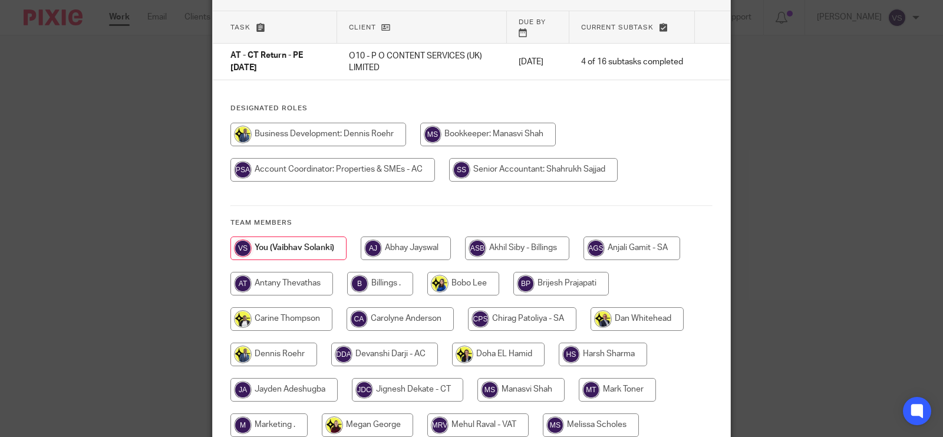
scroll to position [147, 0]
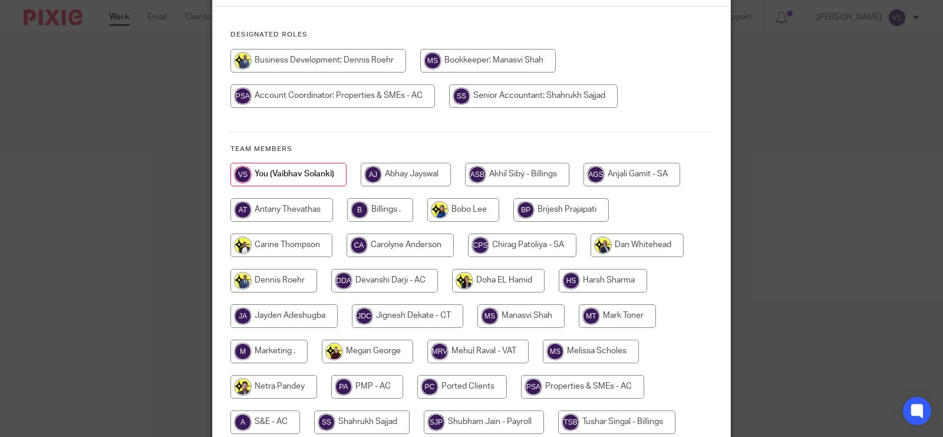
click at [521, 304] on input "radio" at bounding box center [521, 316] width 87 height 24
radio input "true"
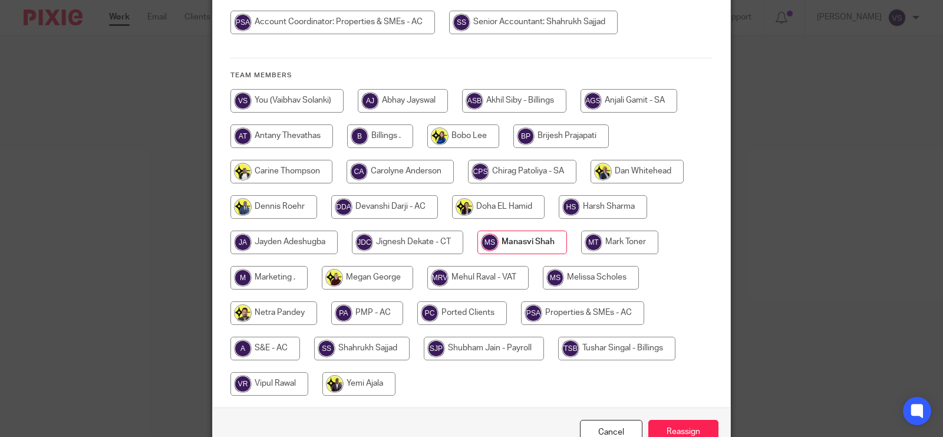
scroll to position [280, 0]
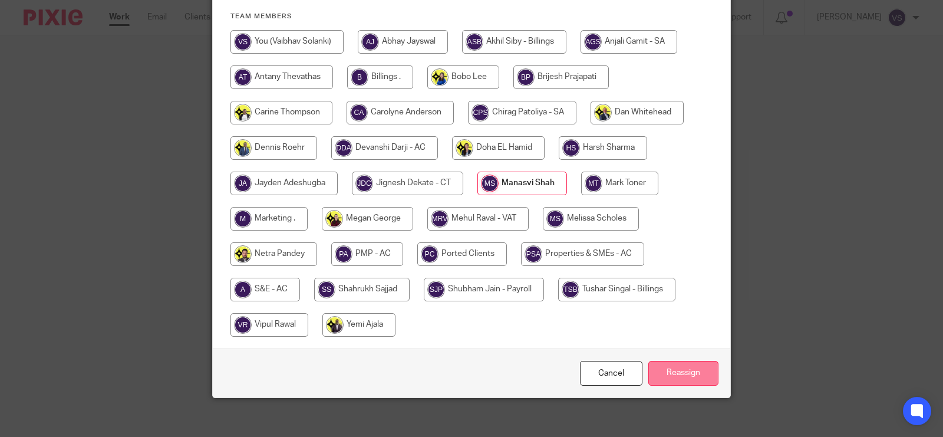
click at [675, 366] on input "Reassign" at bounding box center [684, 373] width 70 height 25
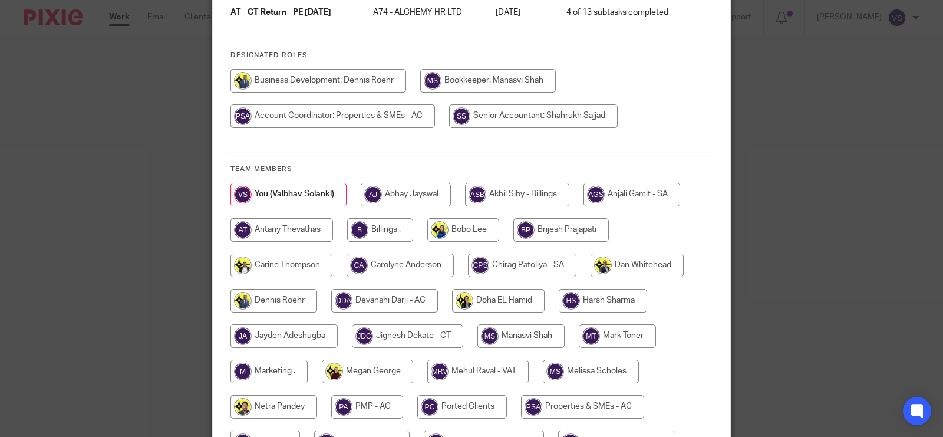
scroll to position [221, 0]
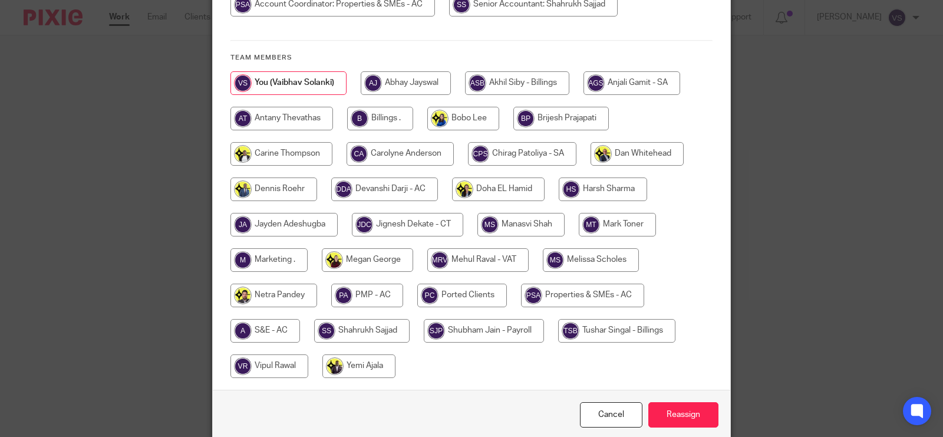
click at [531, 219] on input "radio" at bounding box center [521, 225] width 87 height 24
radio input "true"
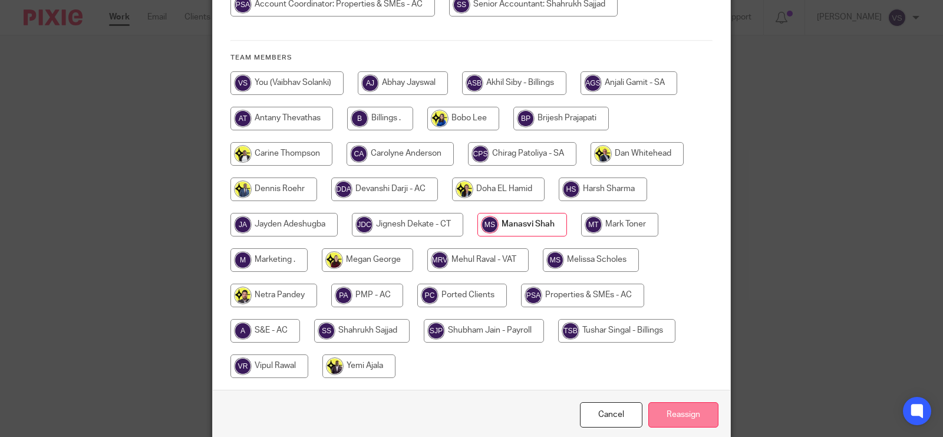
click at [677, 417] on input "Reassign" at bounding box center [684, 414] width 70 height 25
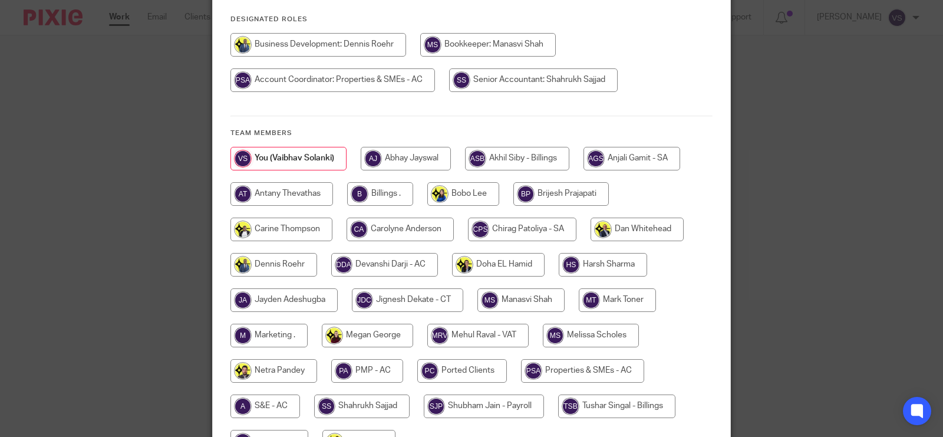
scroll to position [147, 0]
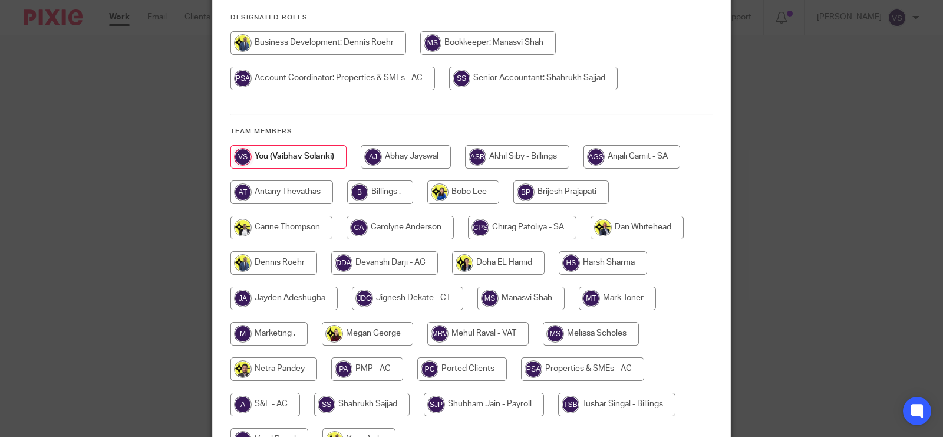
click at [526, 297] on input "radio" at bounding box center [521, 299] width 87 height 24
radio input "true"
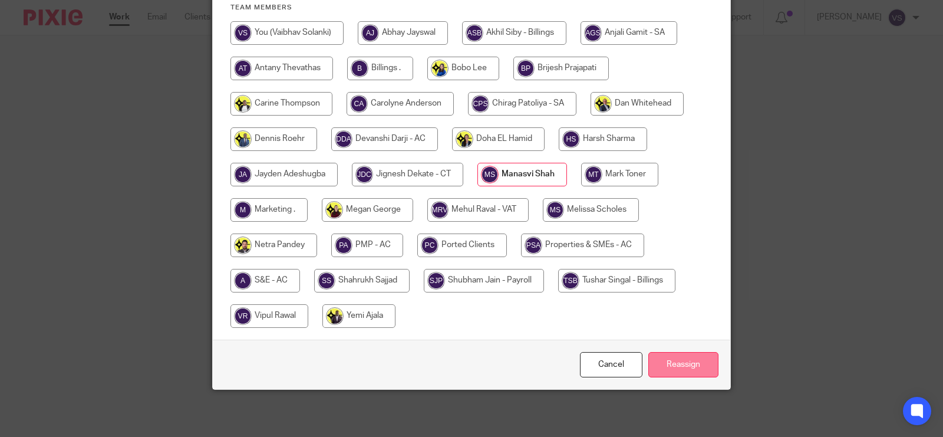
click at [693, 358] on input "Reassign" at bounding box center [684, 364] width 70 height 25
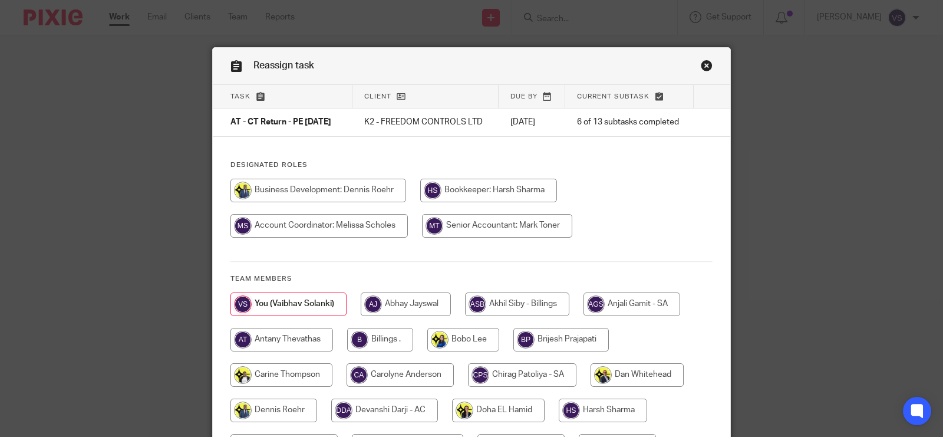
scroll to position [147, 0]
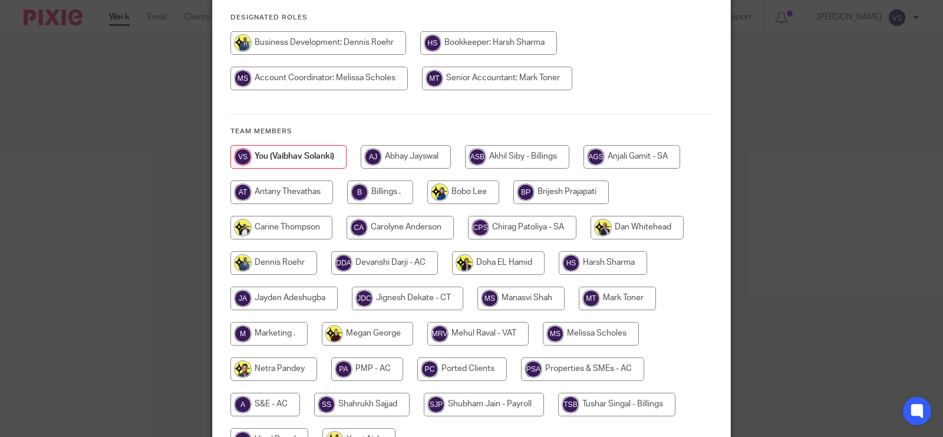
click at [515, 302] on input "radio" at bounding box center [521, 299] width 87 height 24
radio input "true"
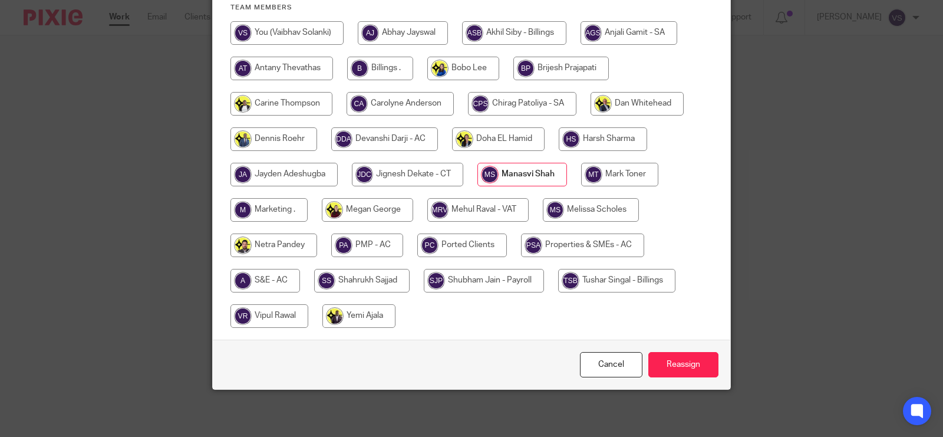
scroll to position [280, 0]
click at [680, 364] on input "Reassign" at bounding box center [684, 364] width 70 height 25
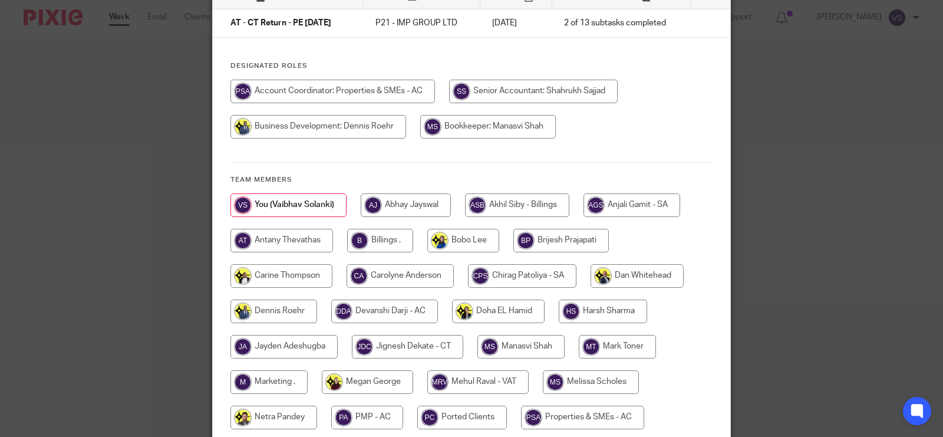
scroll to position [147, 0]
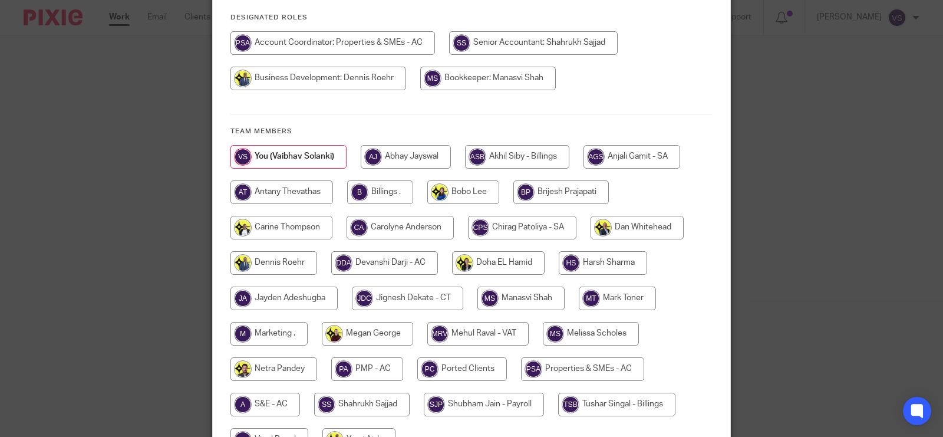
click at [520, 298] on input "radio" at bounding box center [521, 299] width 87 height 24
radio input "true"
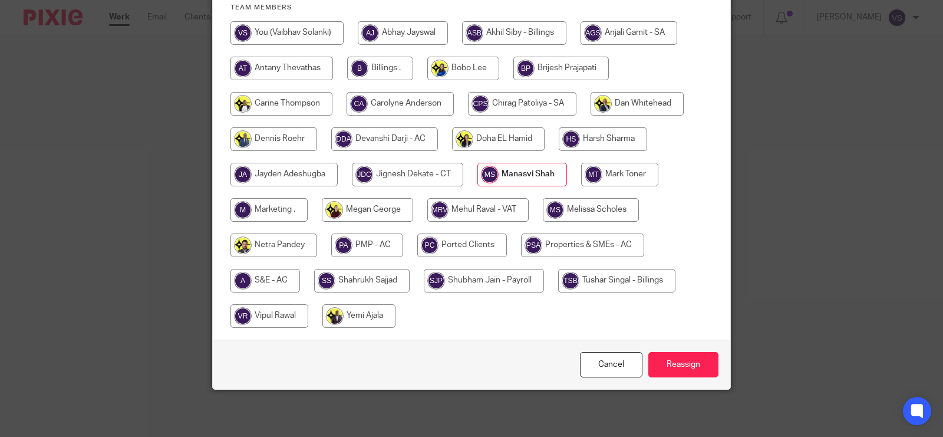
scroll to position [272, 0]
click at [662, 371] on input "Reassign" at bounding box center [684, 364] width 70 height 25
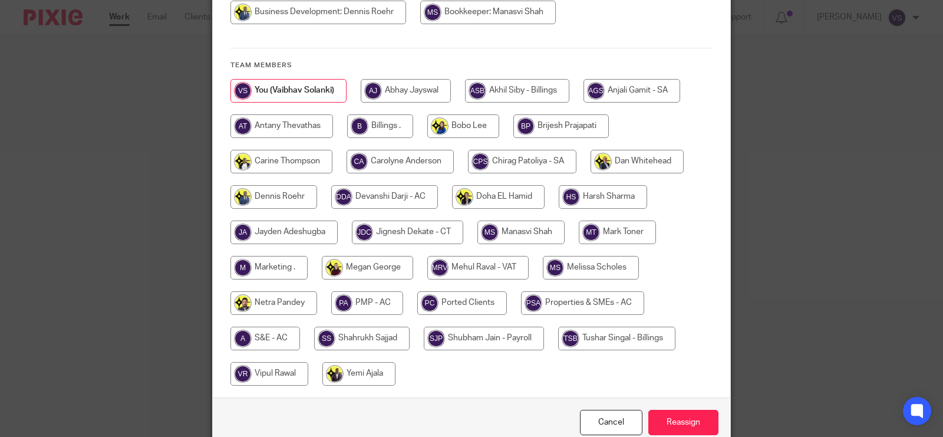
scroll to position [221, 0]
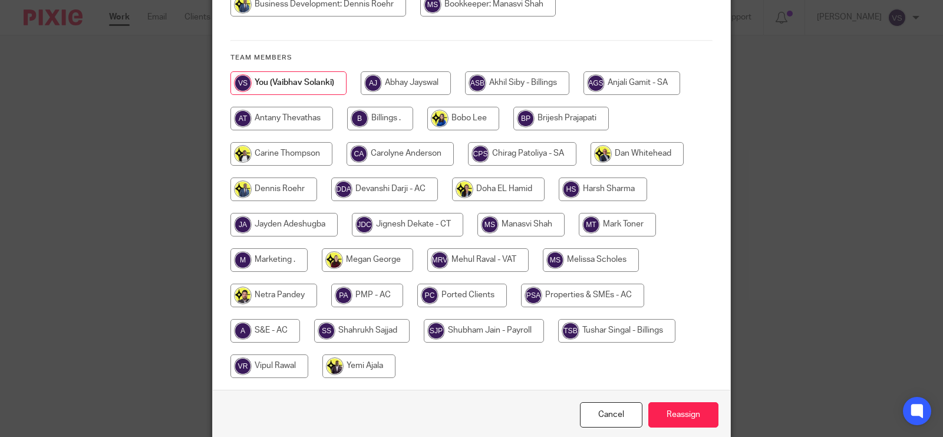
click at [535, 214] on input "radio" at bounding box center [521, 225] width 87 height 24
radio input "true"
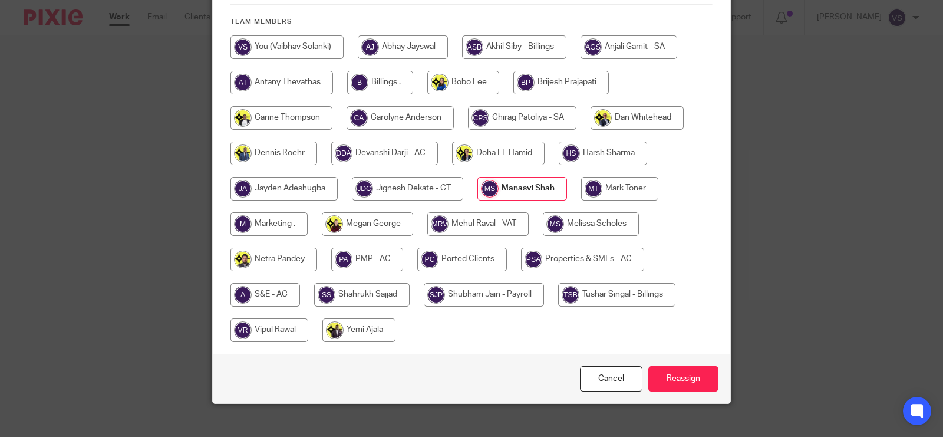
scroll to position [272, 0]
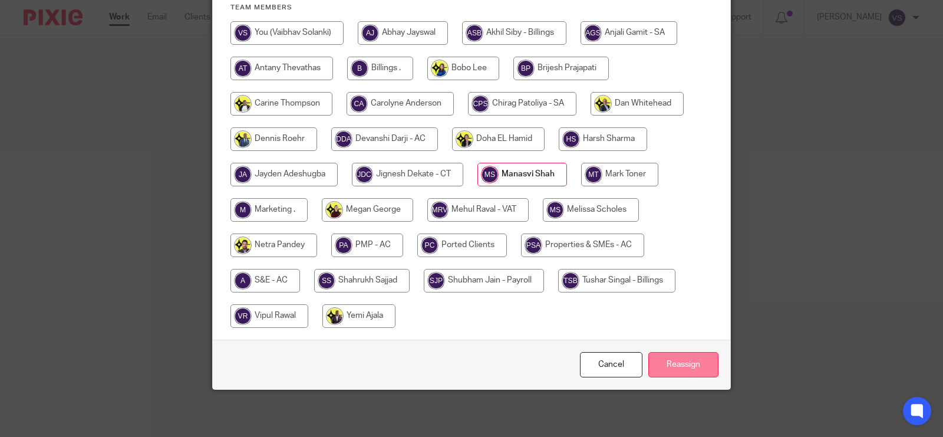
click at [677, 369] on input "Reassign" at bounding box center [684, 364] width 70 height 25
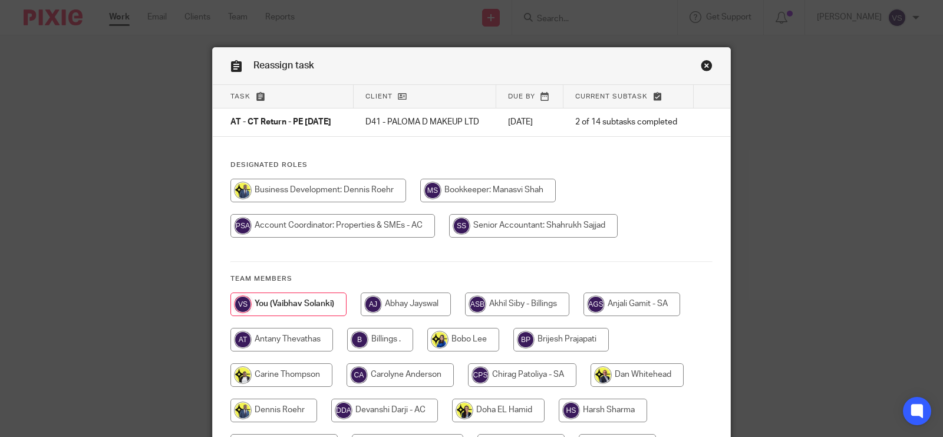
scroll to position [221, 0]
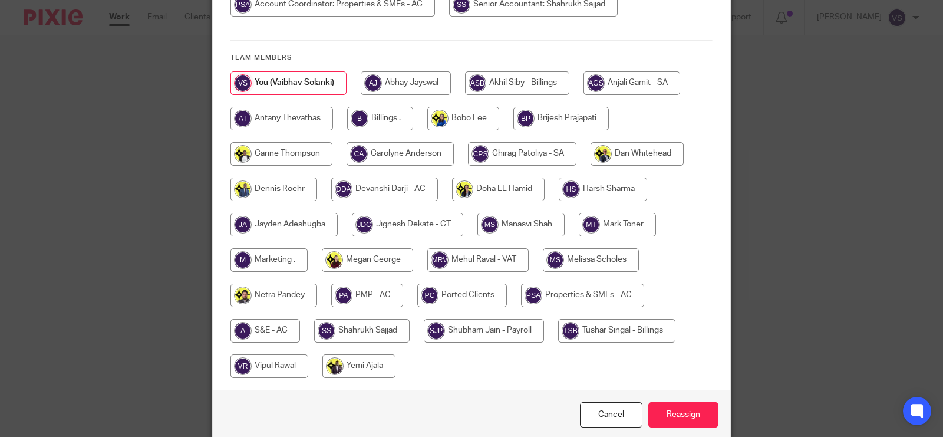
click at [517, 233] on input "radio" at bounding box center [521, 225] width 87 height 24
radio input "true"
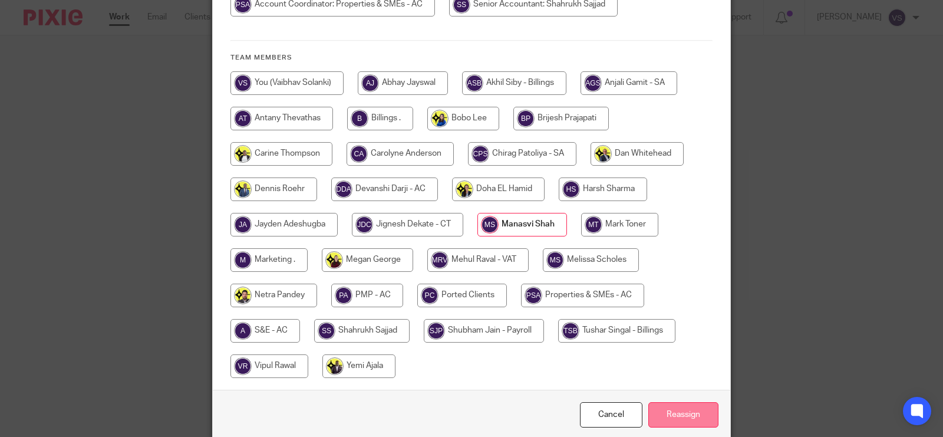
click at [685, 414] on input "Reassign" at bounding box center [684, 414] width 70 height 25
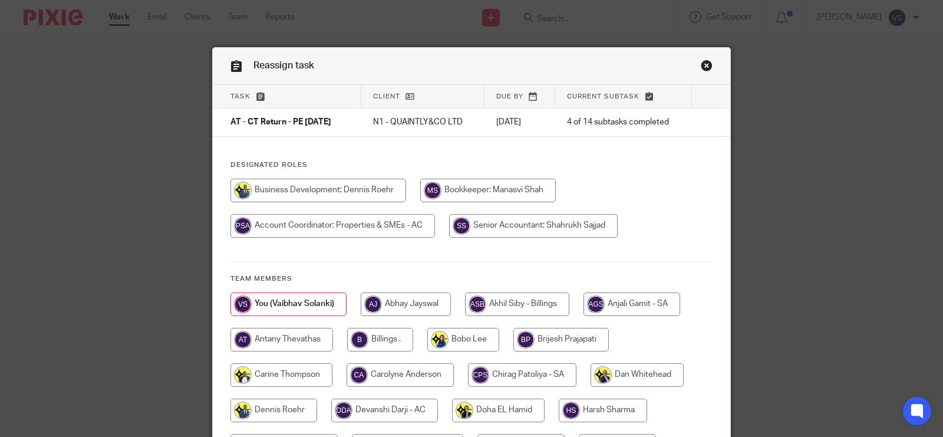
scroll to position [221, 0]
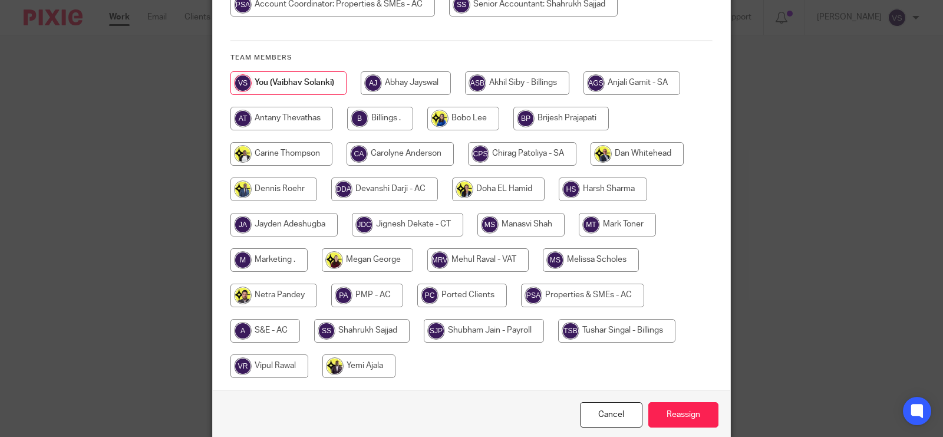
click at [541, 225] on input "radio" at bounding box center [521, 225] width 87 height 24
radio input "true"
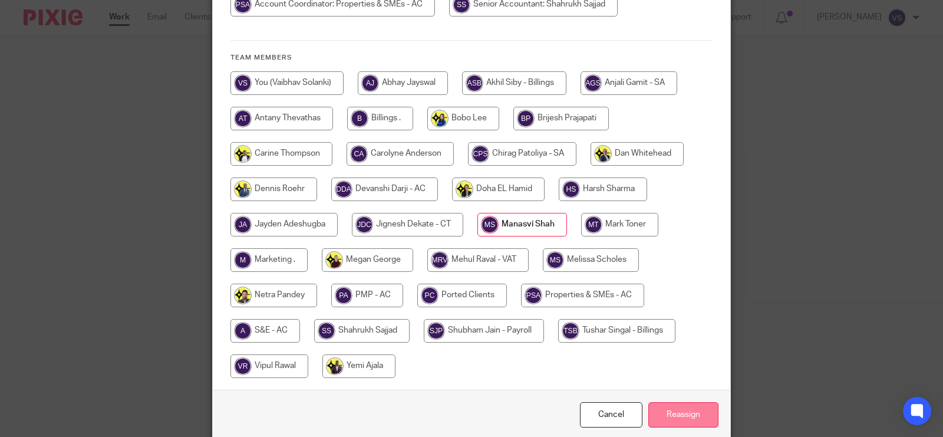
click at [682, 407] on input "Reassign" at bounding box center [684, 414] width 70 height 25
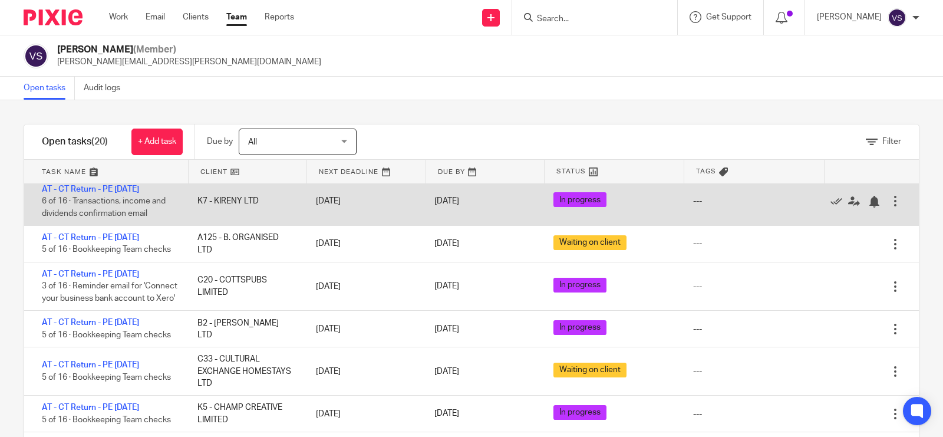
scroll to position [590, 0]
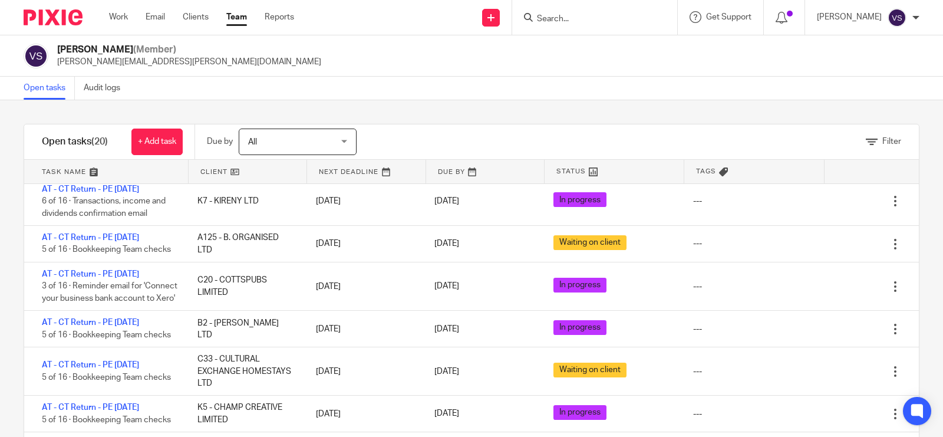
click at [53, 90] on link "Open tasks" at bounding box center [49, 88] width 51 height 23
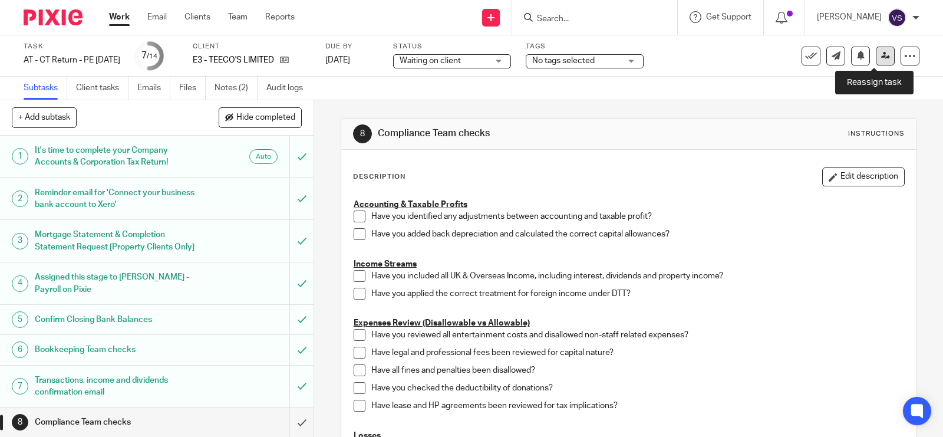
click at [881, 56] on icon at bounding box center [885, 55] width 9 height 9
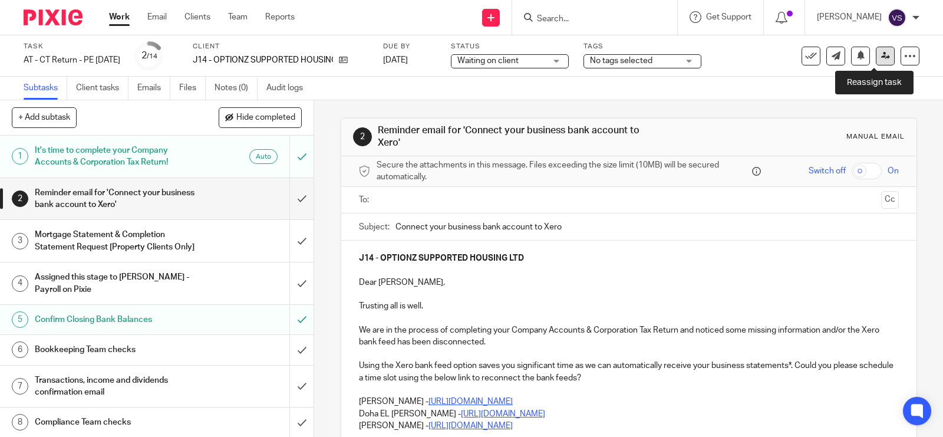
click at [876, 48] on link at bounding box center [885, 56] width 19 height 19
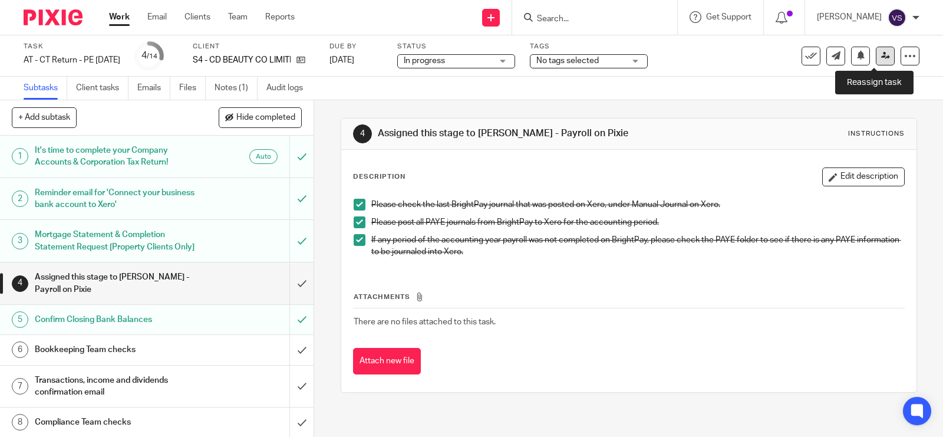
click at [881, 53] on icon at bounding box center [885, 55] width 9 height 9
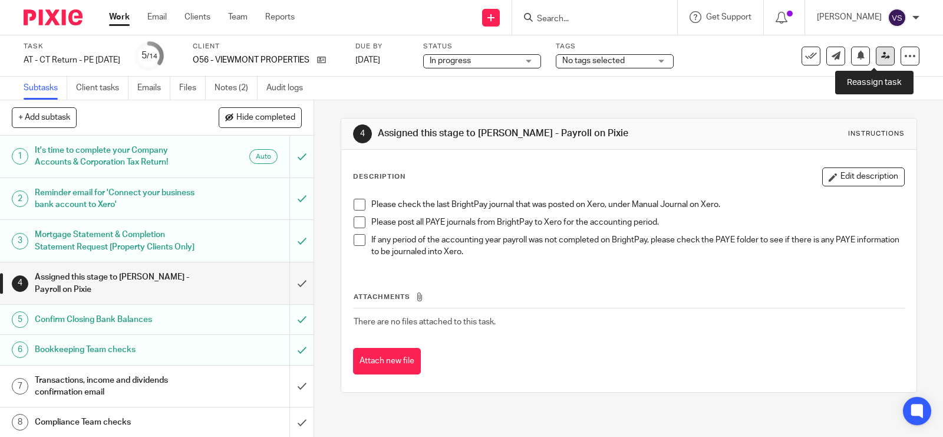
click at [881, 54] on icon at bounding box center [885, 55] width 9 height 9
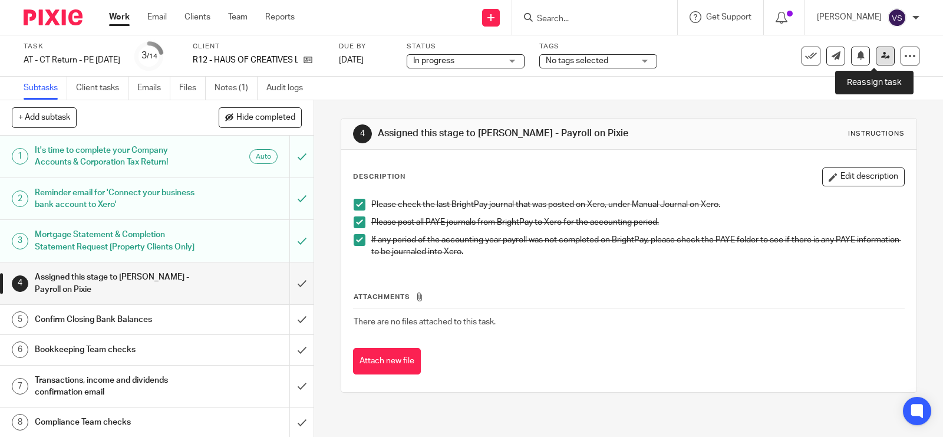
click at [881, 51] on icon at bounding box center [885, 55] width 9 height 9
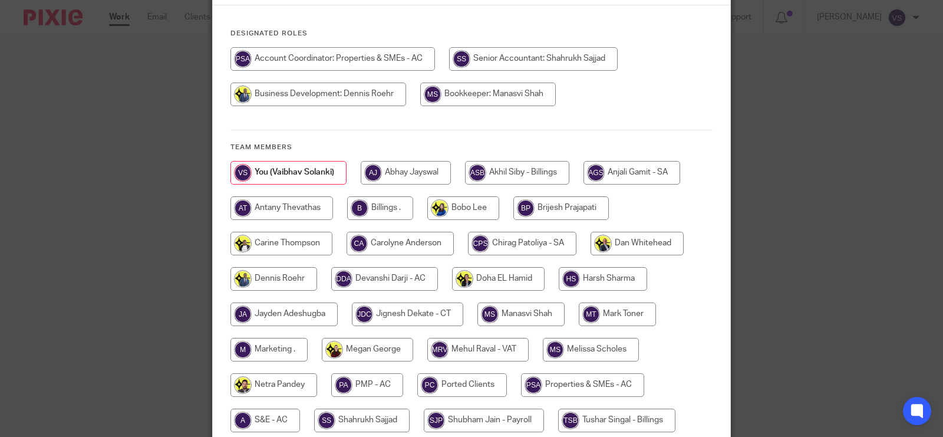
scroll to position [147, 0]
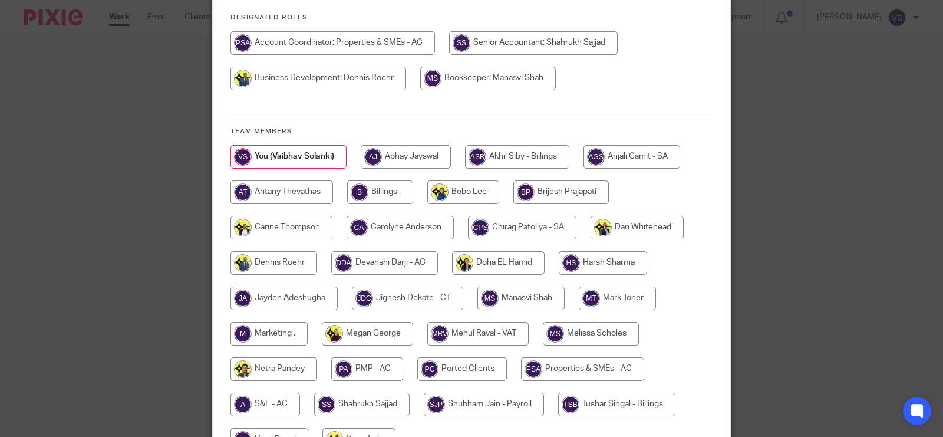
click at [523, 295] on input "radio" at bounding box center [521, 299] width 87 height 24
radio input "true"
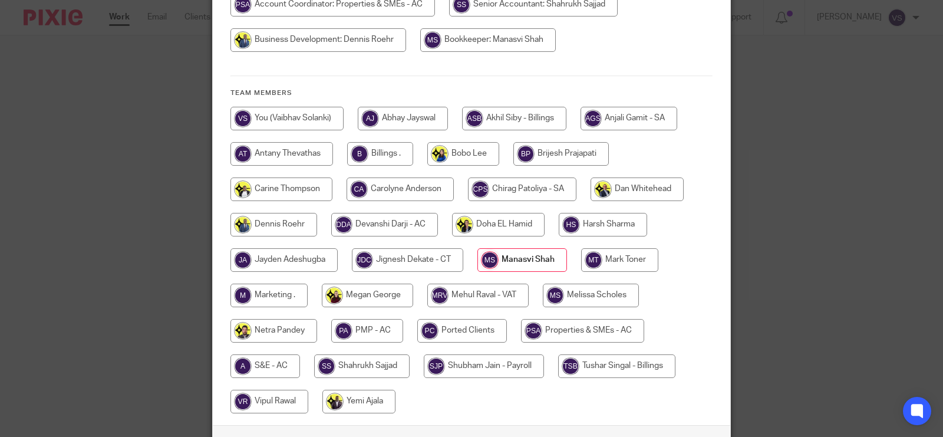
scroll to position [221, 0]
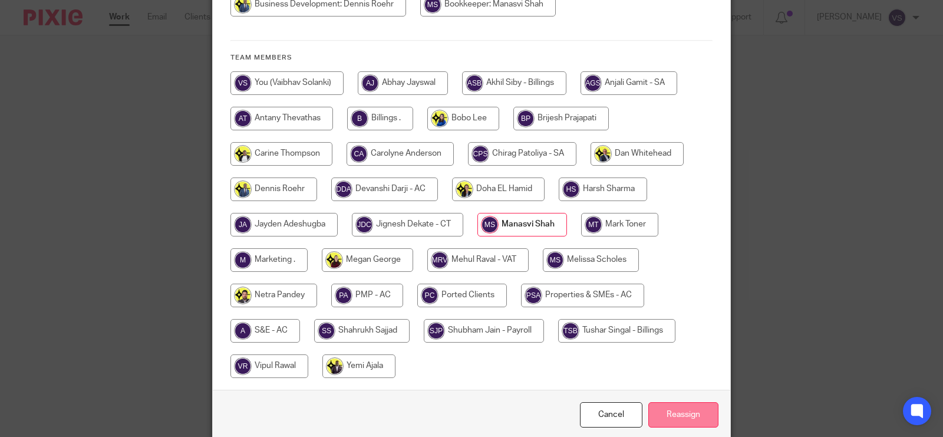
click at [693, 416] on input "Reassign" at bounding box center [684, 414] width 70 height 25
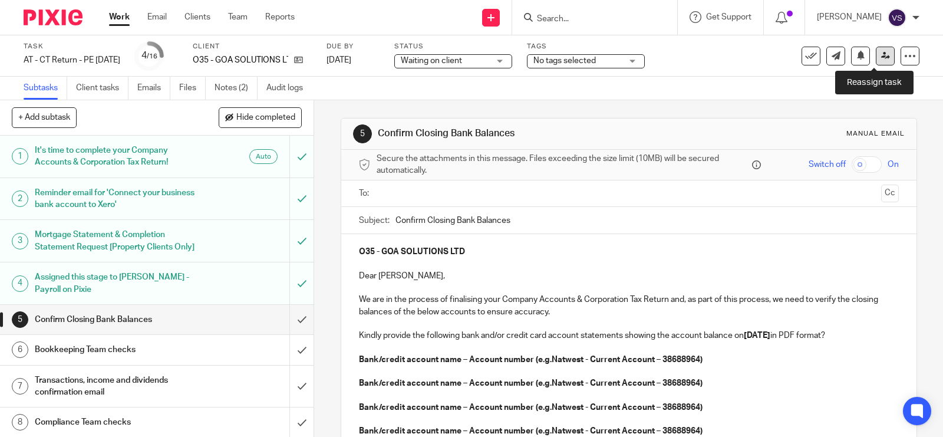
click at [881, 57] on icon at bounding box center [885, 55] width 9 height 9
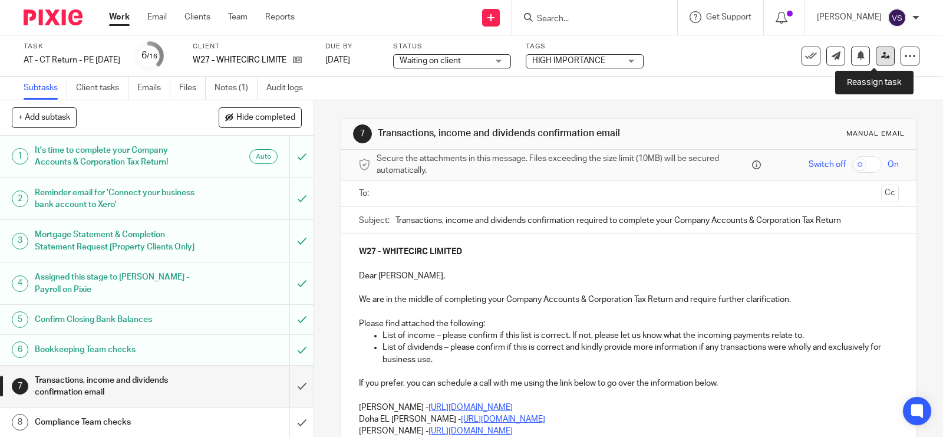
click at [881, 54] on icon at bounding box center [885, 55] width 9 height 9
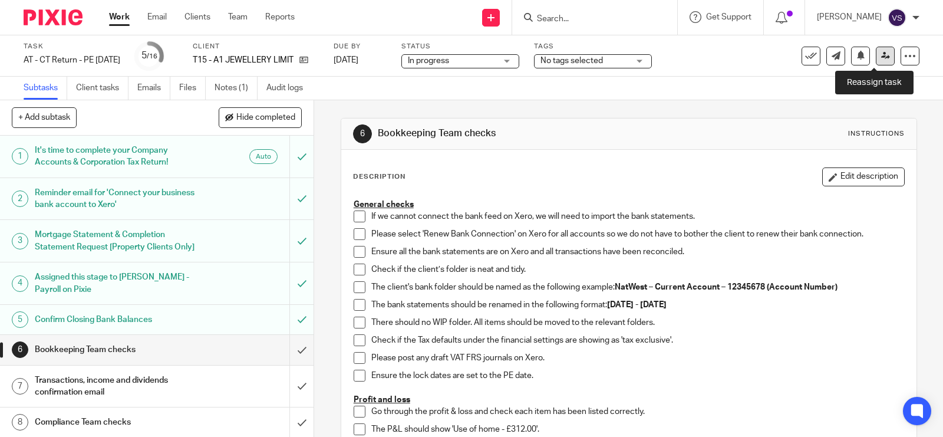
click at [881, 53] on icon at bounding box center [885, 55] width 9 height 9
click at [881, 59] on icon at bounding box center [885, 55] width 9 height 9
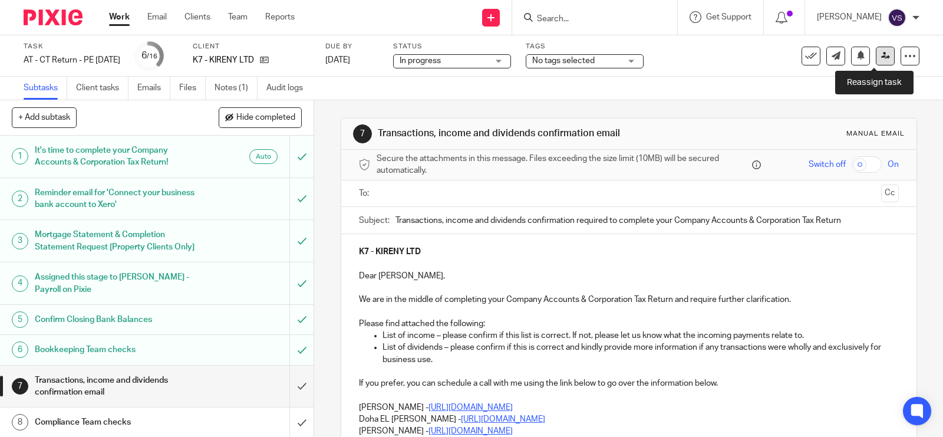
click at [881, 52] on icon at bounding box center [885, 55] width 9 height 9
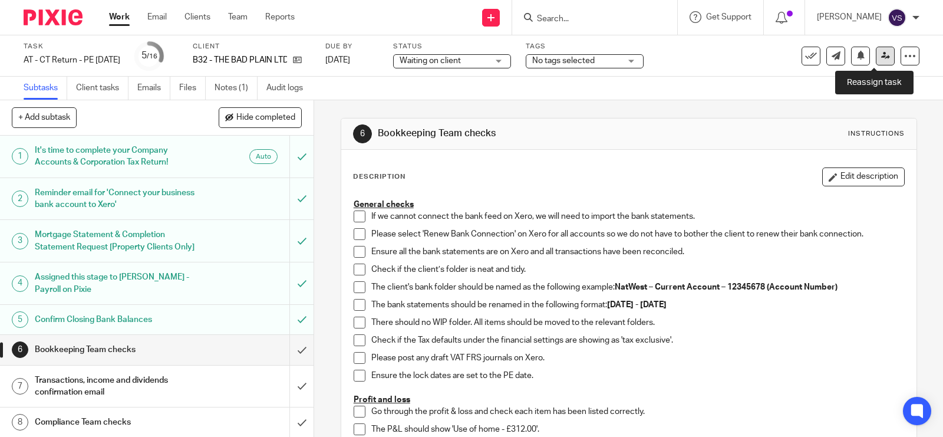
click at [881, 52] on icon at bounding box center [885, 55] width 9 height 9
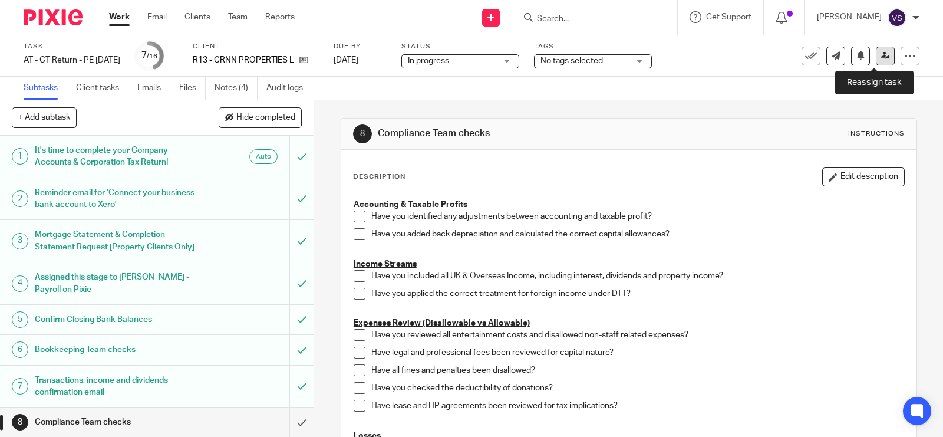
click at [881, 57] on icon at bounding box center [885, 55] width 9 height 9
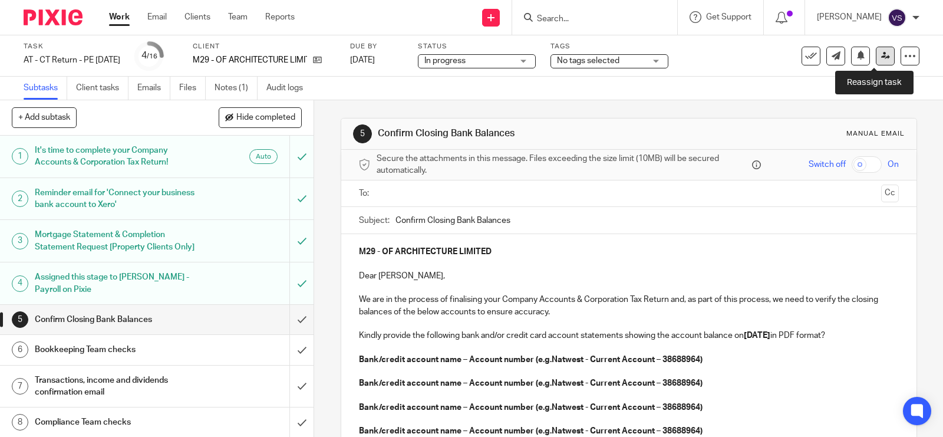
click at [880, 53] on link at bounding box center [885, 56] width 19 height 19
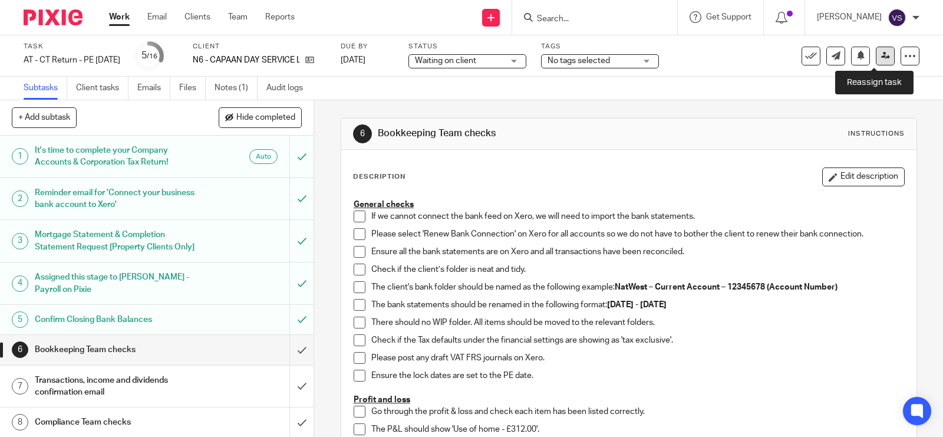
click at [881, 57] on icon at bounding box center [885, 55] width 9 height 9
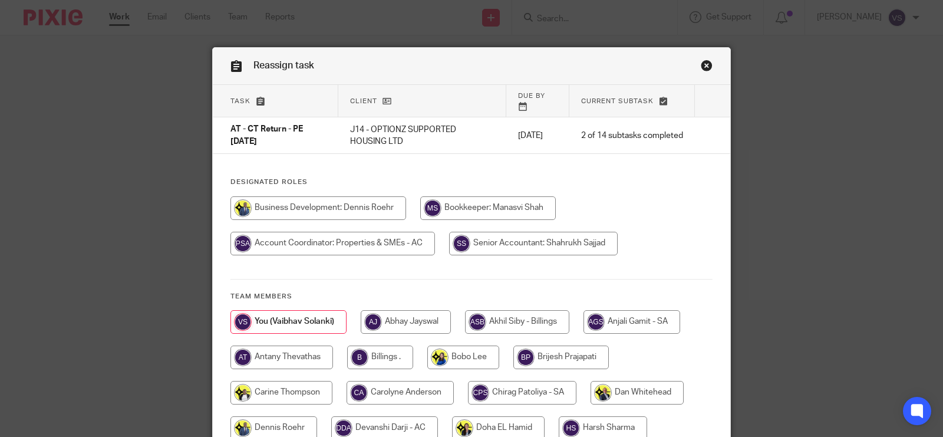
scroll to position [221, 0]
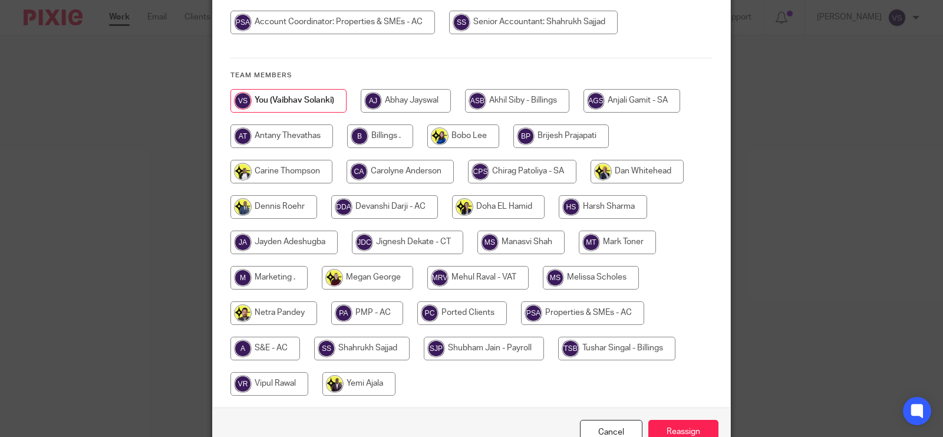
click at [538, 231] on input "radio" at bounding box center [521, 243] width 87 height 24
radio input "true"
click at [693, 420] on input "Reassign" at bounding box center [684, 432] width 70 height 25
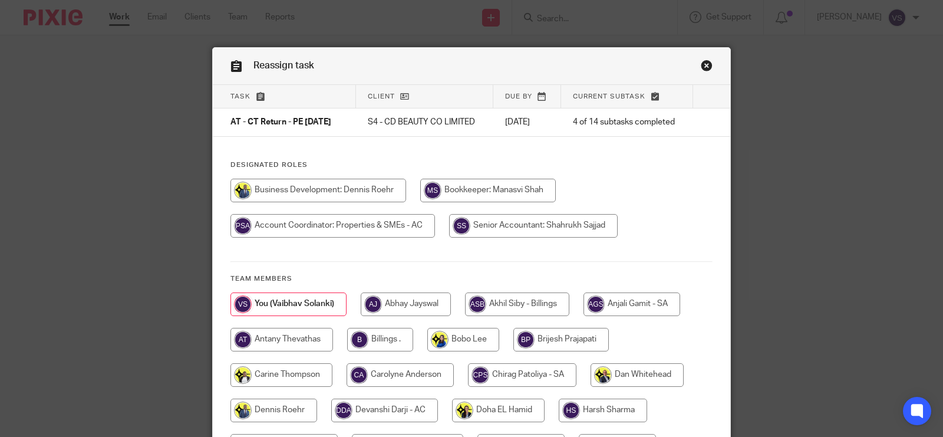
scroll to position [147, 0]
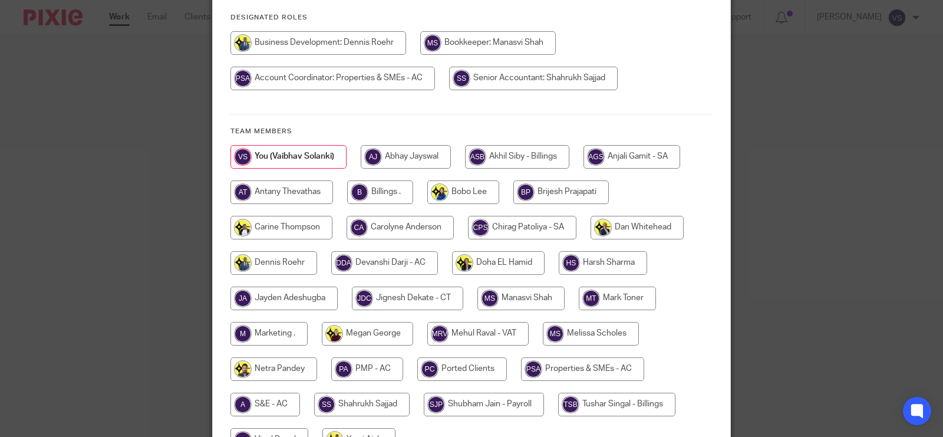
click at [526, 310] on input "radio" at bounding box center [521, 299] width 87 height 24
radio input "true"
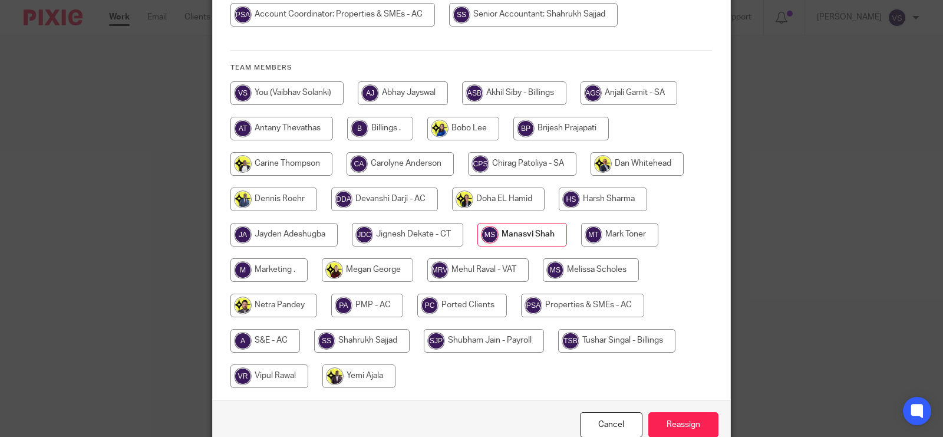
scroll to position [280, 0]
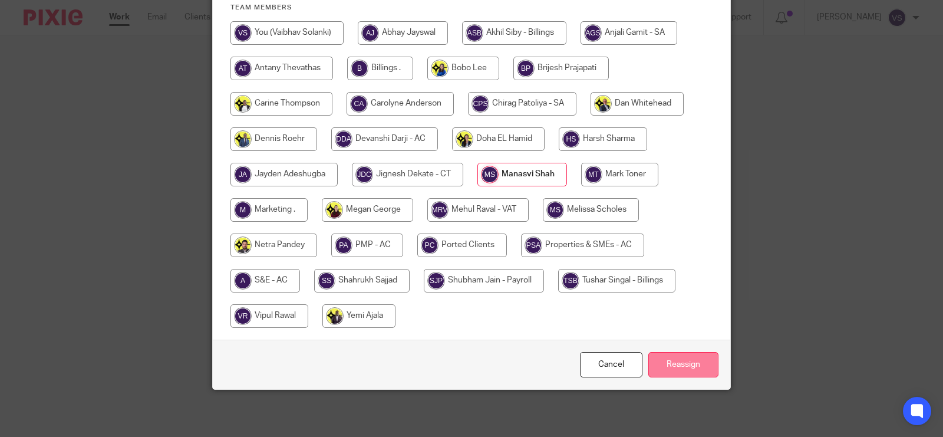
click at [680, 363] on input "Reassign" at bounding box center [684, 364] width 70 height 25
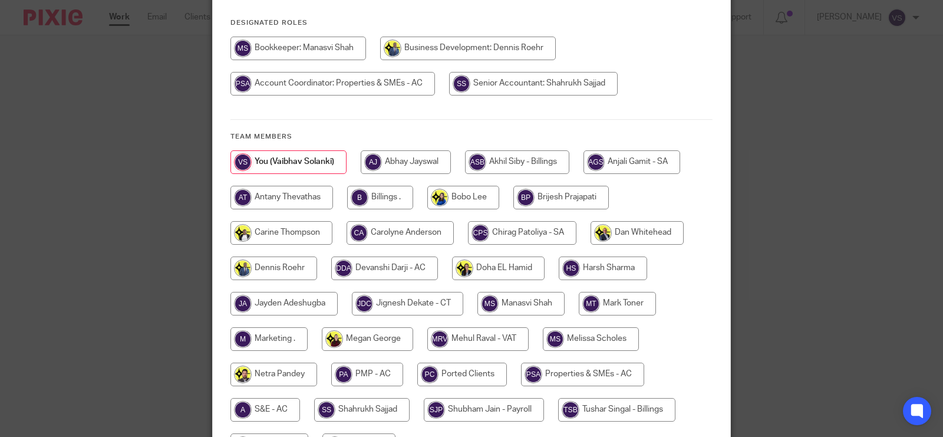
scroll to position [147, 0]
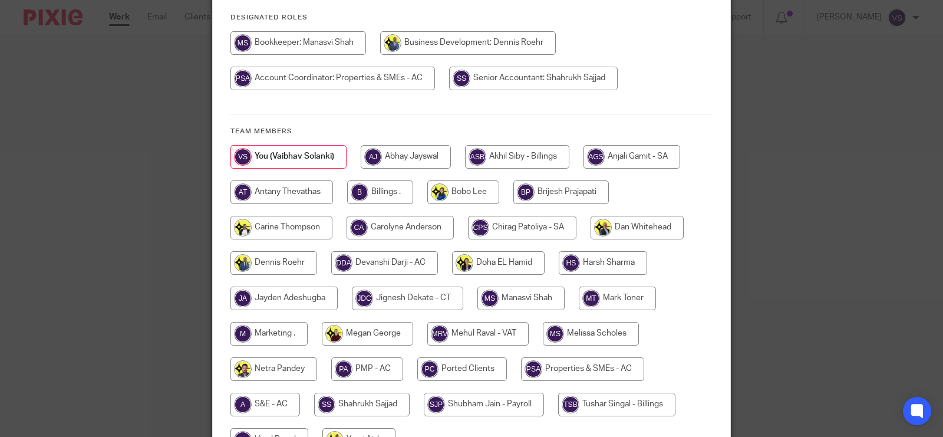
click at [528, 304] on input "radio" at bounding box center [521, 299] width 87 height 24
radio input "true"
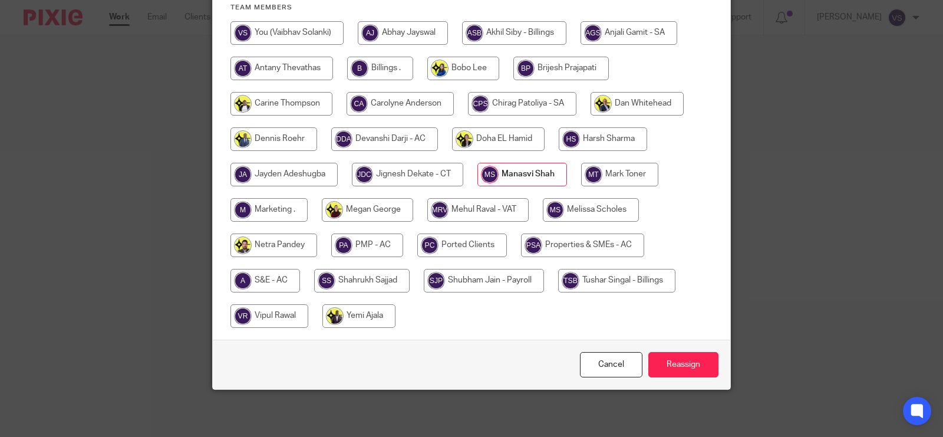
scroll to position [280, 0]
click at [689, 354] on input "Reassign" at bounding box center [684, 364] width 70 height 25
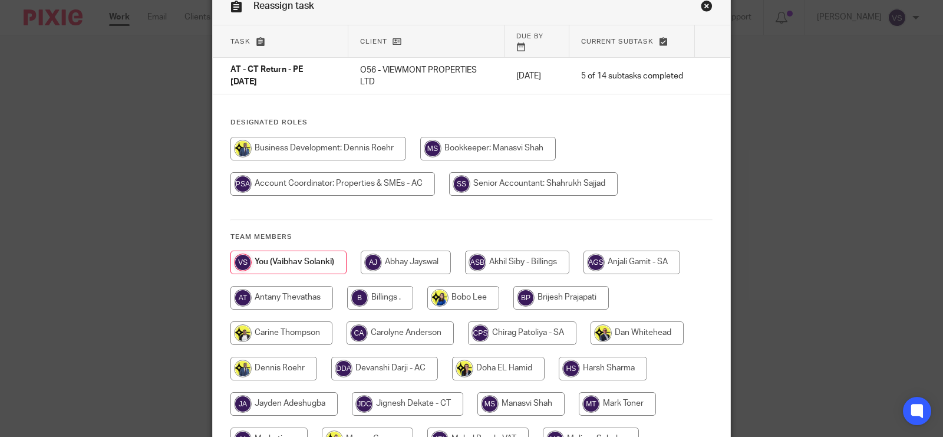
scroll to position [147, 0]
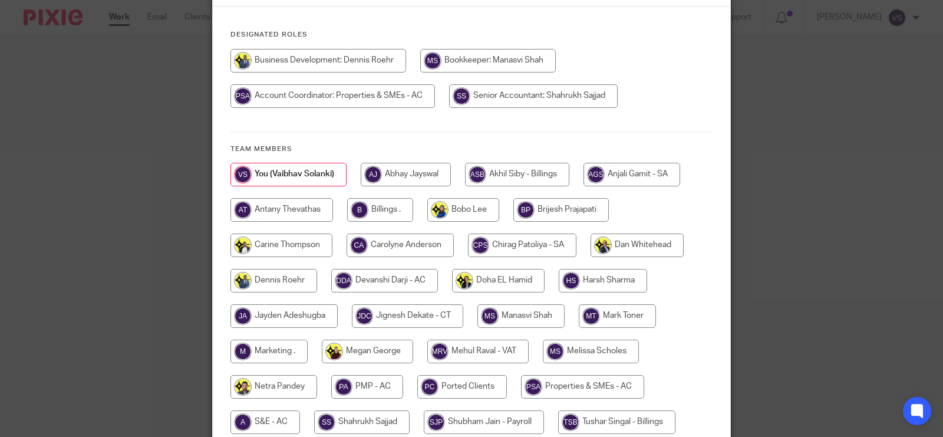
click at [532, 307] on input "radio" at bounding box center [521, 316] width 87 height 24
radio input "true"
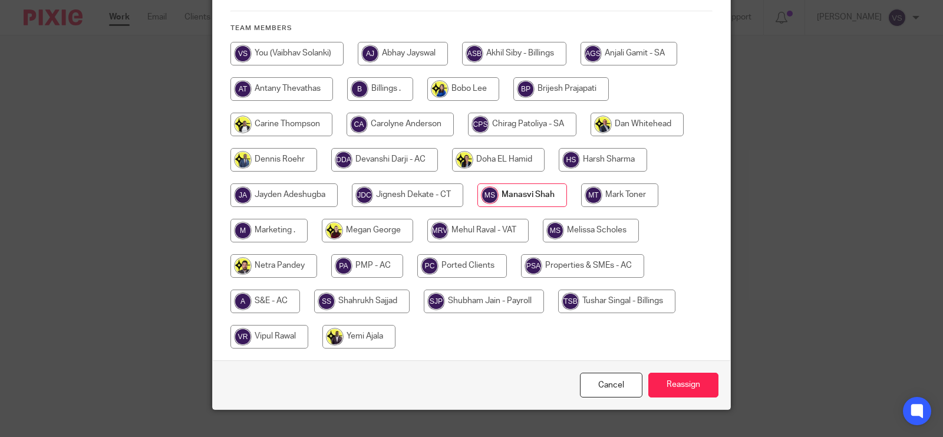
scroll to position [280, 0]
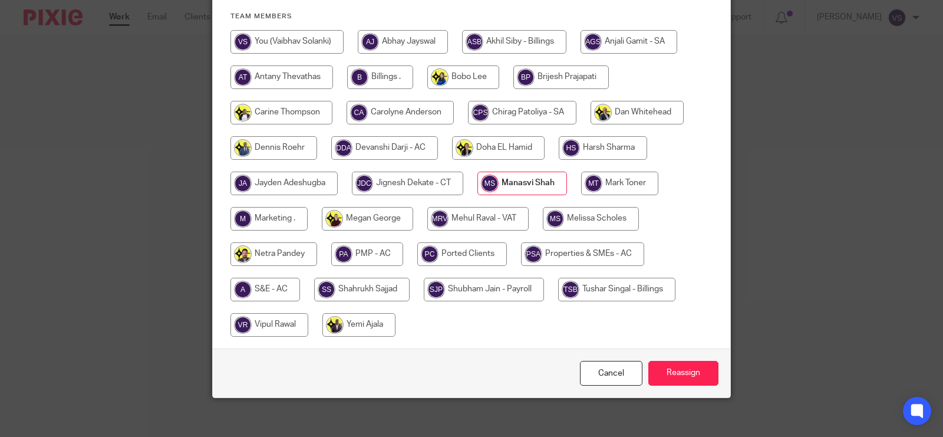
click at [691, 348] on div "Cancel Reassign" at bounding box center [472, 373] width 518 height 50
click at [690, 361] on input "Reassign" at bounding box center [684, 373] width 70 height 25
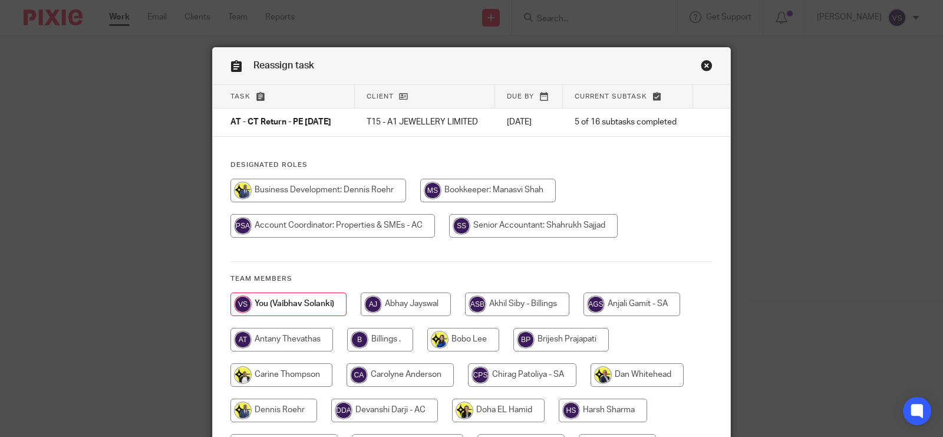
scroll to position [147, 0]
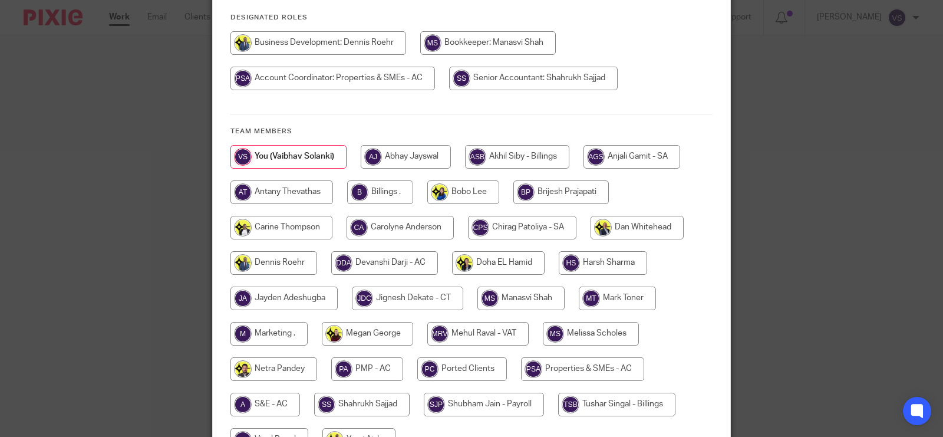
click at [525, 305] on input "radio" at bounding box center [521, 299] width 87 height 24
radio input "true"
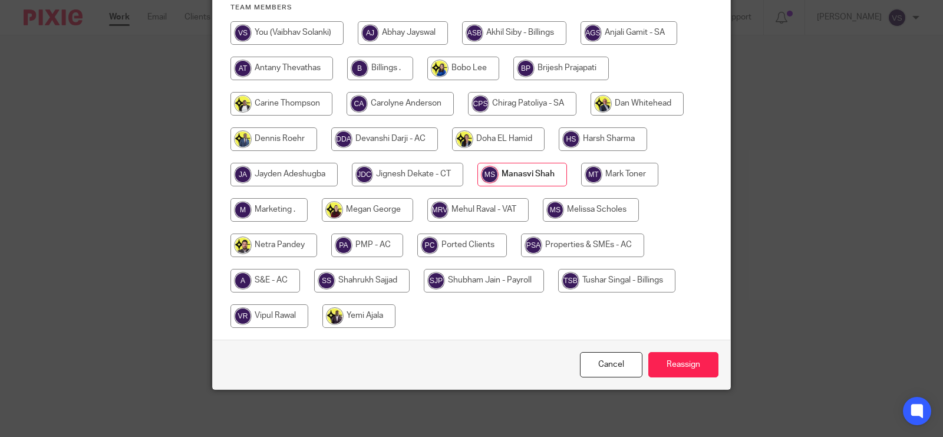
scroll to position [280, 0]
click at [681, 364] on input "Reassign" at bounding box center [684, 364] width 70 height 25
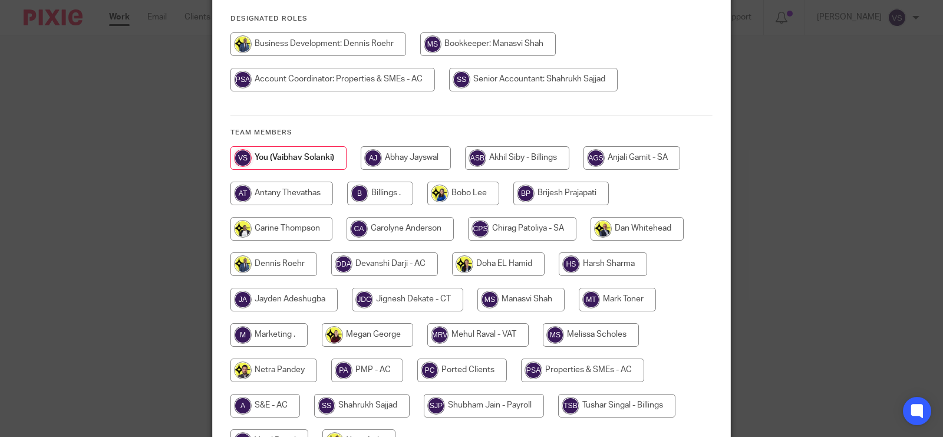
scroll to position [147, 0]
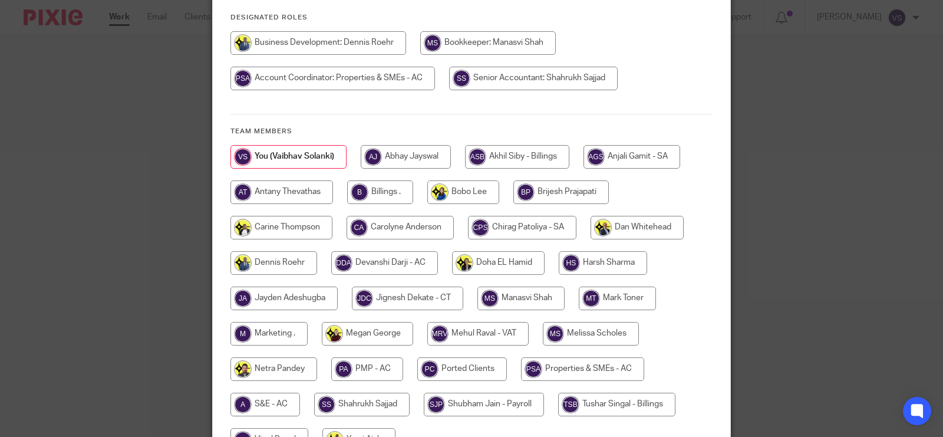
click at [516, 293] on input "radio" at bounding box center [521, 299] width 87 height 24
radio input "true"
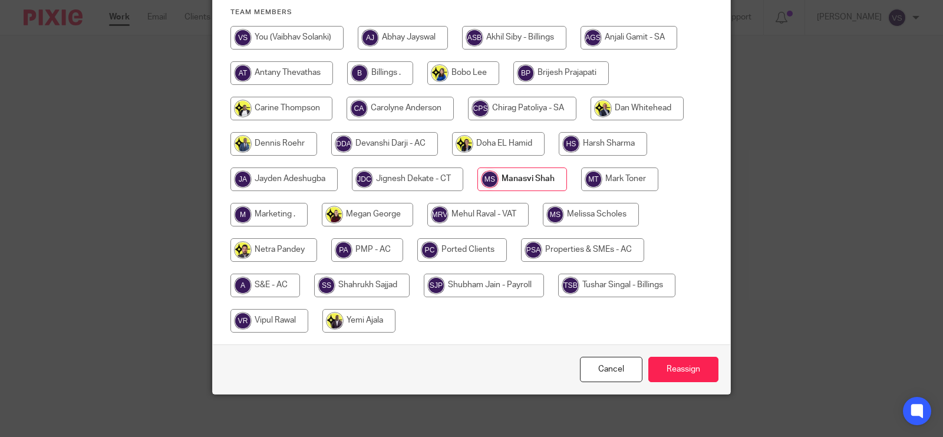
scroll to position [272, 0]
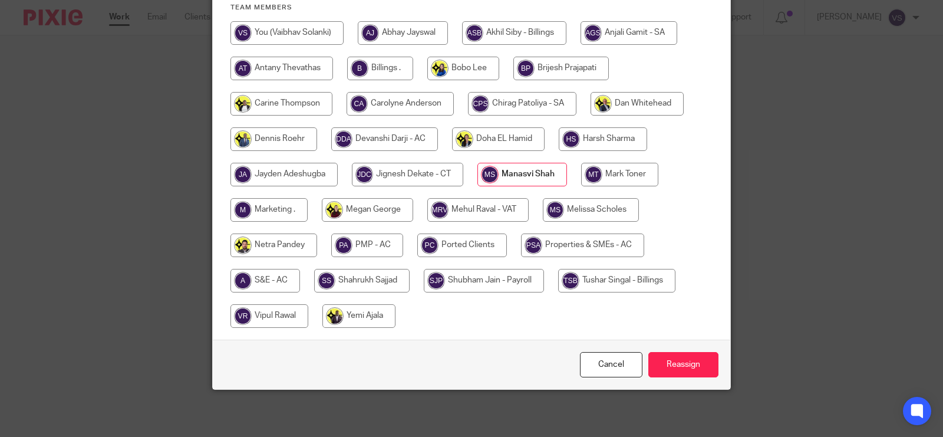
click at [691, 350] on div "Cancel Reassign" at bounding box center [472, 365] width 518 height 50
click at [689, 357] on input "Reassign" at bounding box center [684, 364] width 70 height 25
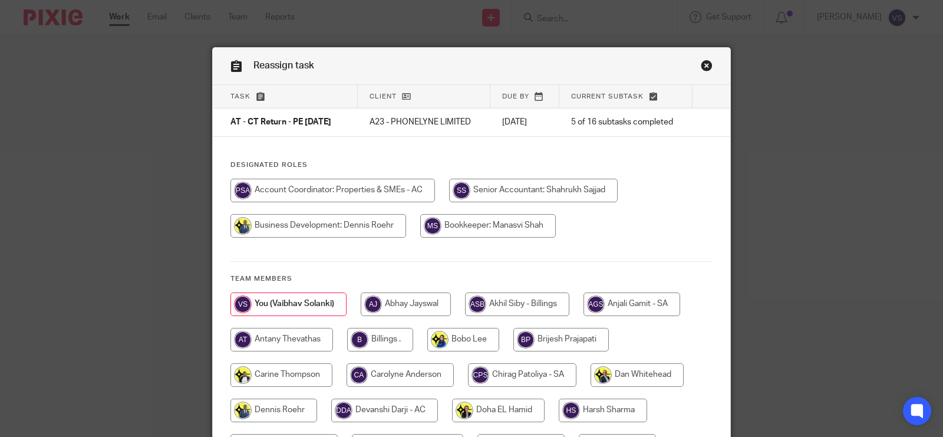
scroll to position [221, 0]
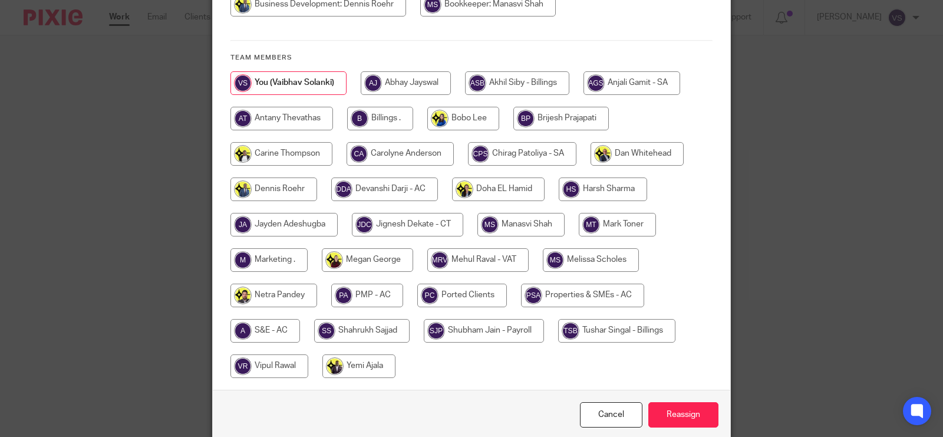
click at [528, 223] on input "radio" at bounding box center [521, 225] width 87 height 24
radio input "true"
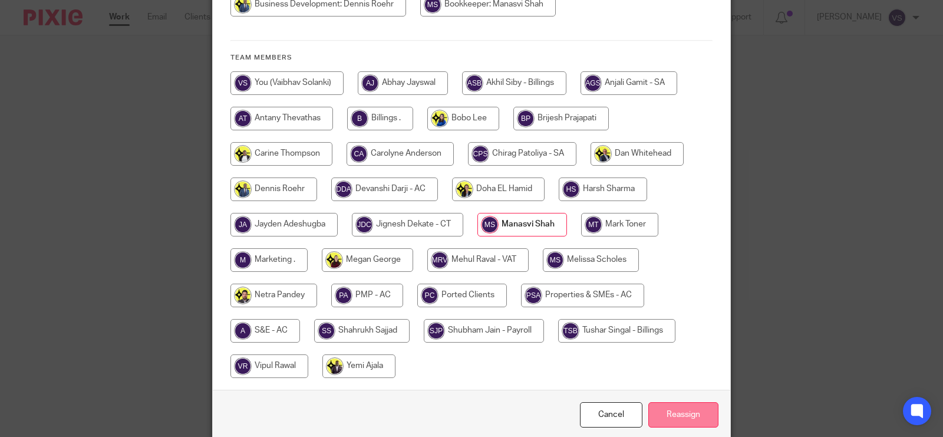
click at [684, 413] on input "Reassign" at bounding box center [684, 414] width 70 height 25
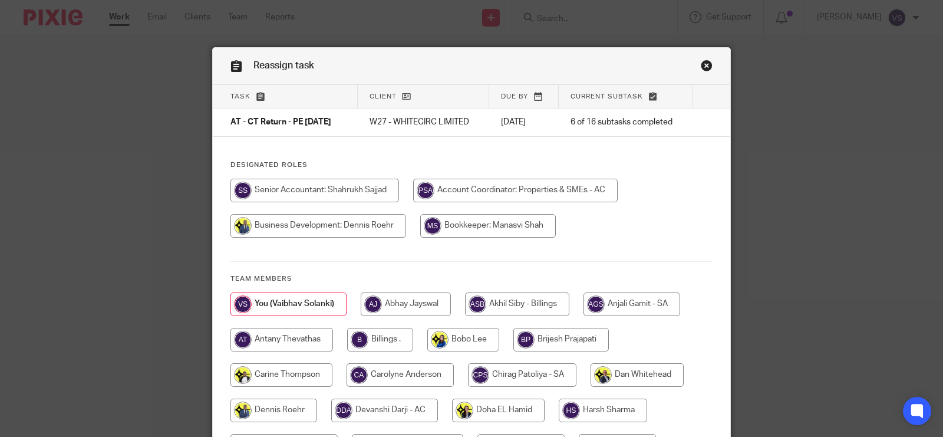
scroll to position [147, 0]
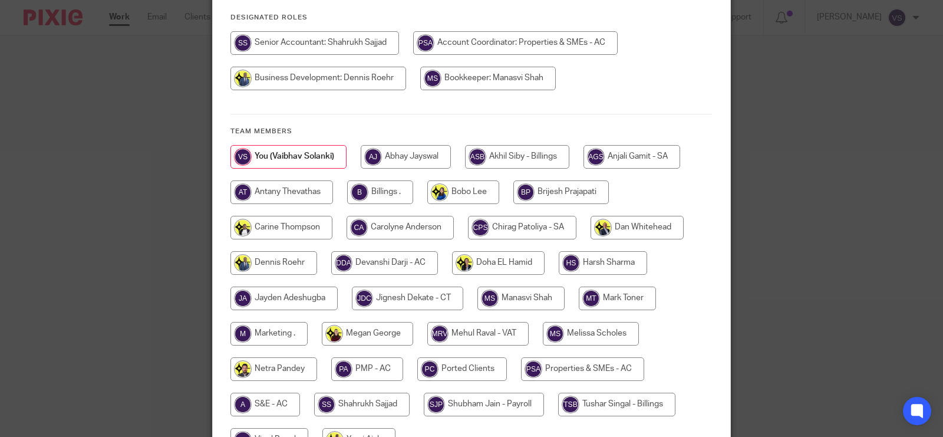
click at [514, 295] on input "radio" at bounding box center [521, 299] width 87 height 24
radio input "true"
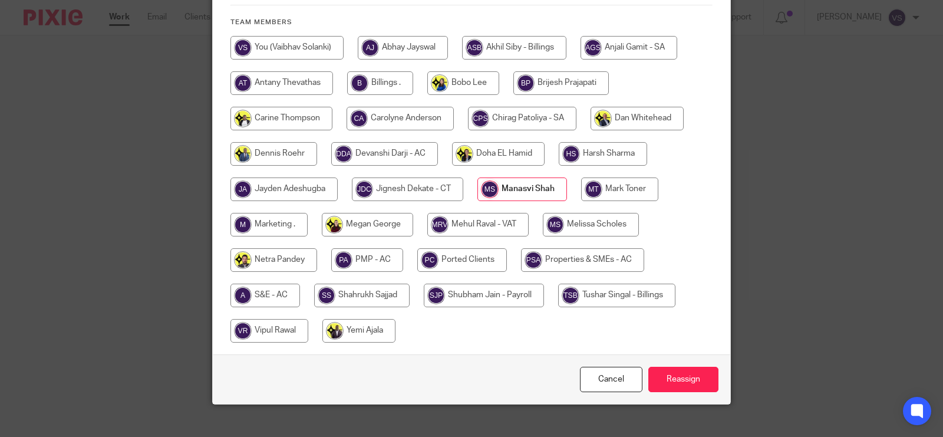
scroll to position [272, 0]
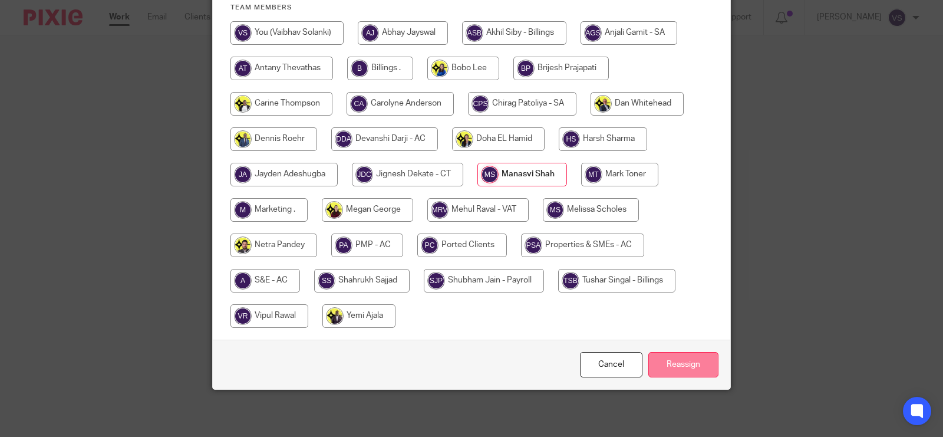
click at [676, 367] on input "Reassign" at bounding box center [684, 364] width 70 height 25
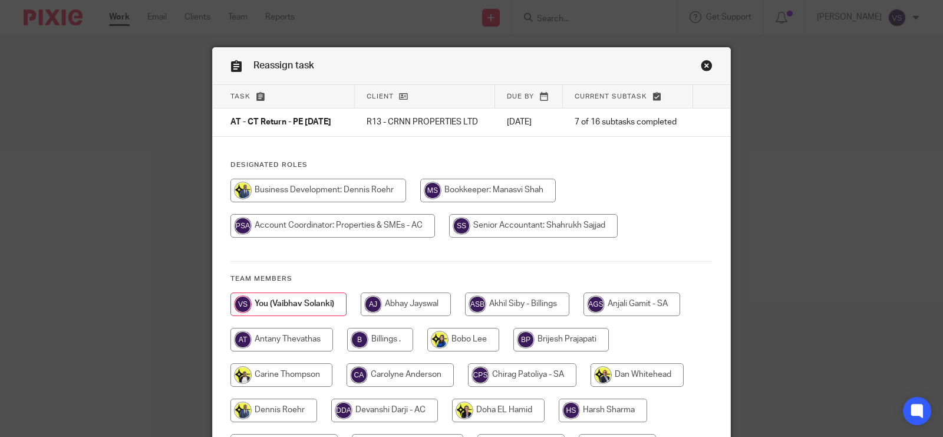
scroll to position [147, 0]
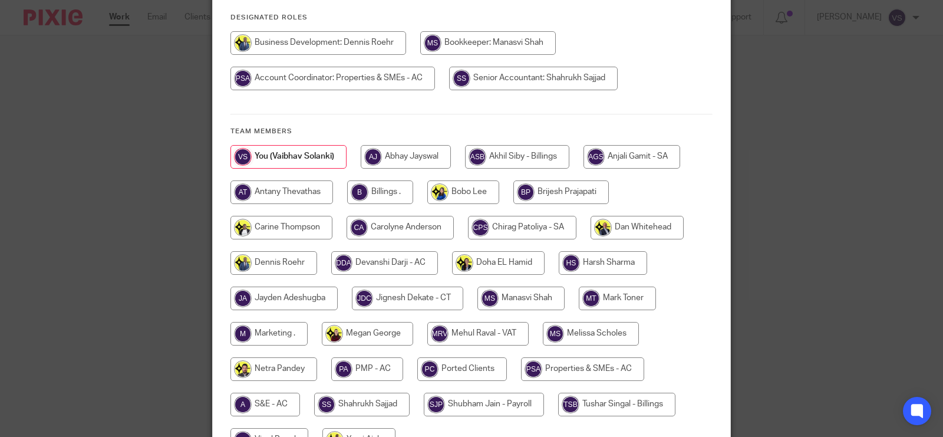
click at [522, 301] on input "radio" at bounding box center [521, 299] width 87 height 24
radio input "true"
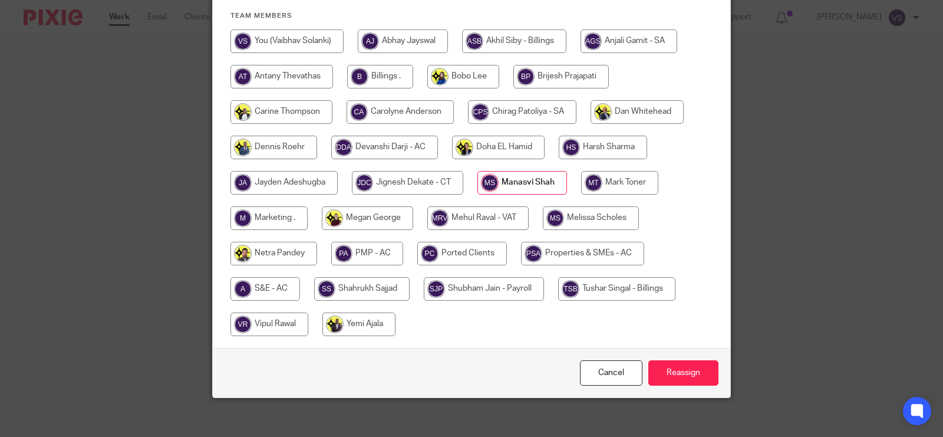
scroll to position [280, 0]
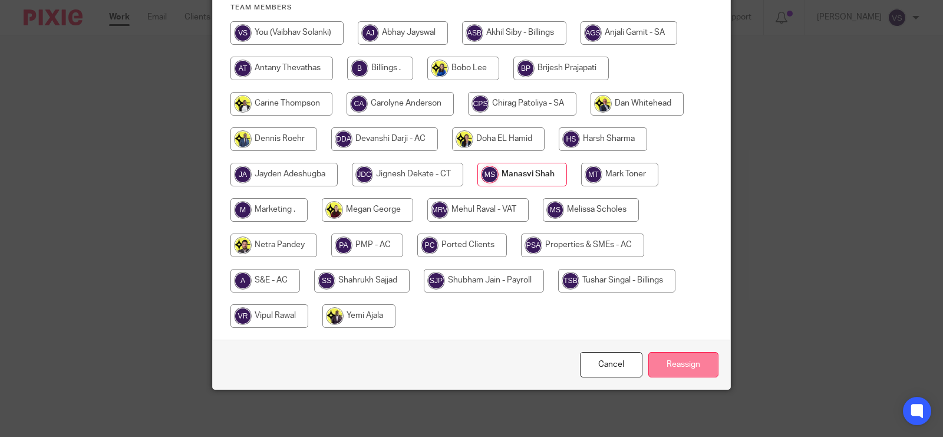
click at [689, 367] on input "Reassign" at bounding box center [684, 364] width 70 height 25
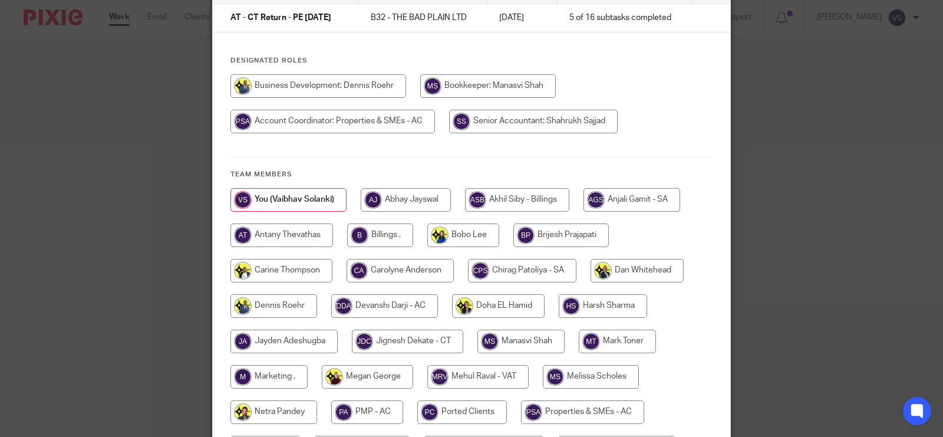
scroll to position [147, 0]
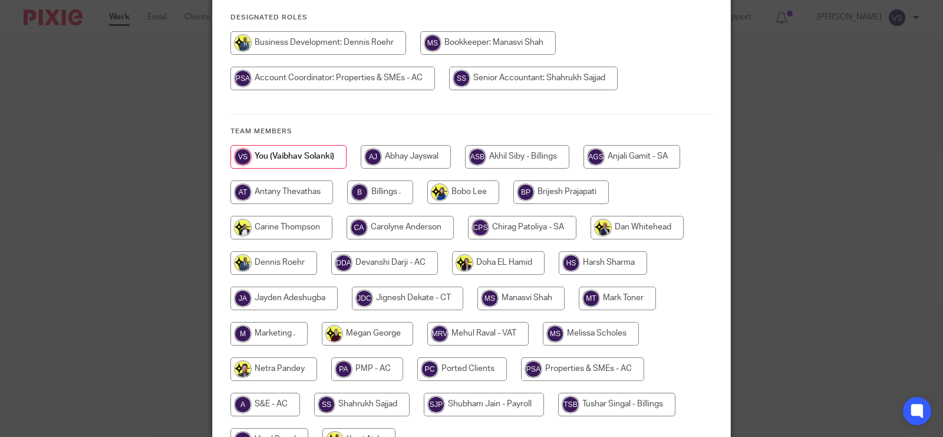
click at [522, 297] on input "radio" at bounding box center [521, 299] width 87 height 24
radio input "true"
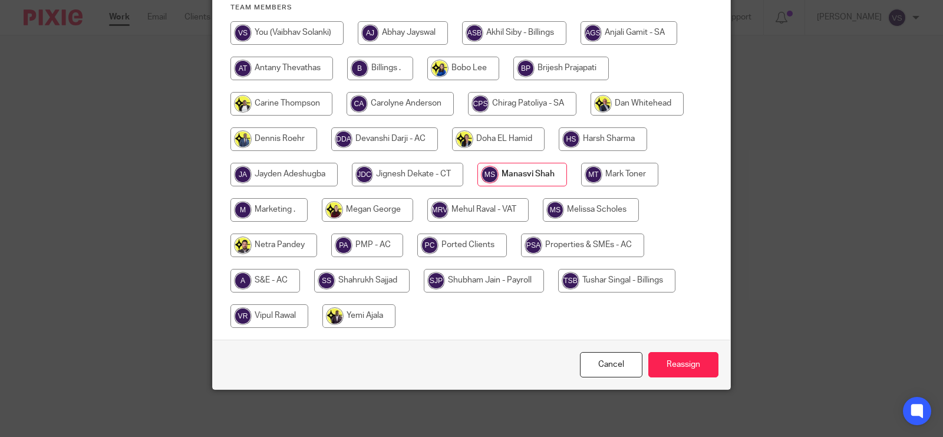
scroll to position [272, 0]
click at [668, 358] on input "Reassign" at bounding box center [684, 364] width 70 height 25
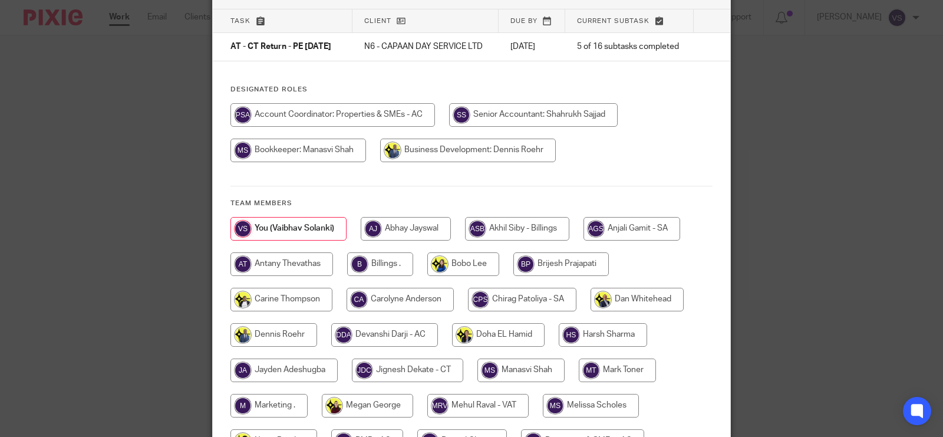
scroll to position [147, 0]
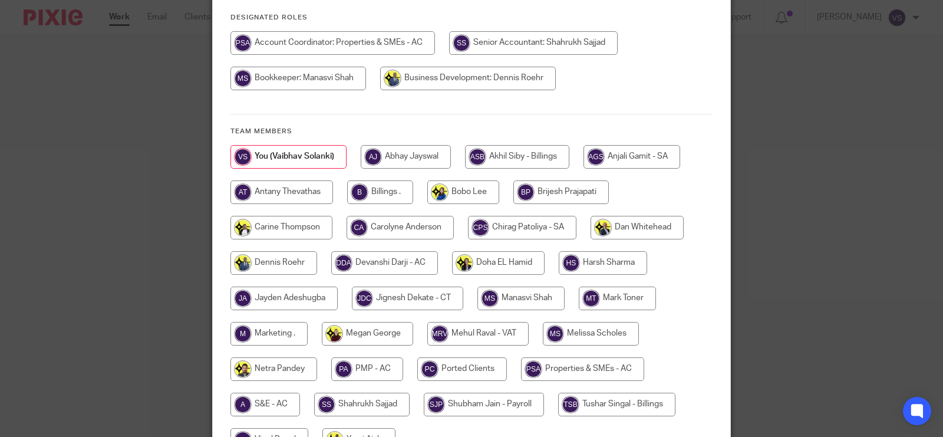
click at [529, 301] on input "radio" at bounding box center [521, 299] width 87 height 24
radio input "true"
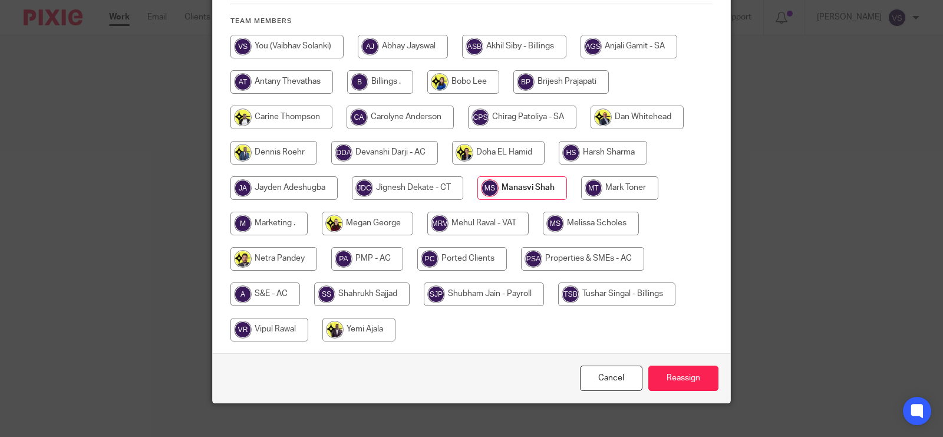
scroll to position [280, 0]
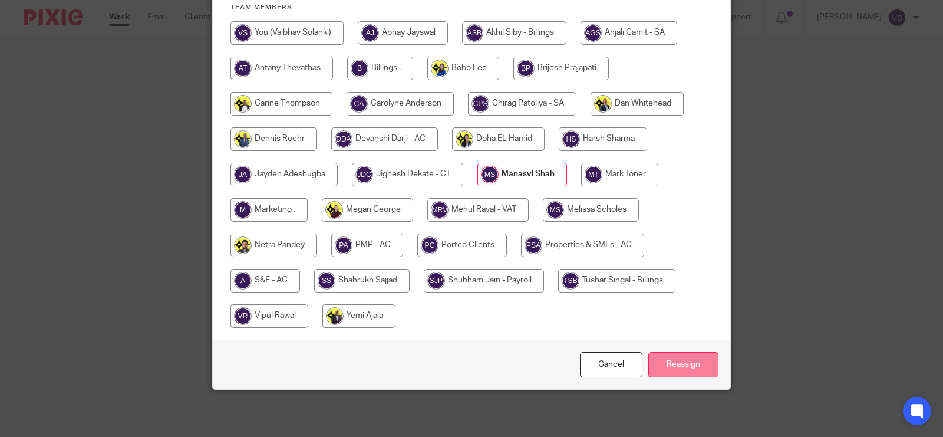
click at [690, 366] on input "Reassign" at bounding box center [684, 364] width 70 height 25
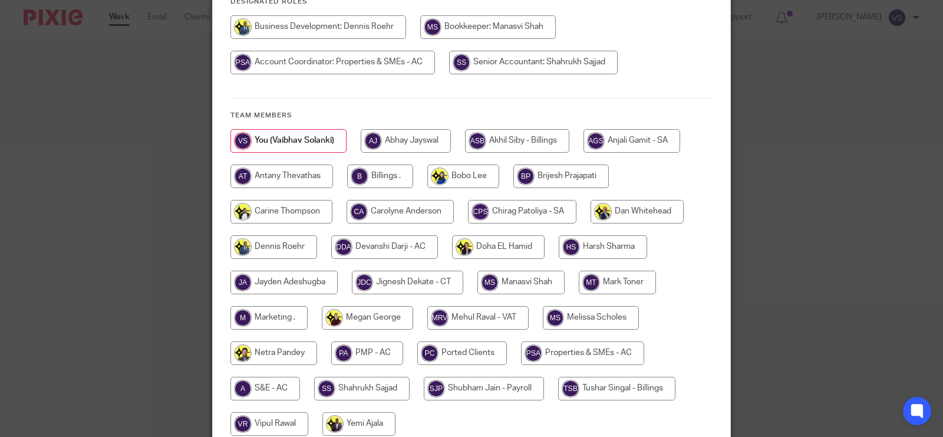
scroll to position [221, 0]
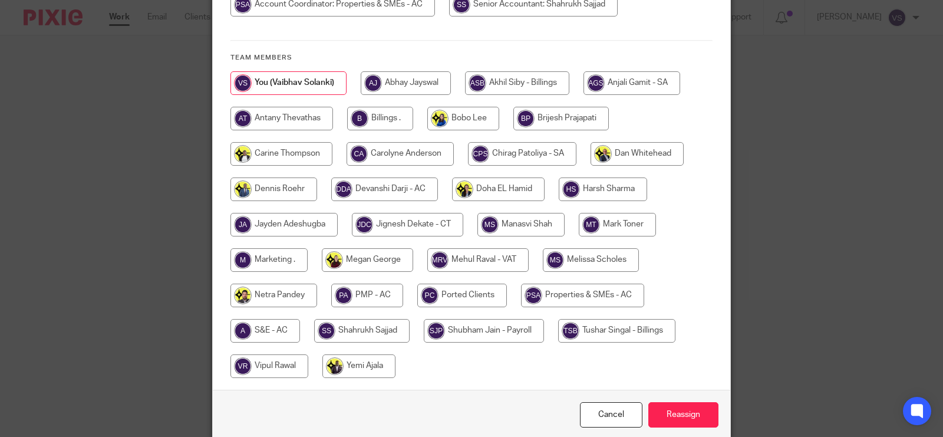
click at [534, 235] on input "radio" at bounding box center [521, 225] width 87 height 24
radio input "true"
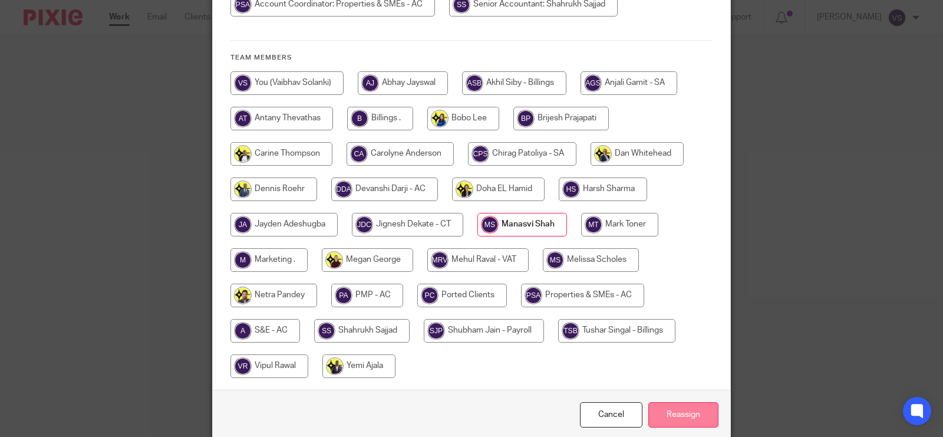
click at [676, 417] on input "Reassign" at bounding box center [684, 414] width 70 height 25
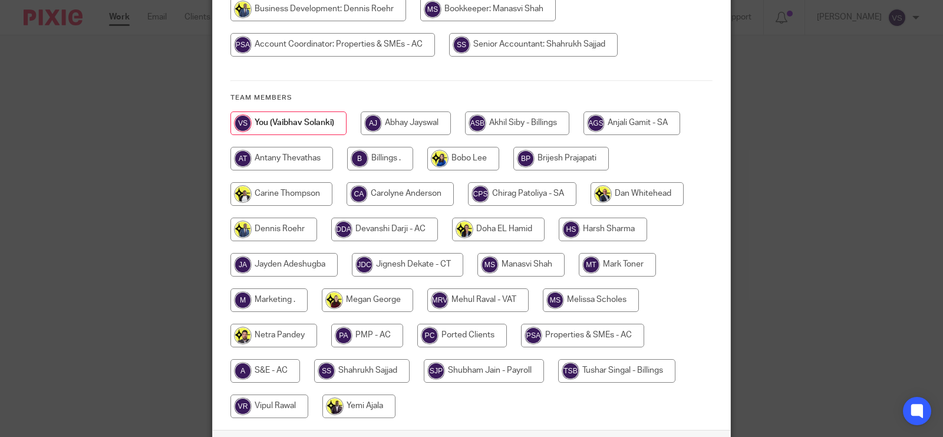
scroll to position [221, 0]
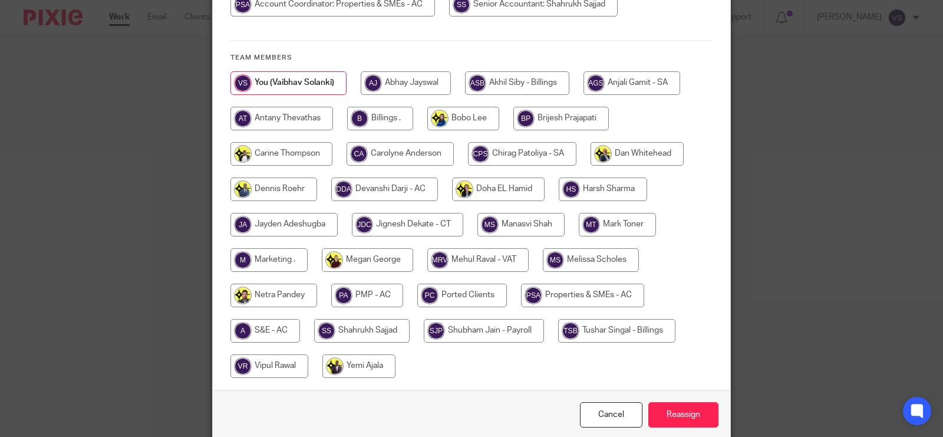
click at [542, 219] on input "radio" at bounding box center [521, 225] width 87 height 24
radio input "true"
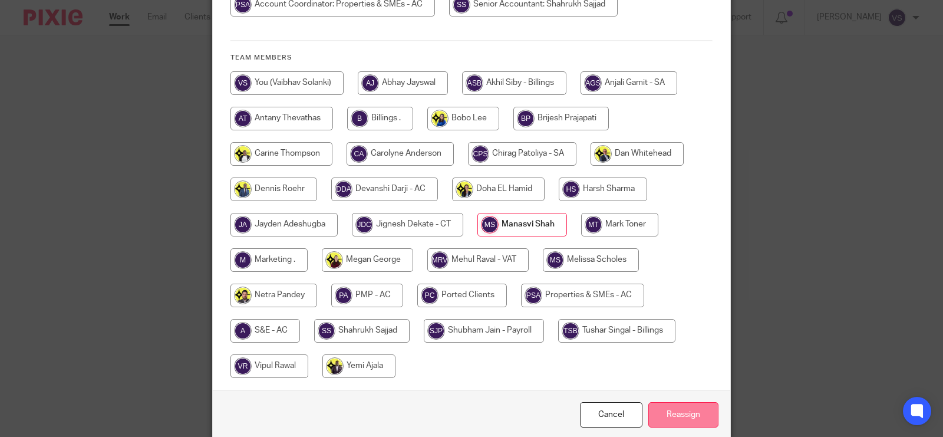
click at [686, 416] on input "Reassign" at bounding box center [684, 414] width 70 height 25
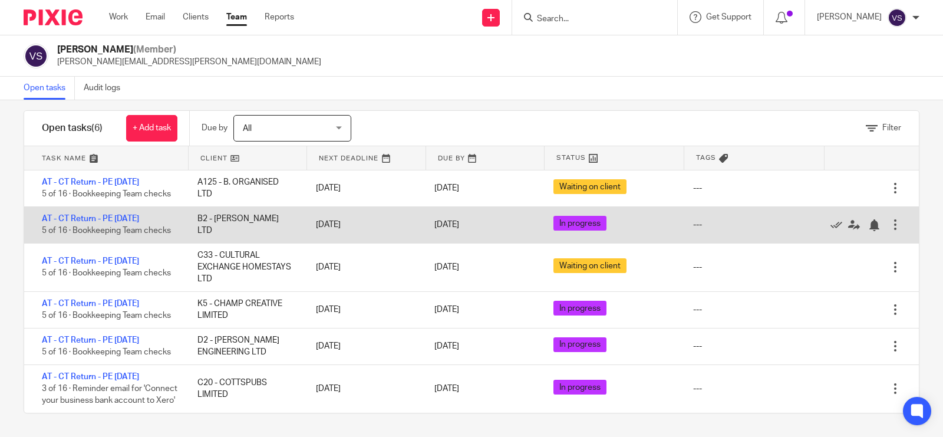
scroll to position [25, 0]
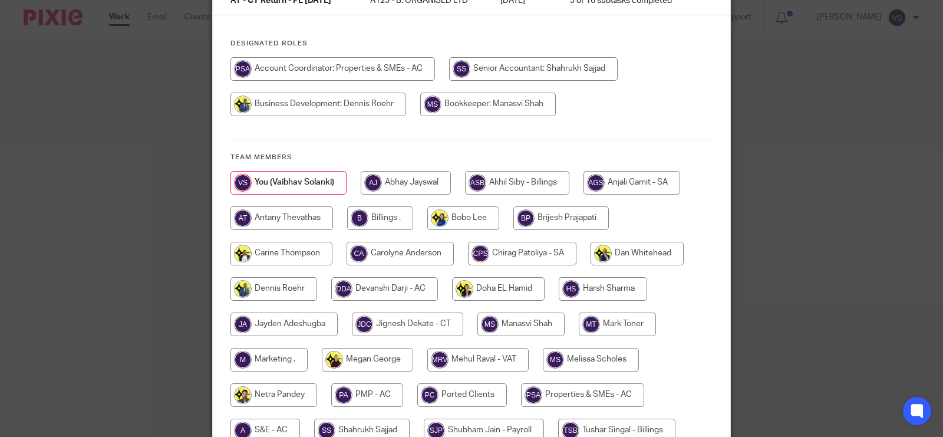
scroll to position [147, 0]
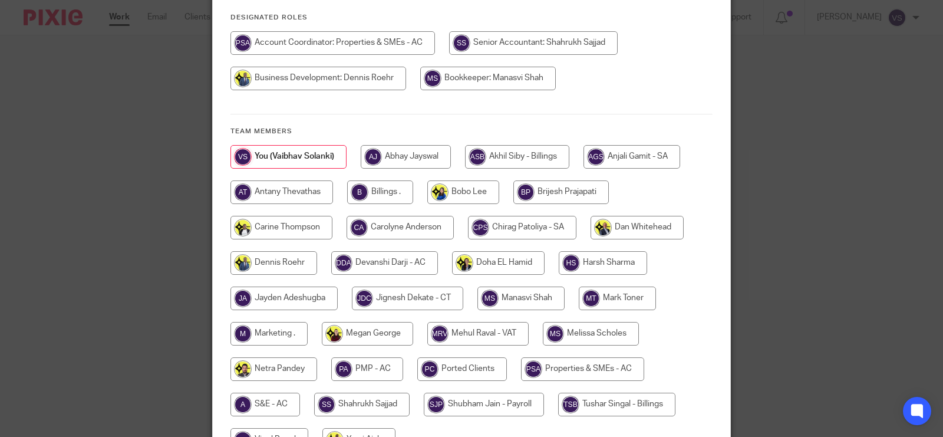
click at [517, 301] on input "radio" at bounding box center [521, 299] width 87 height 24
radio input "true"
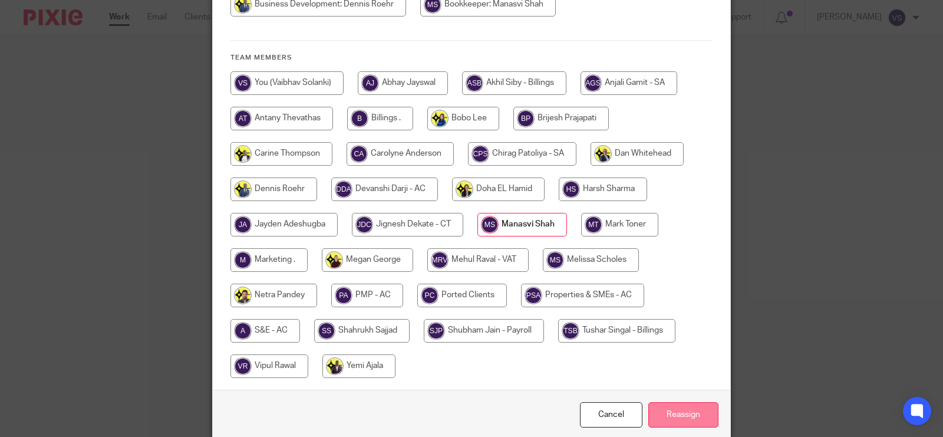
click at [684, 410] on input "Reassign" at bounding box center [684, 414] width 70 height 25
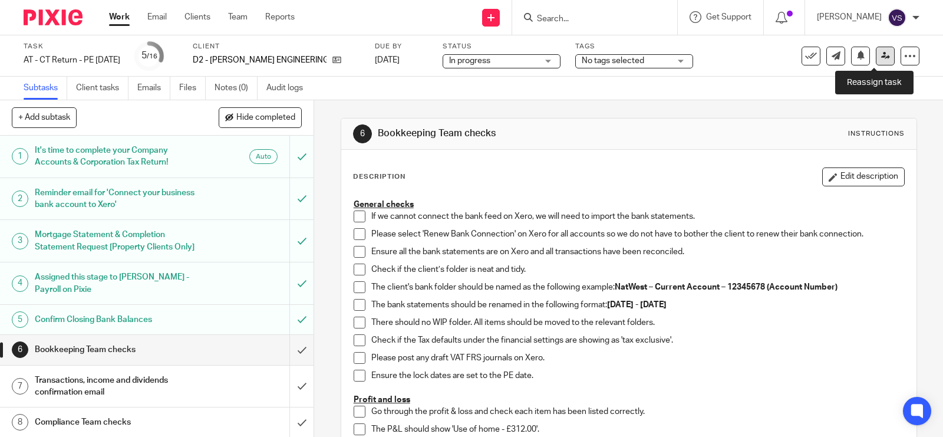
click at [881, 57] on icon at bounding box center [885, 55] width 9 height 9
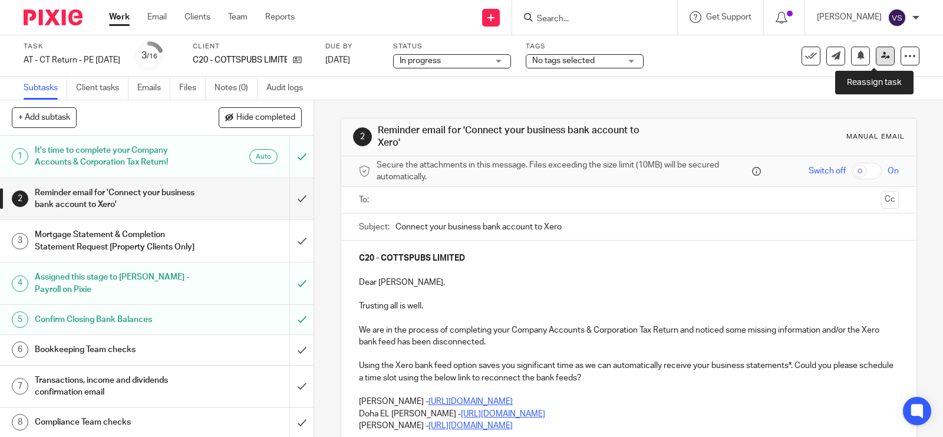
click at [881, 54] on icon at bounding box center [885, 55] width 9 height 9
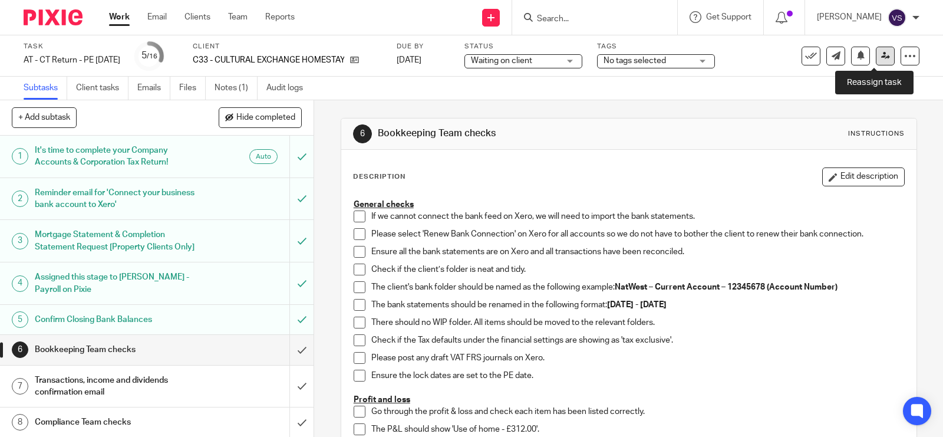
click at [881, 56] on icon at bounding box center [885, 55] width 9 height 9
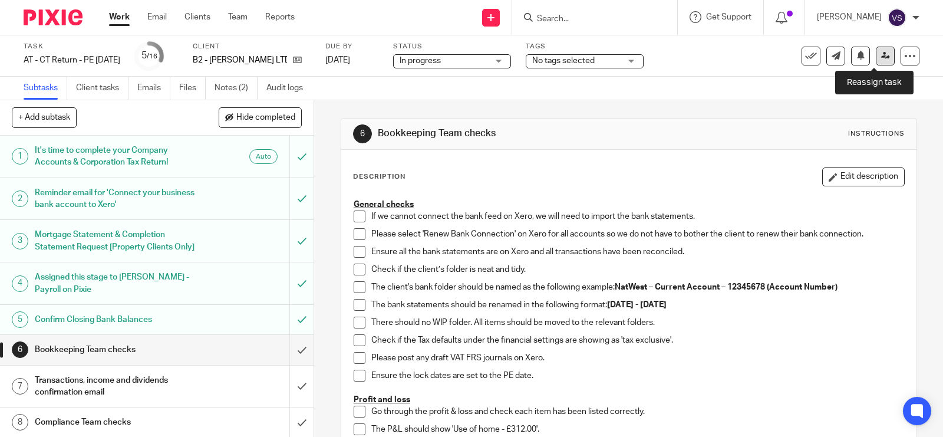
click at [879, 54] on link at bounding box center [885, 56] width 19 height 19
click at [876, 61] on link at bounding box center [885, 56] width 19 height 19
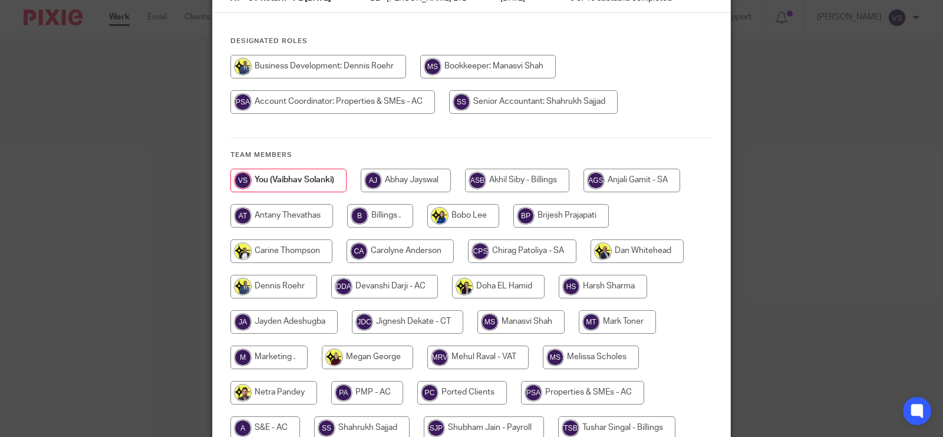
scroll to position [147, 0]
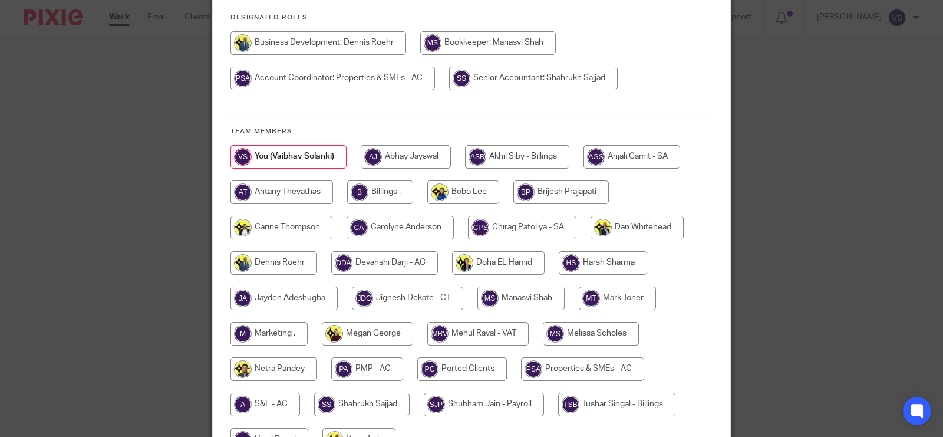
click at [516, 299] on input "radio" at bounding box center [521, 299] width 87 height 24
radio input "true"
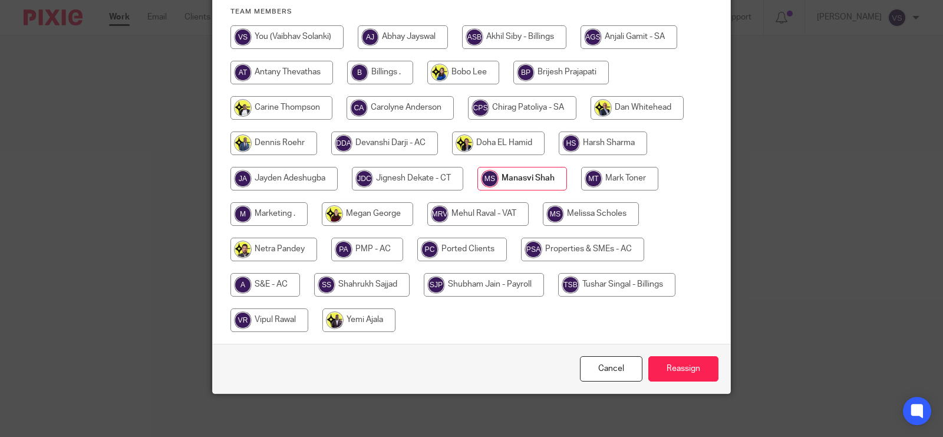
scroll to position [272, 0]
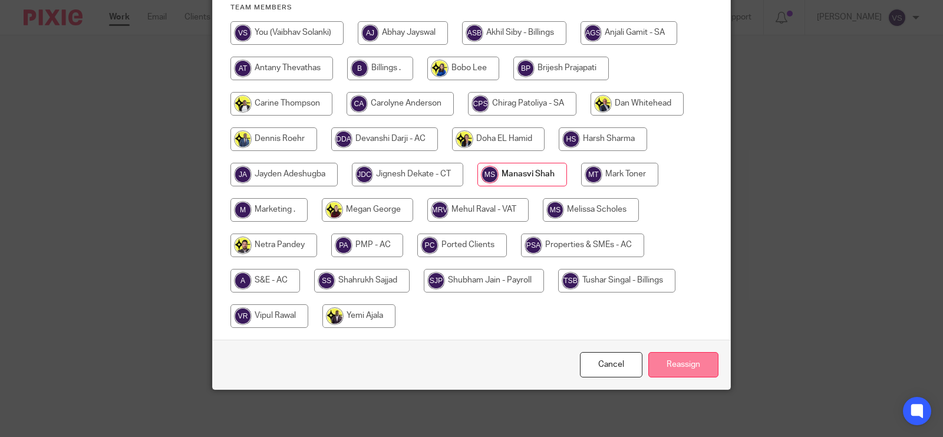
click at [682, 364] on input "Reassign" at bounding box center [684, 364] width 70 height 25
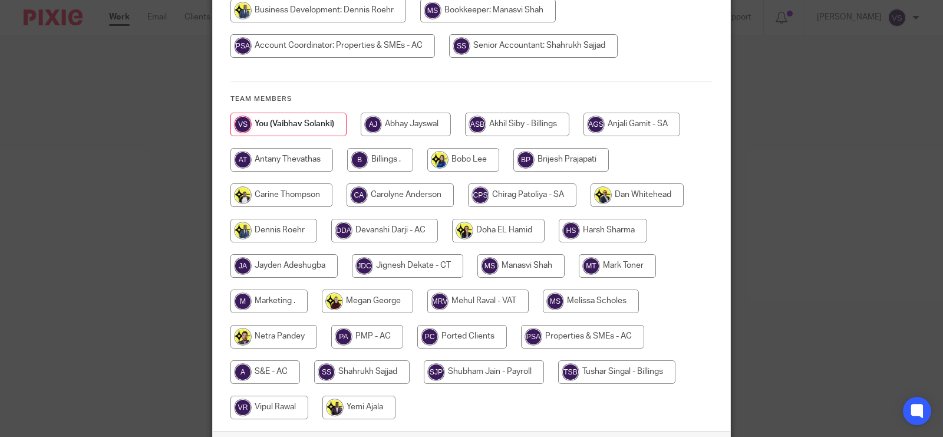
scroll to position [280, 0]
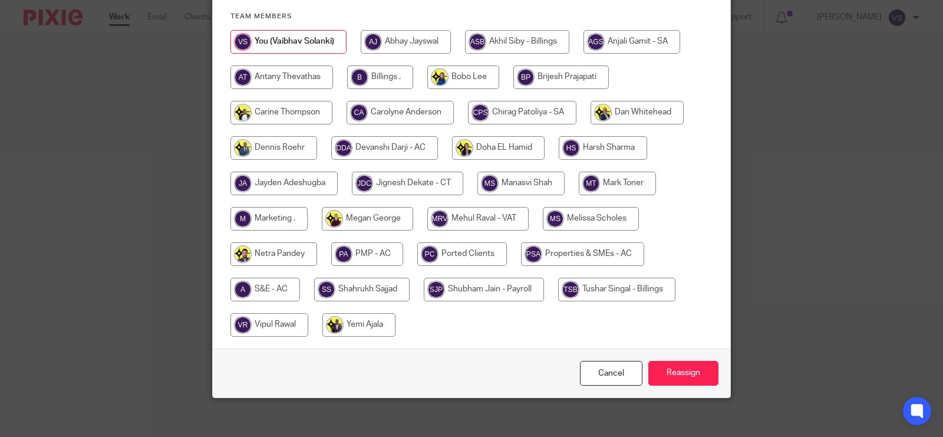
click at [512, 172] on input "radio" at bounding box center [521, 184] width 87 height 24
radio input "true"
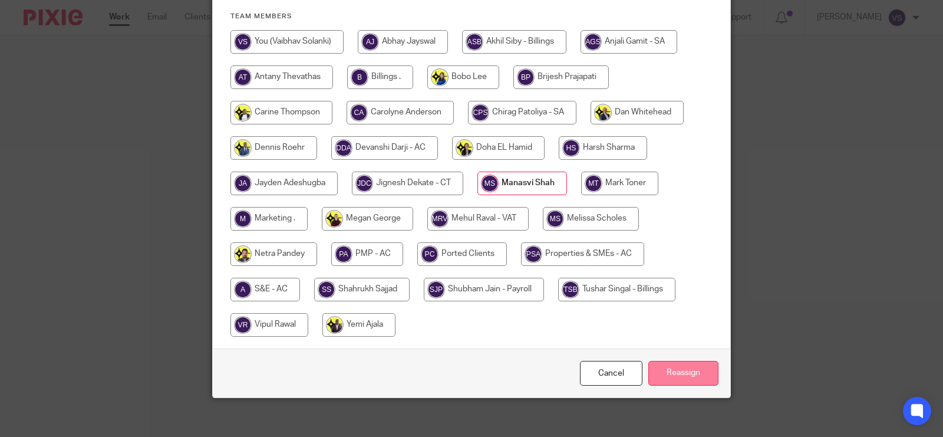
click at [697, 363] on input "Reassign" at bounding box center [684, 373] width 70 height 25
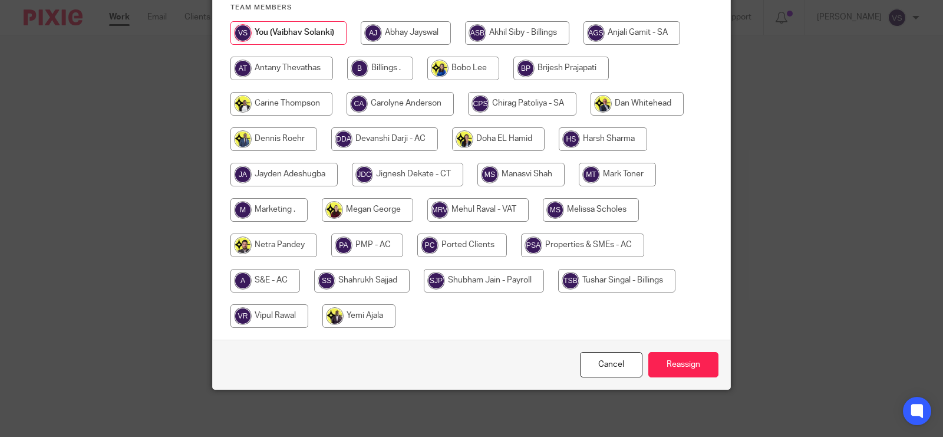
scroll to position [280, 0]
click at [525, 172] on input "radio" at bounding box center [521, 175] width 87 height 24
radio input "true"
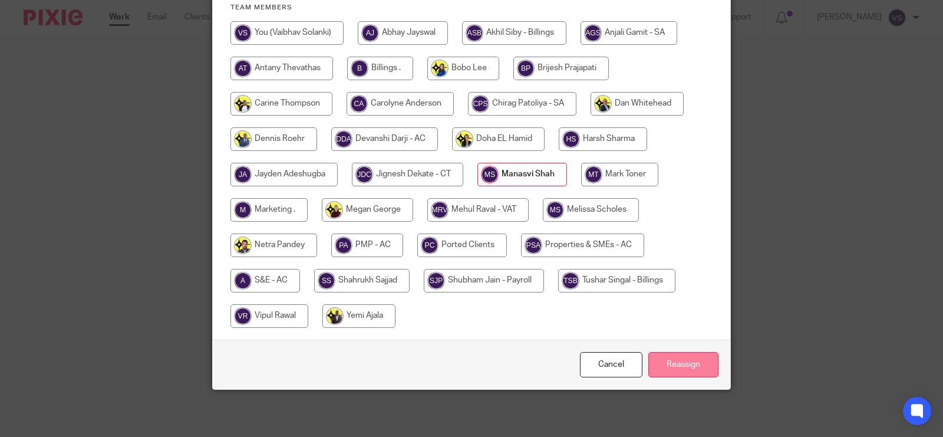
click at [700, 357] on input "Reassign" at bounding box center [684, 364] width 70 height 25
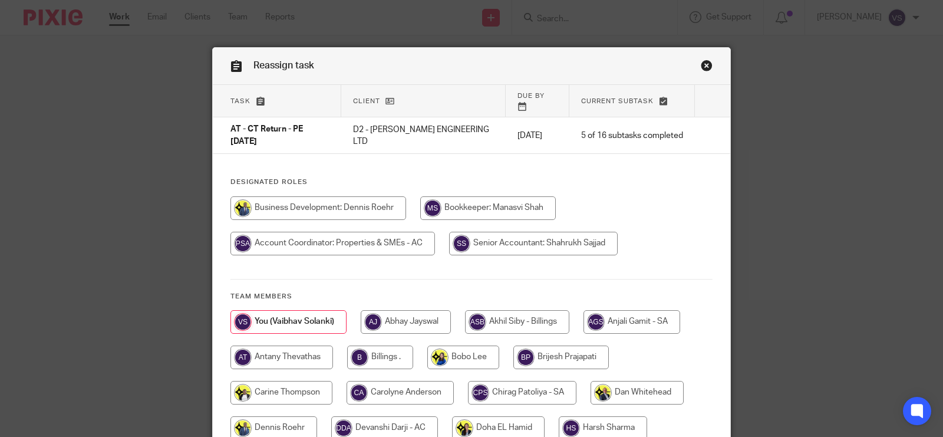
scroll to position [147, 0]
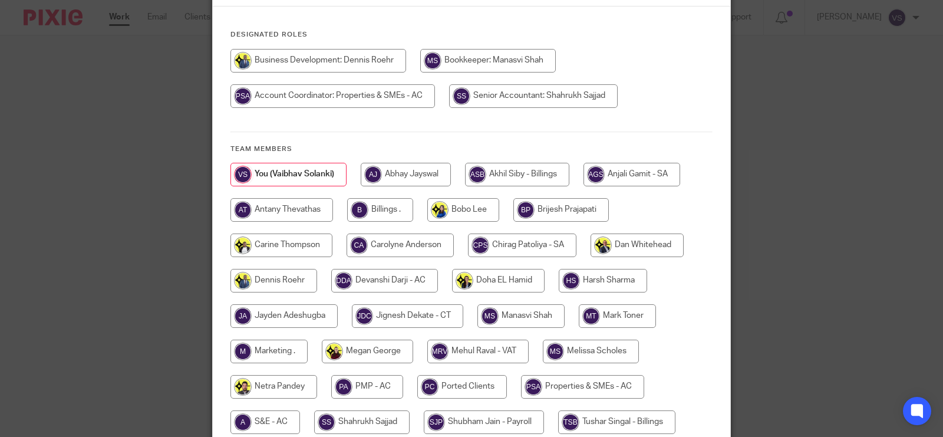
click at [526, 310] on input "radio" at bounding box center [521, 316] width 87 height 24
radio input "true"
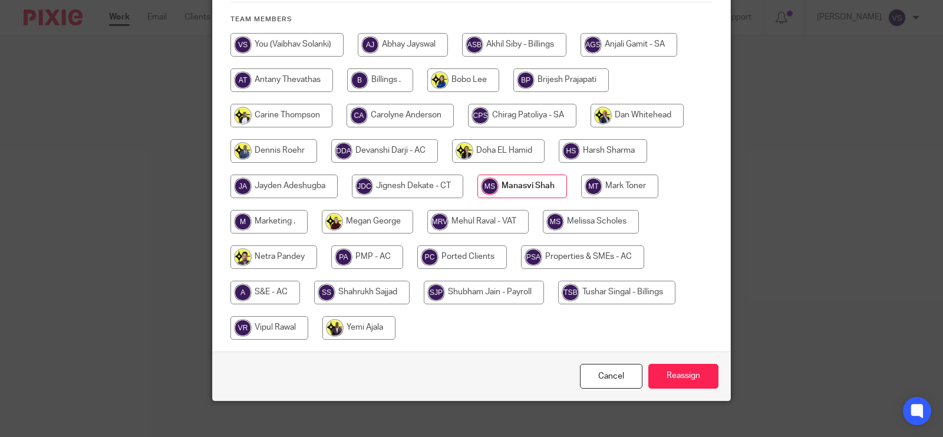
scroll to position [280, 0]
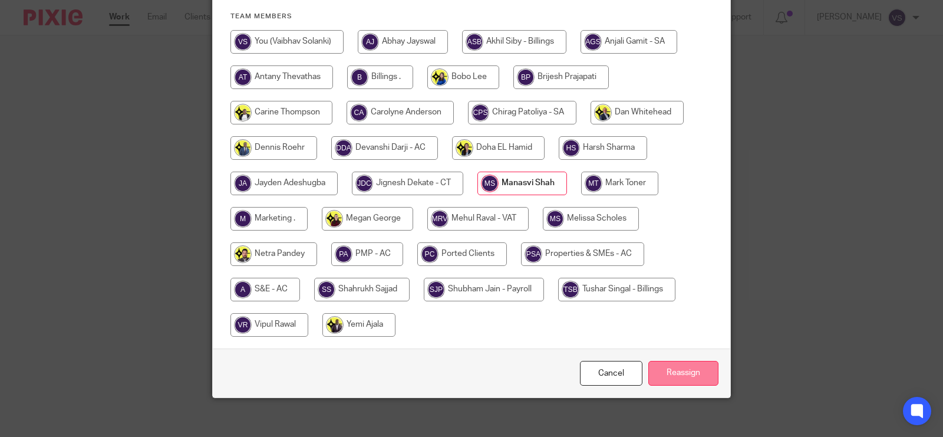
click at [693, 367] on input "Reassign" at bounding box center [684, 373] width 70 height 25
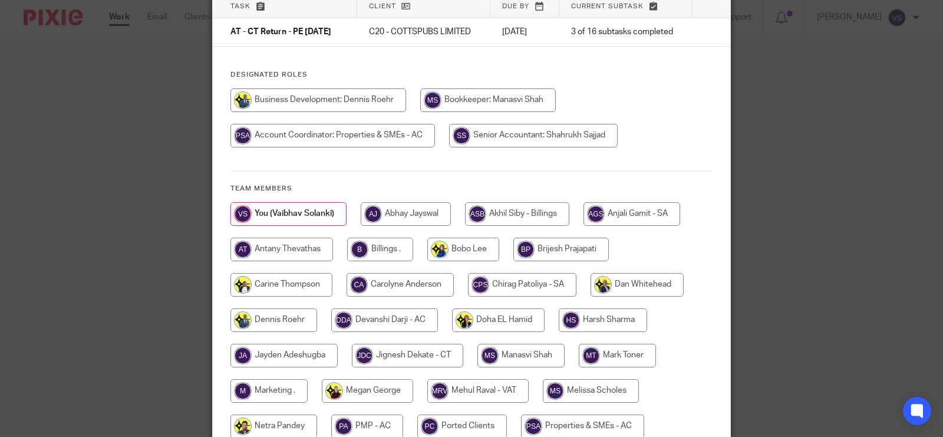
scroll to position [221, 0]
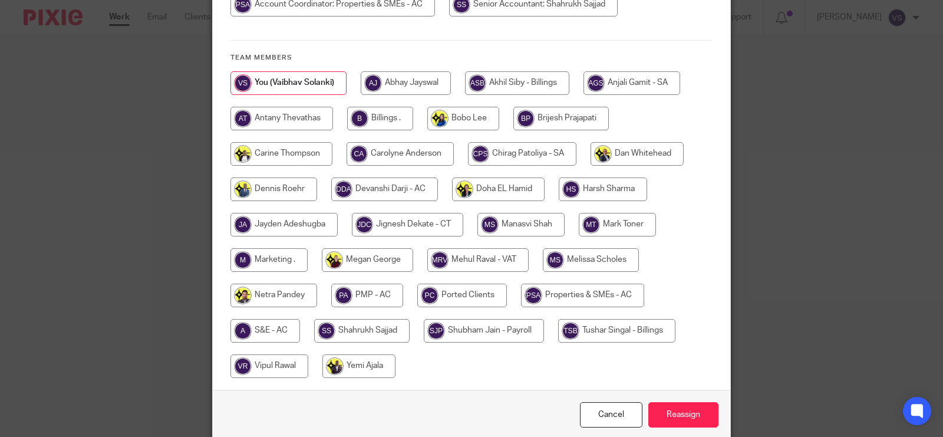
click at [525, 230] on input "radio" at bounding box center [521, 225] width 87 height 24
radio input "true"
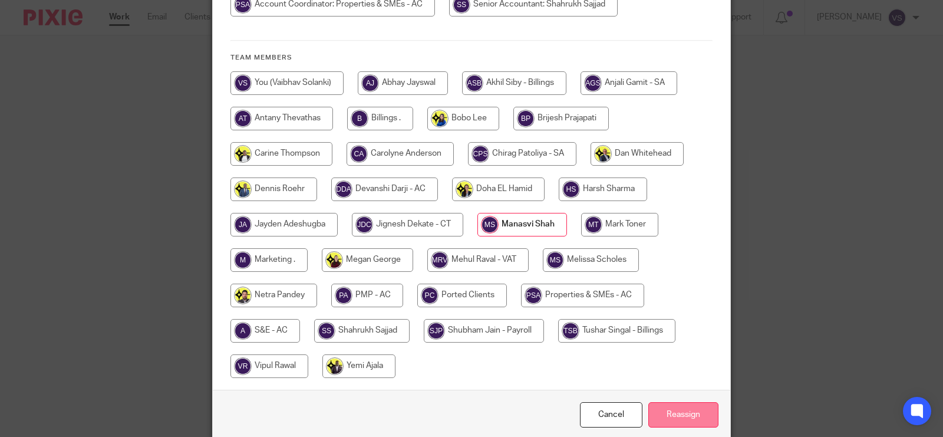
click at [693, 410] on input "Reassign" at bounding box center [684, 414] width 70 height 25
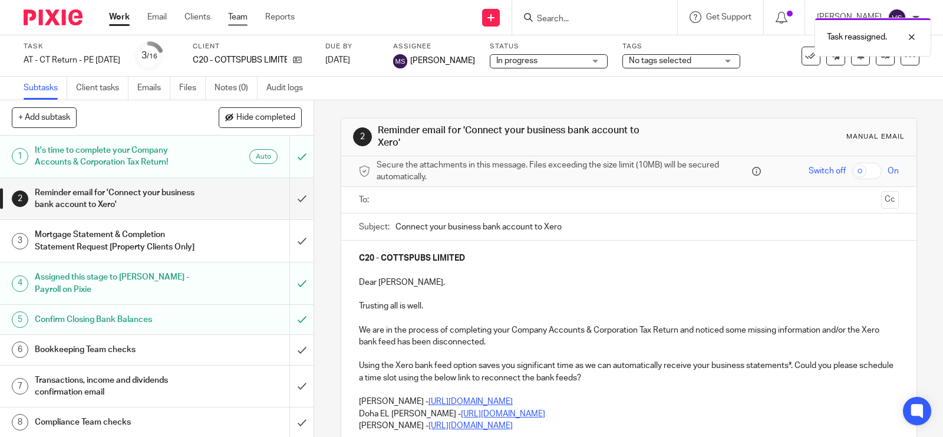
click at [239, 18] on link "Team" at bounding box center [237, 17] width 19 height 12
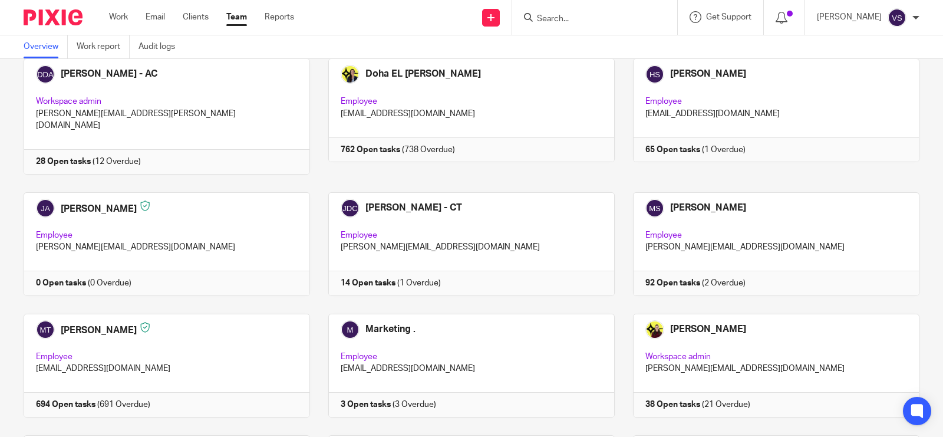
scroll to position [514, 0]
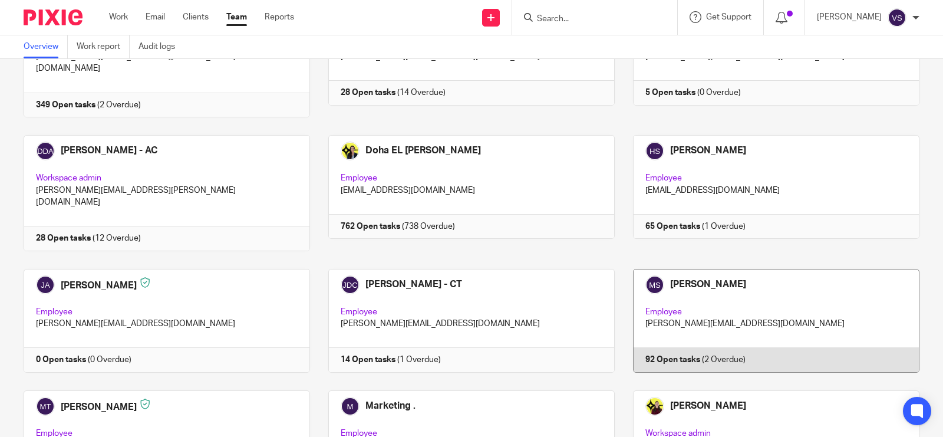
click at [726, 269] on link at bounding box center [767, 321] width 305 height 104
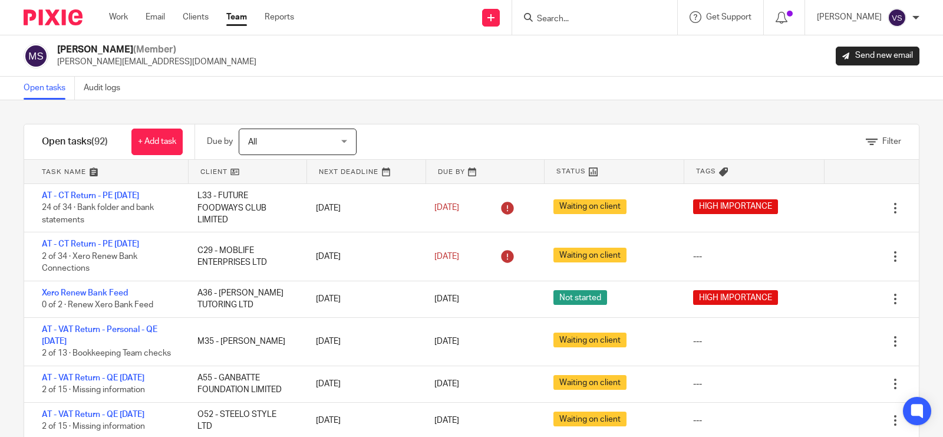
click at [567, 22] on input "Search" at bounding box center [589, 19] width 106 height 11
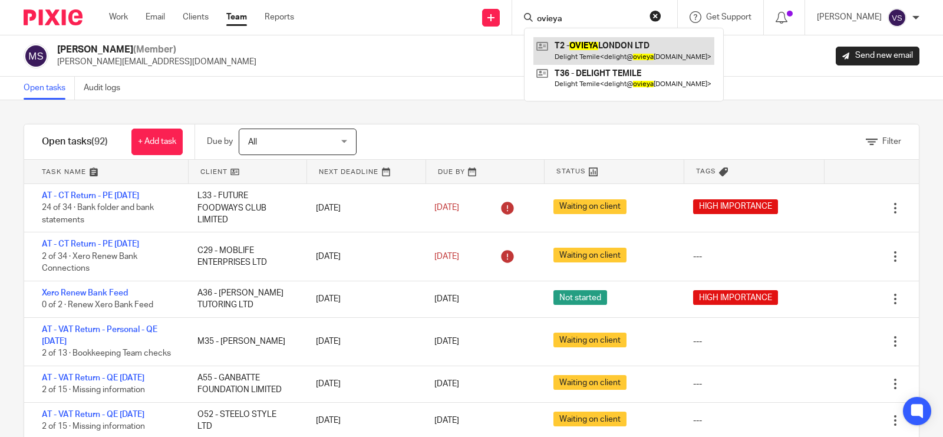
type input "ovieya"
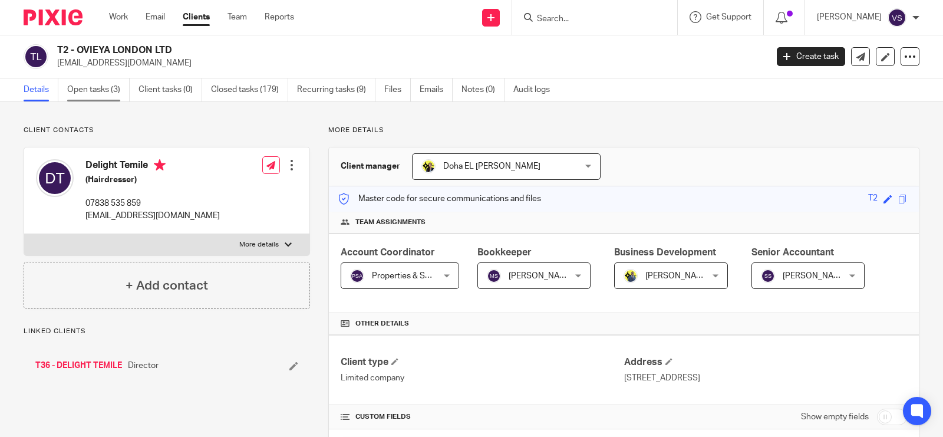
click at [90, 90] on link "Open tasks (3)" at bounding box center [98, 89] width 62 height 23
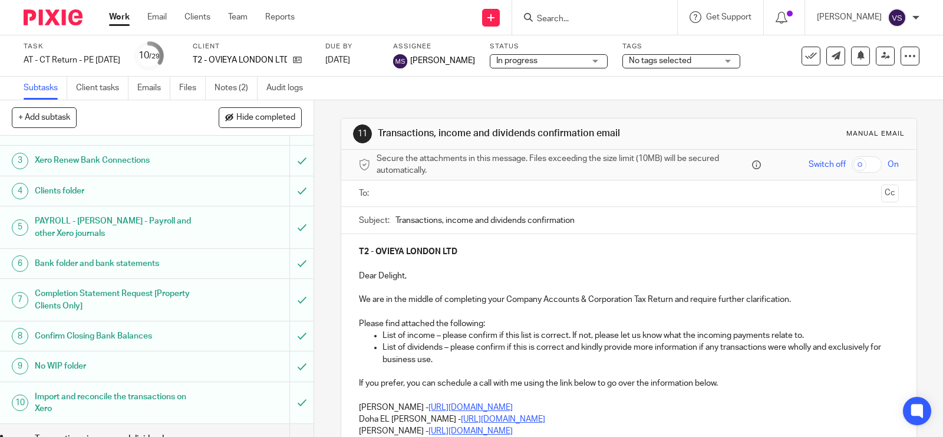
scroll to position [147, 0]
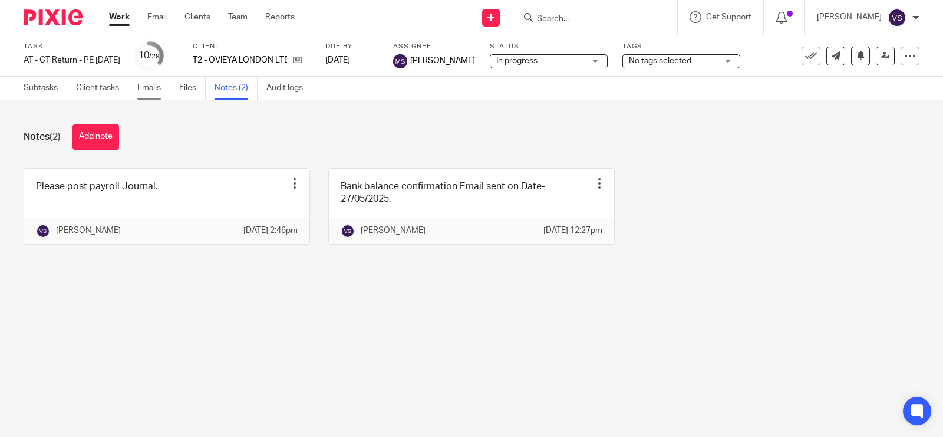
click at [143, 89] on link "Emails" at bounding box center [153, 88] width 33 height 23
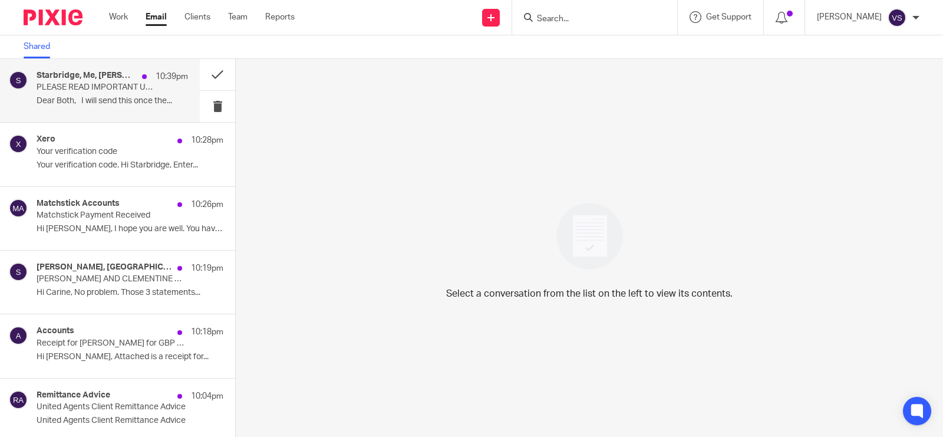
click at [75, 98] on p "Dear Both, I will send this once the..." at bounding box center [113, 101] width 152 height 10
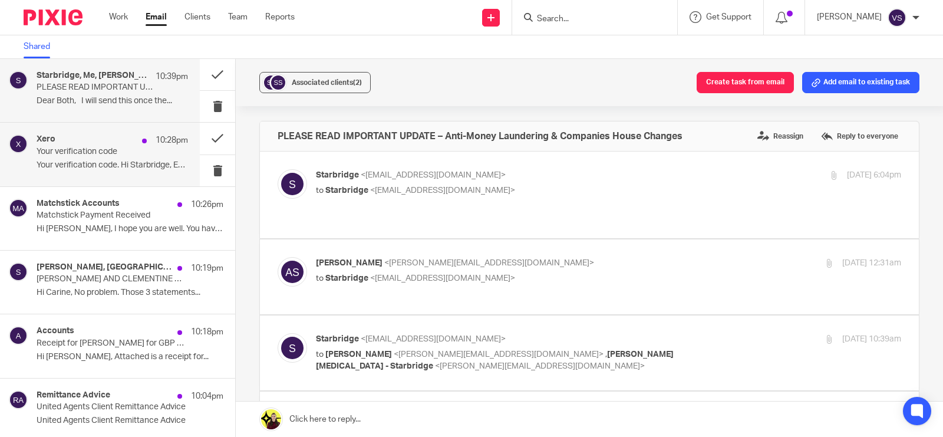
click at [110, 152] on p "Your verification code" at bounding box center [97, 152] width 121 height 10
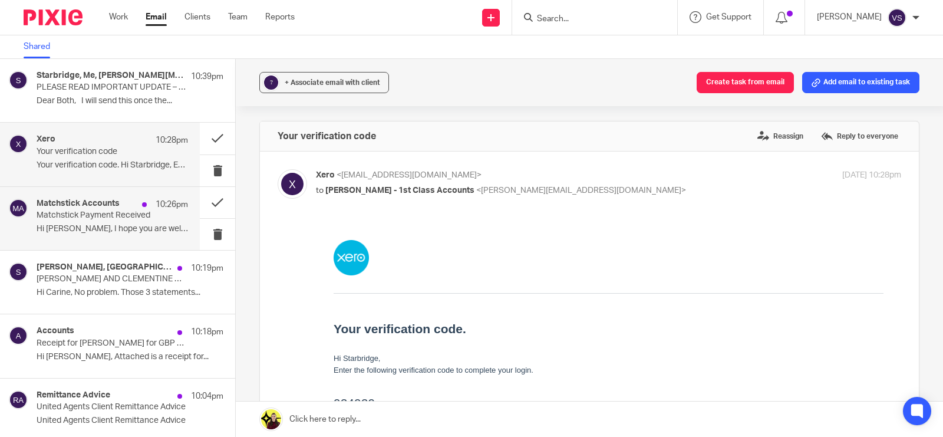
click at [96, 221] on div "Matchstick Accounts 10:26pm Matchstick Payment Received Hi Mat, I hope you are …" at bounding box center [113, 219] width 152 height 40
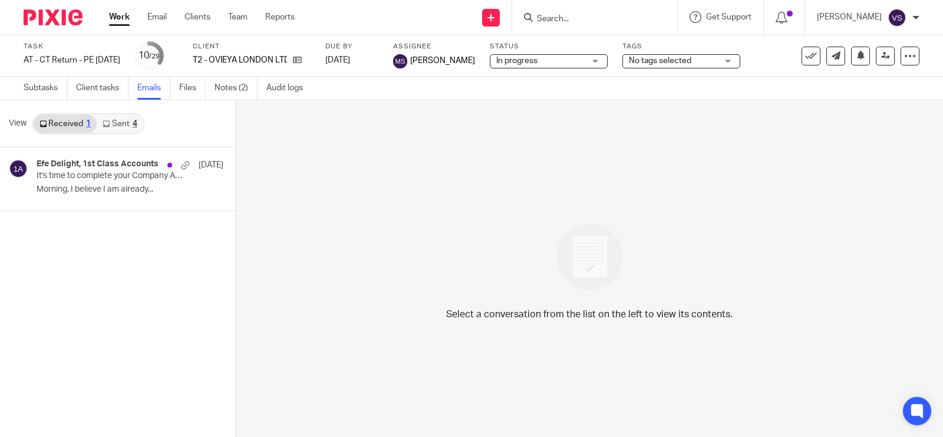
click at [126, 130] on link "Sent 4" at bounding box center [120, 123] width 46 height 19
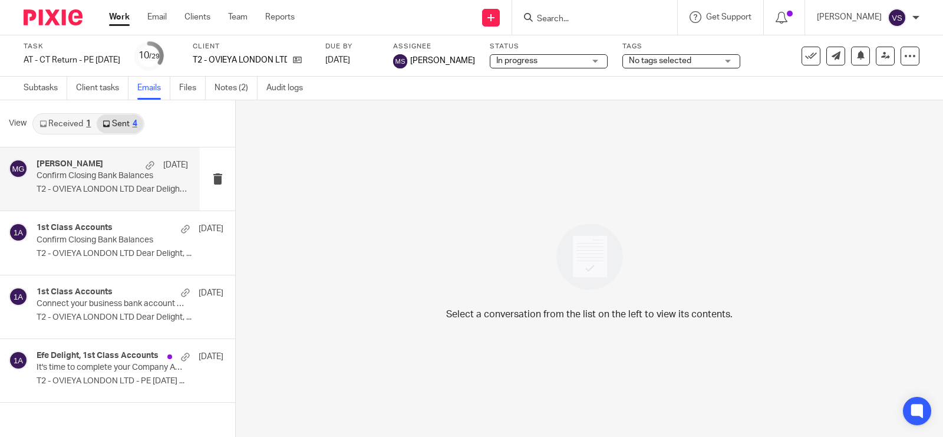
click at [147, 200] on div "[PERSON_NAME] [DATE] Confirm Closing Bank Balances T2 - OVIEYA LONDON LTD Dear …" at bounding box center [100, 178] width 200 height 63
click at [58, 124] on link "Received 1" at bounding box center [65, 123] width 63 height 19
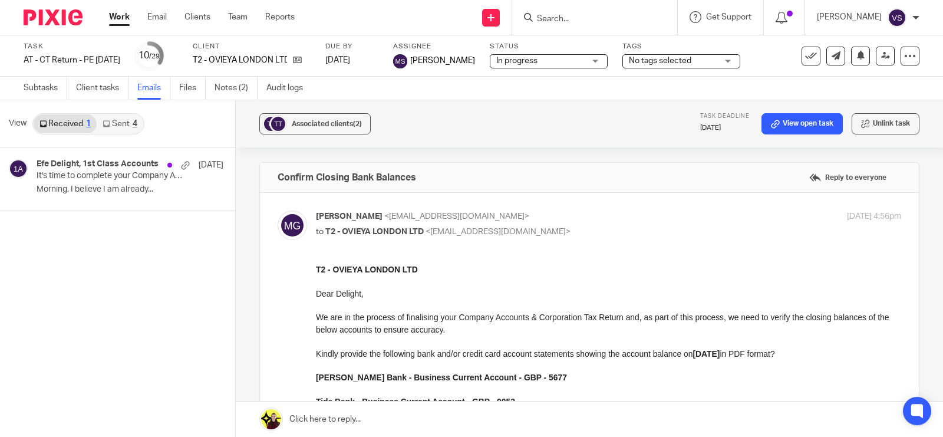
click at [127, 120] on link "Sent 4" at bounding box center [120, 123] width 46 height 19
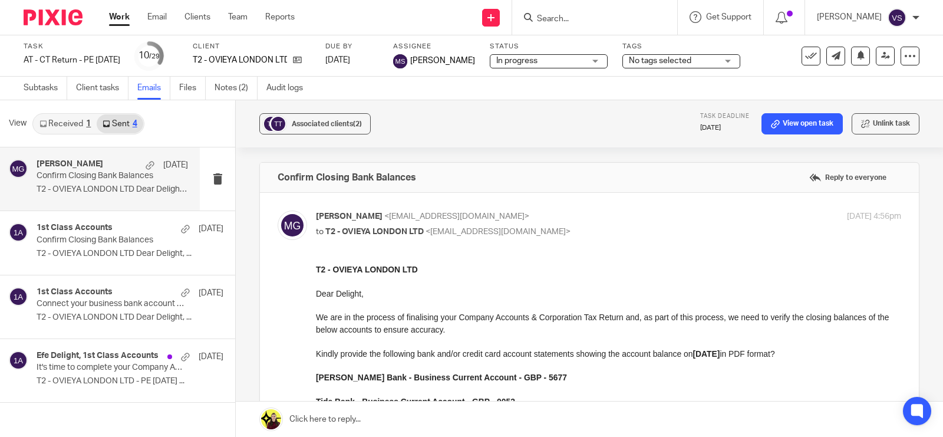
click at [89, 196] on div "Megan George 27 May Confirm Closing Bank Balances T2 - OVIEYA LONDON LTD Dear D…" at bounding box center [113, 179] width 152 height 40
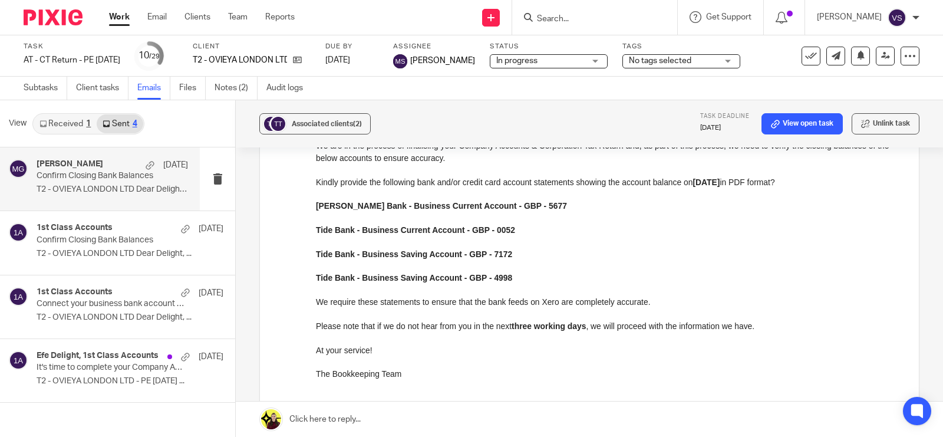
scroll to position [147, 0]
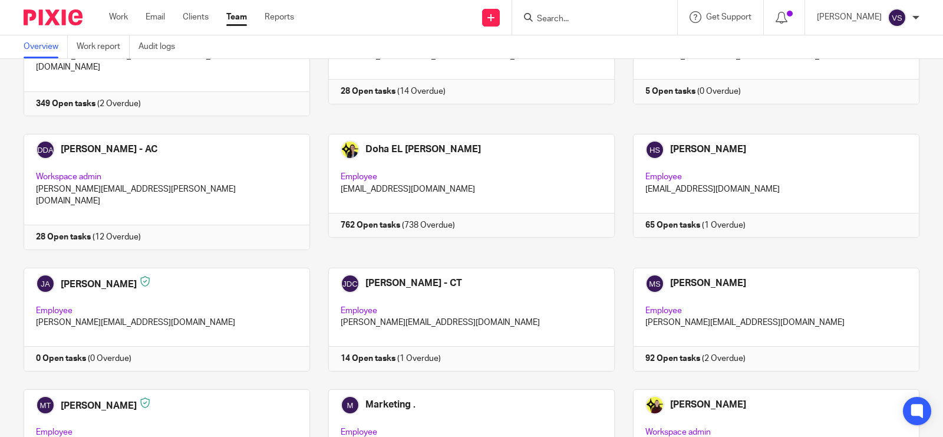
scroll to position [514, 0]
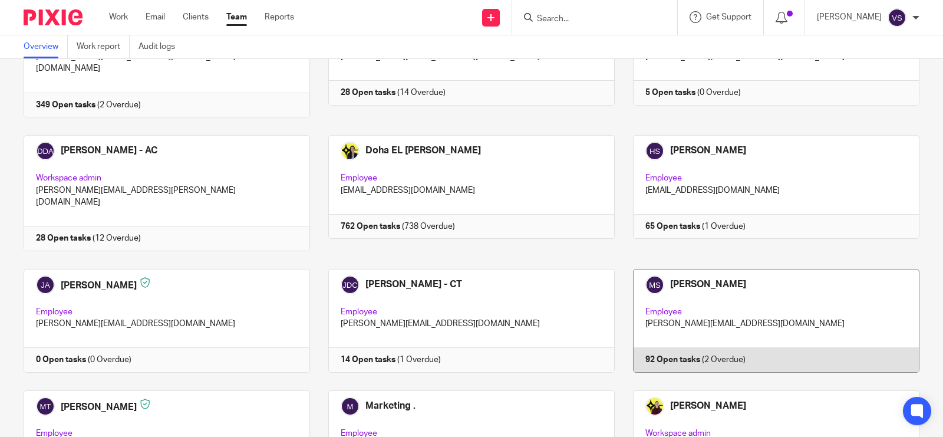
click at [838, 269] on link at bounding box center [767, 321] width 305 height 104
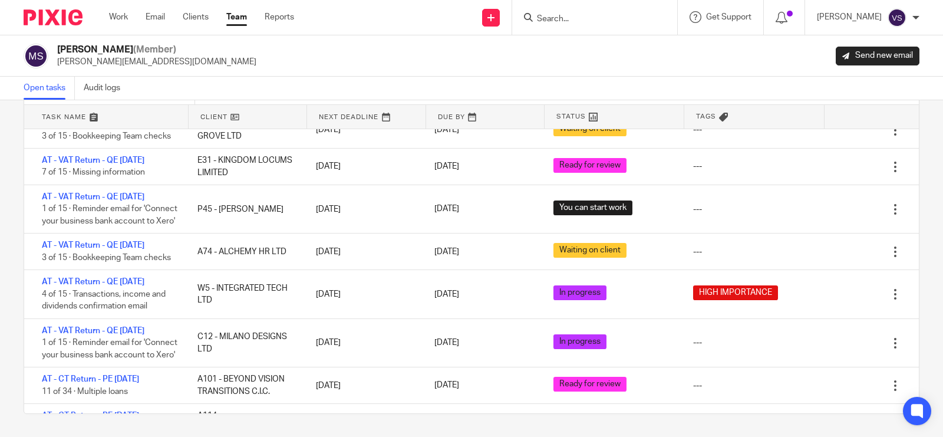
scroll to position [676, 0]
